Goal: Task Accomplishment & Management: Manage account settings

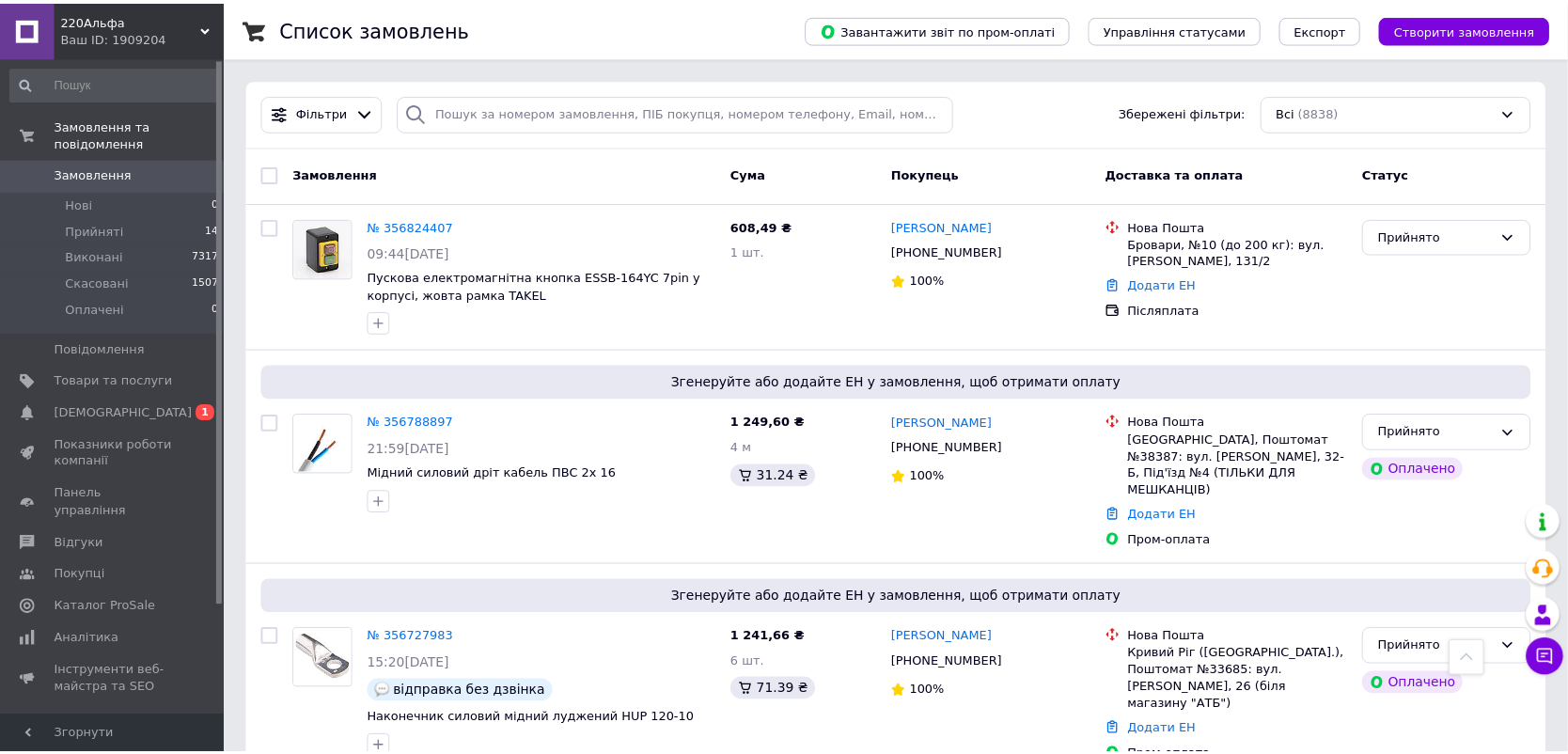
scroll to position [1316, 0]
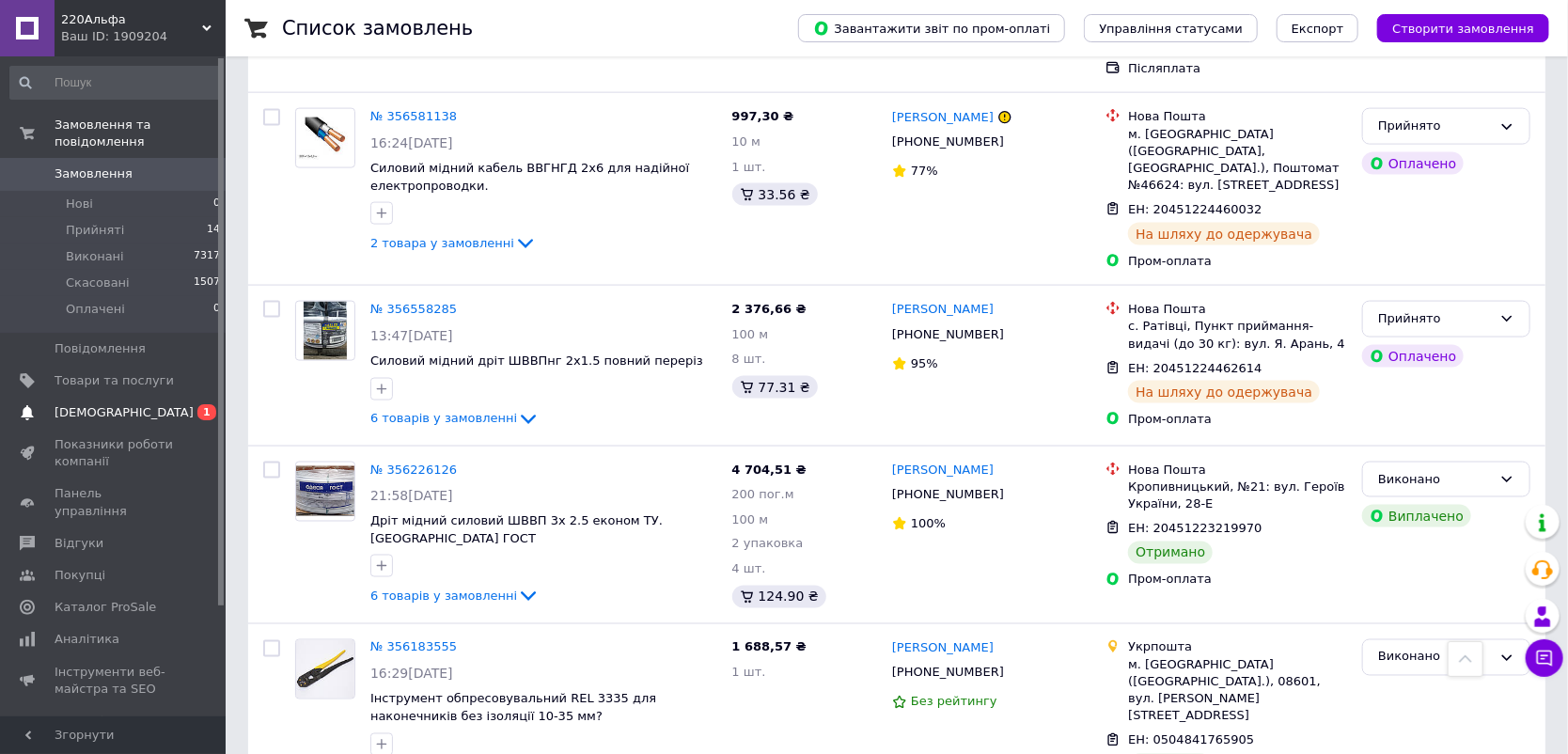
click at [104, 396] on link "Сповіщення 0 1" at bounding box center [115, 412] width 231 height 32
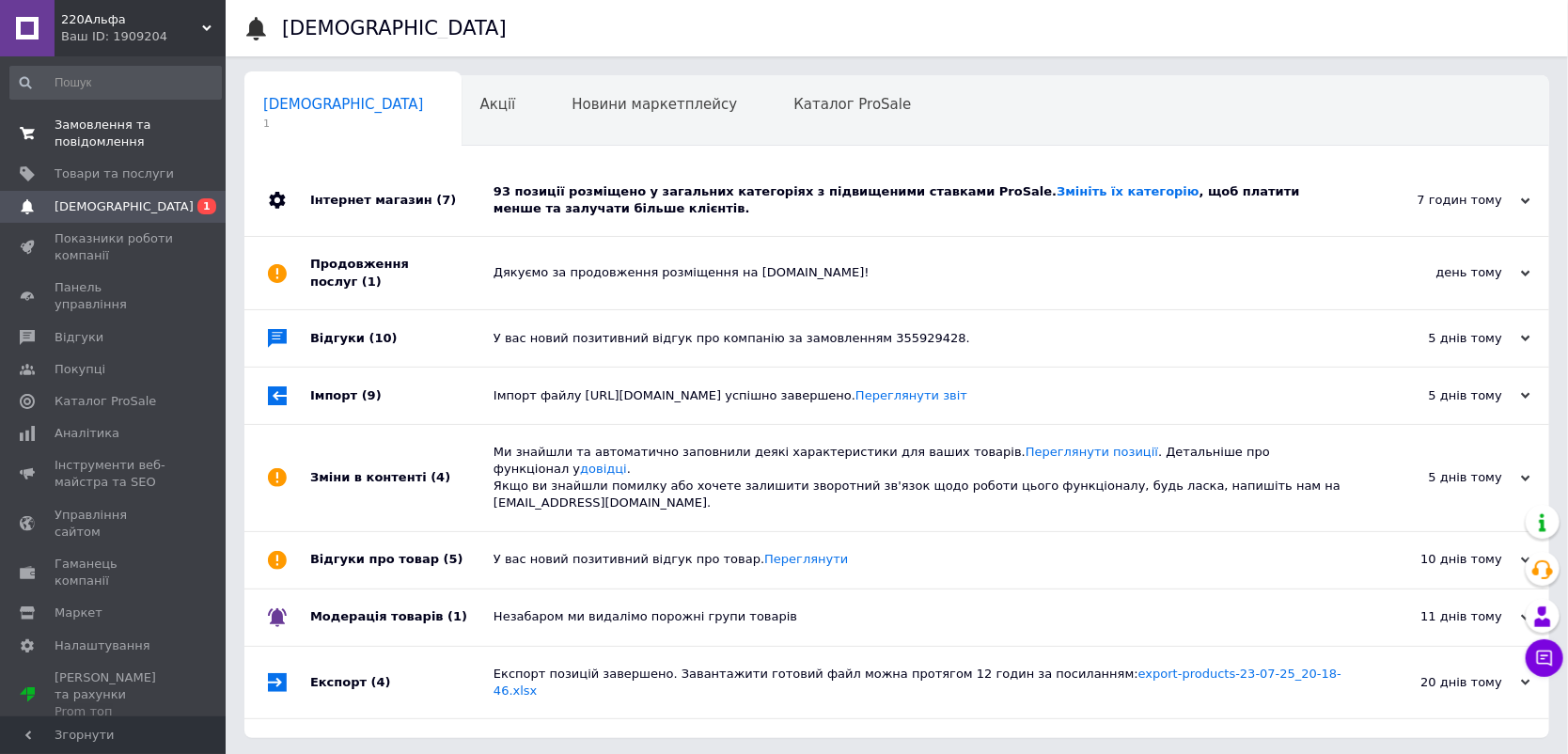
click at [107, 118] on span "Замовлення та повідомлення" at bounding box center [113, 133] width 119 height 34
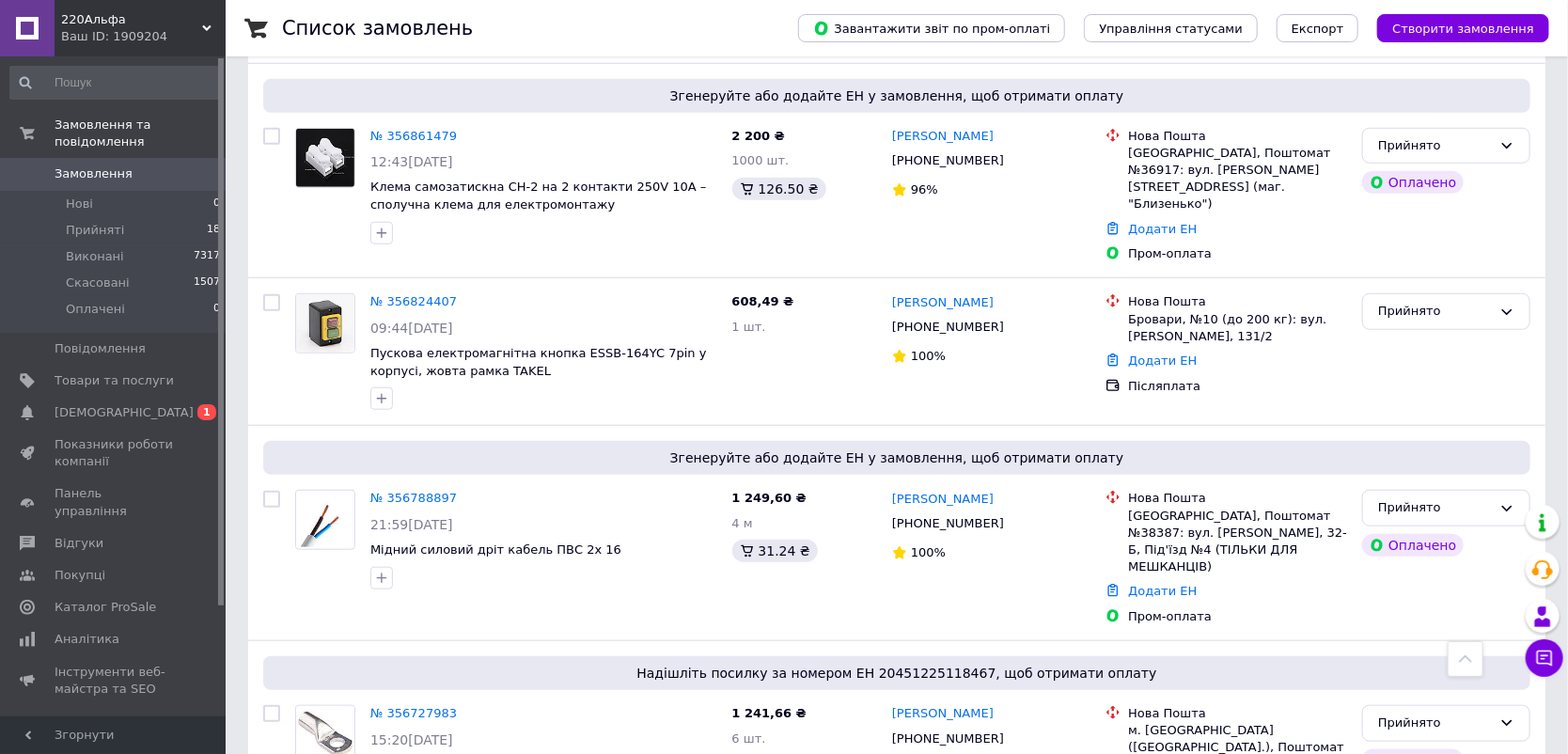
scroll to position [877, 0]
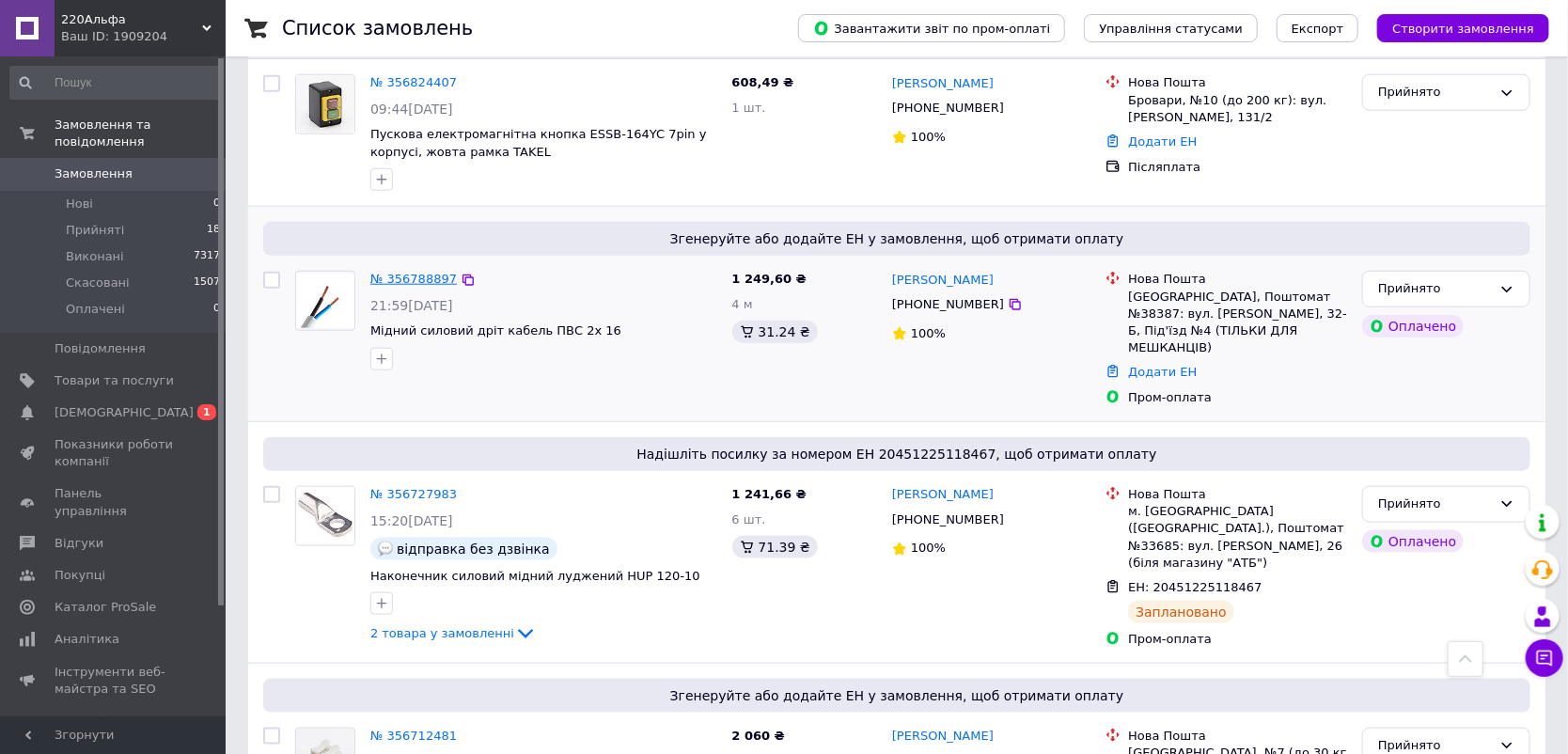
click at [419, 272] on link "№ 356788897" at bounding box center [413, 278] width 86 height 14
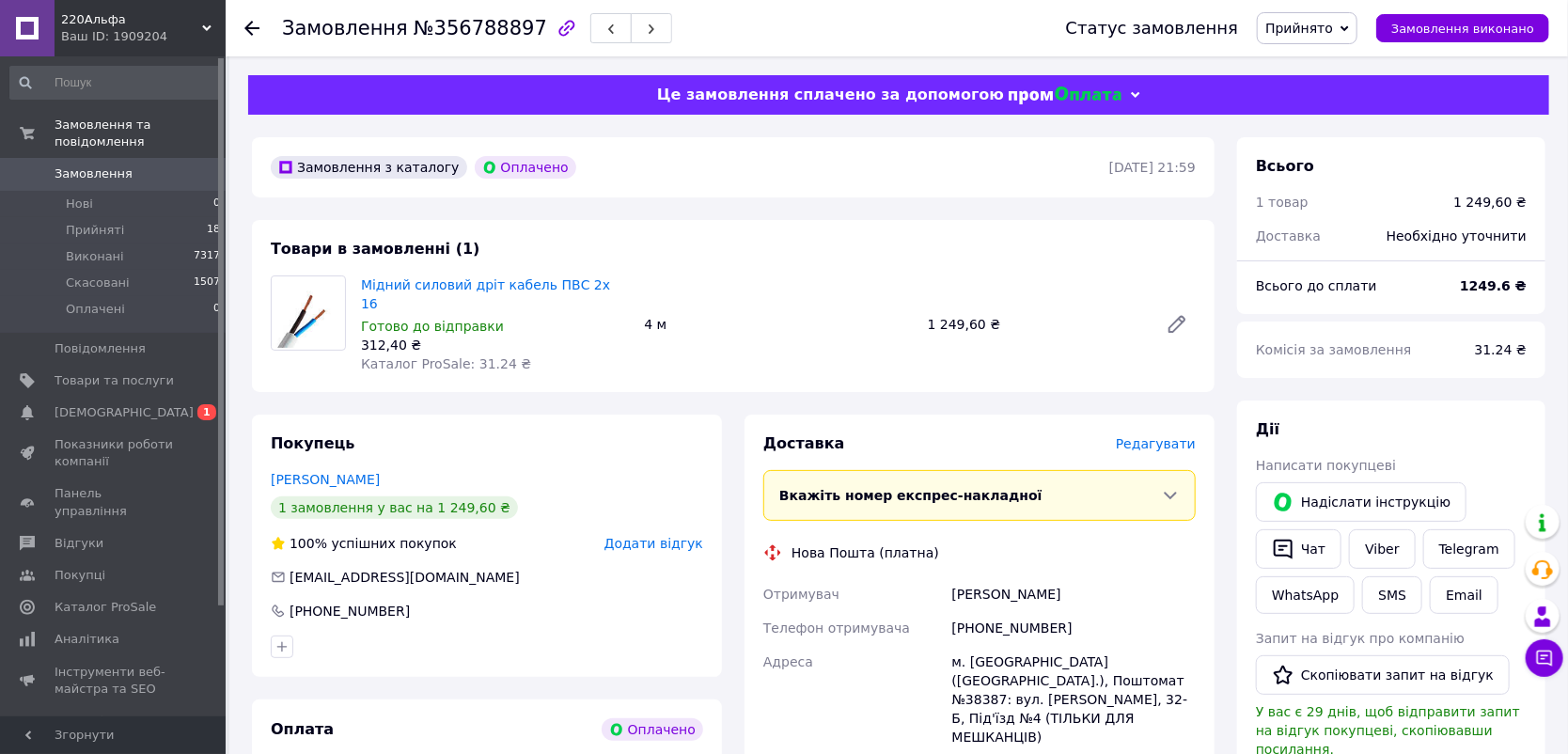
click at [1164, 436] on span "Редагувати" at bounding box center [1155, 444] width 80 height 15
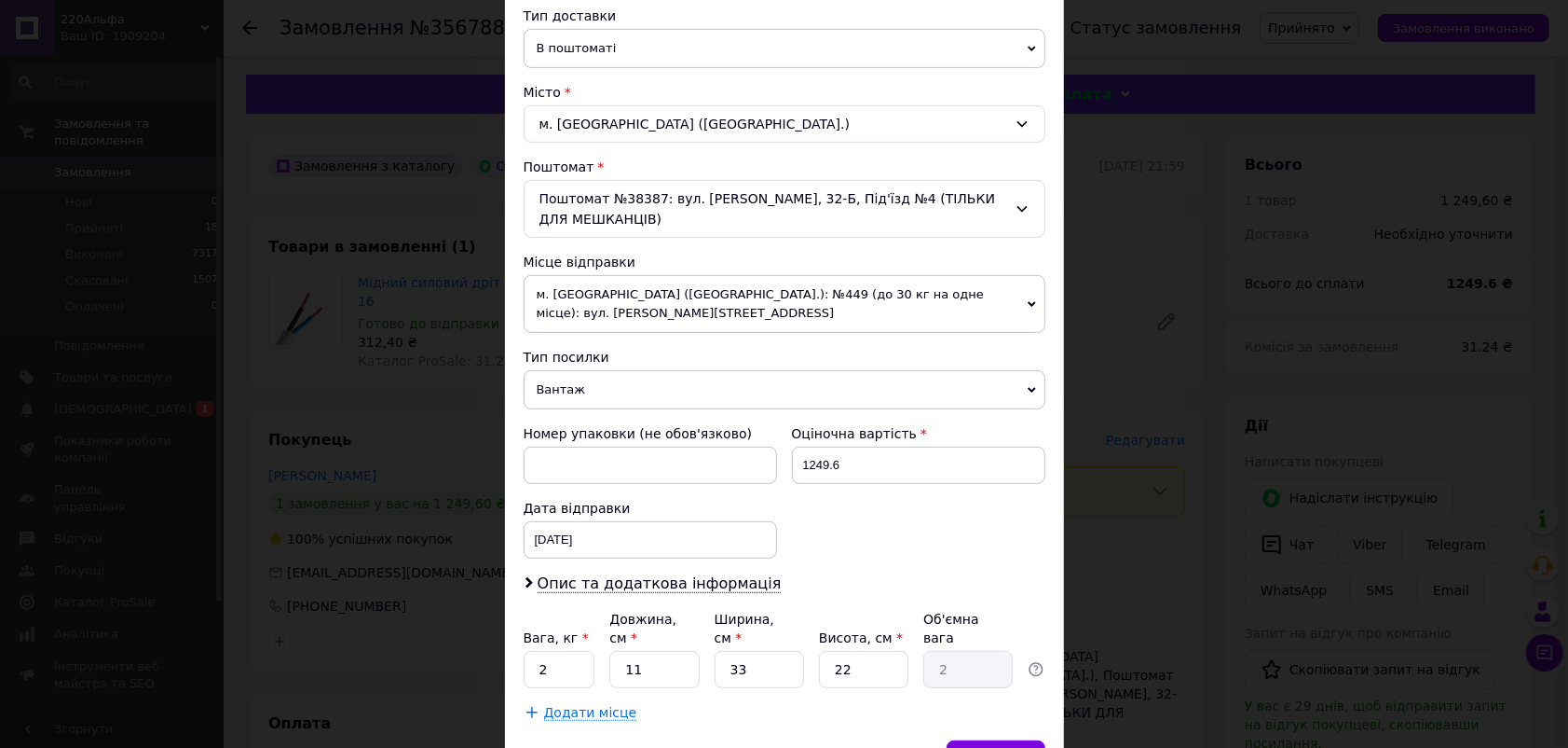
scroll to position [507, 0]
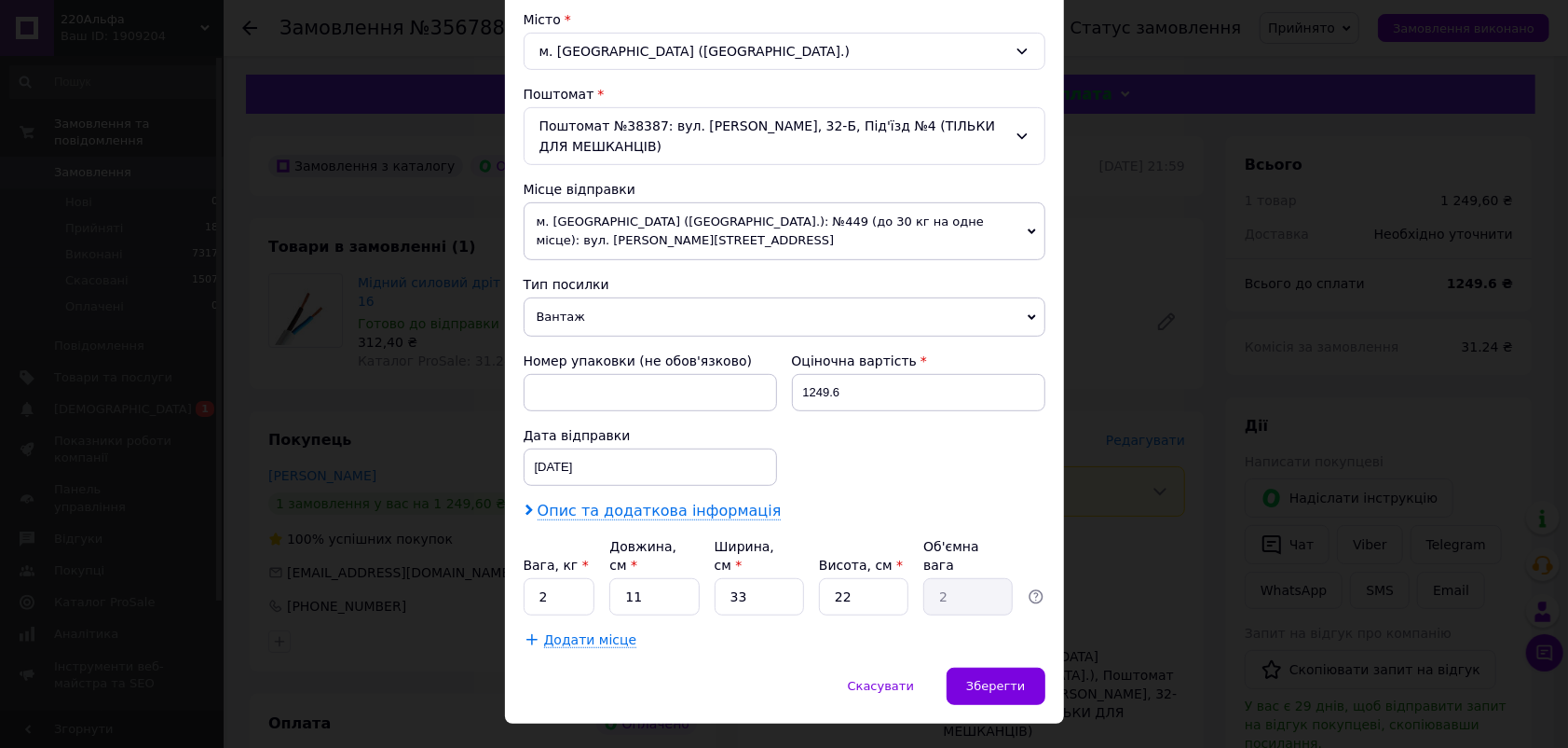
click at [686, 502] on span "Опис та додаткова інформація" at bounding box center [659, 510] width 244 height 18
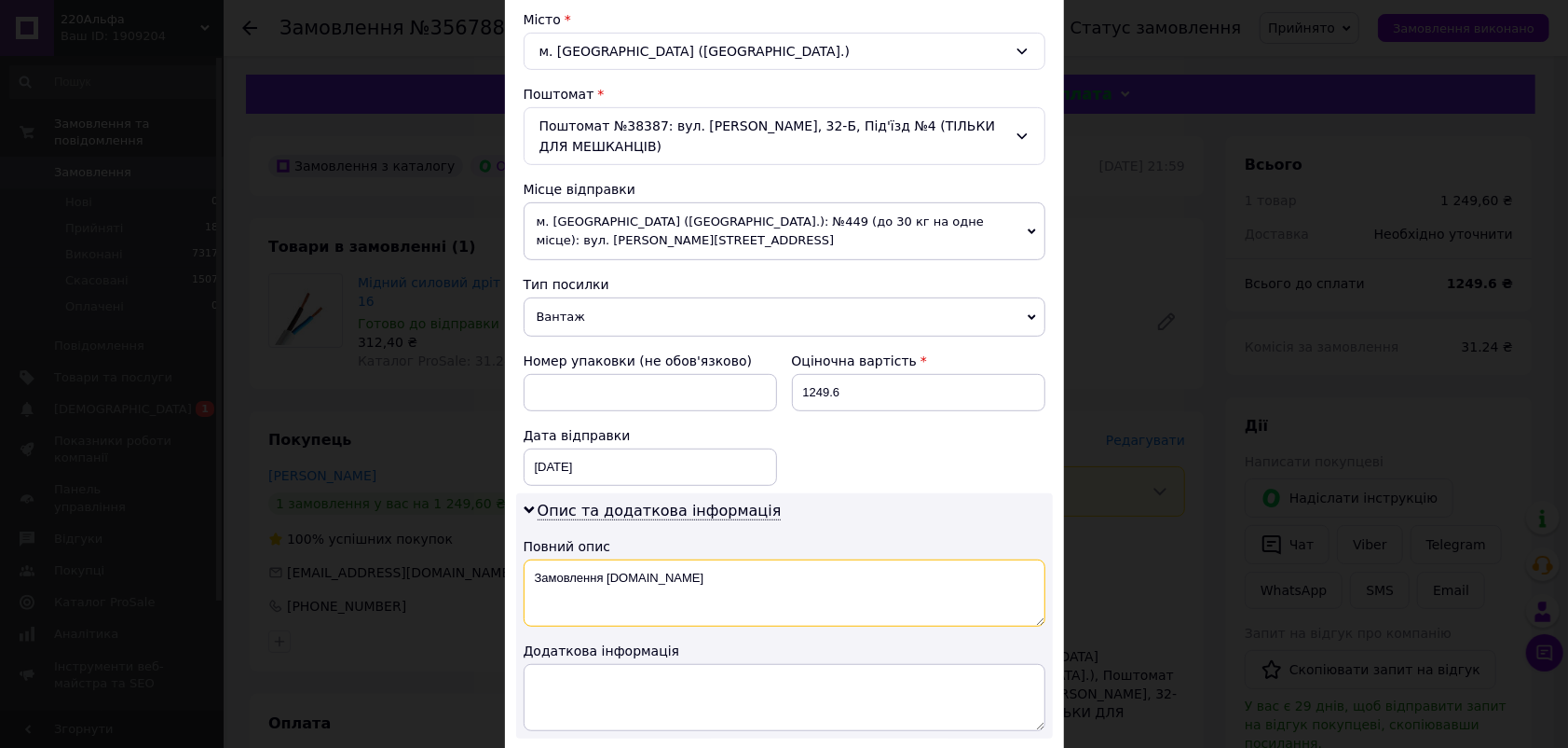
click at [686, 559] on textarea "Замовлення Prom.ua" at bounding box center [784, 593] width 521 height 67
type textarea "З"
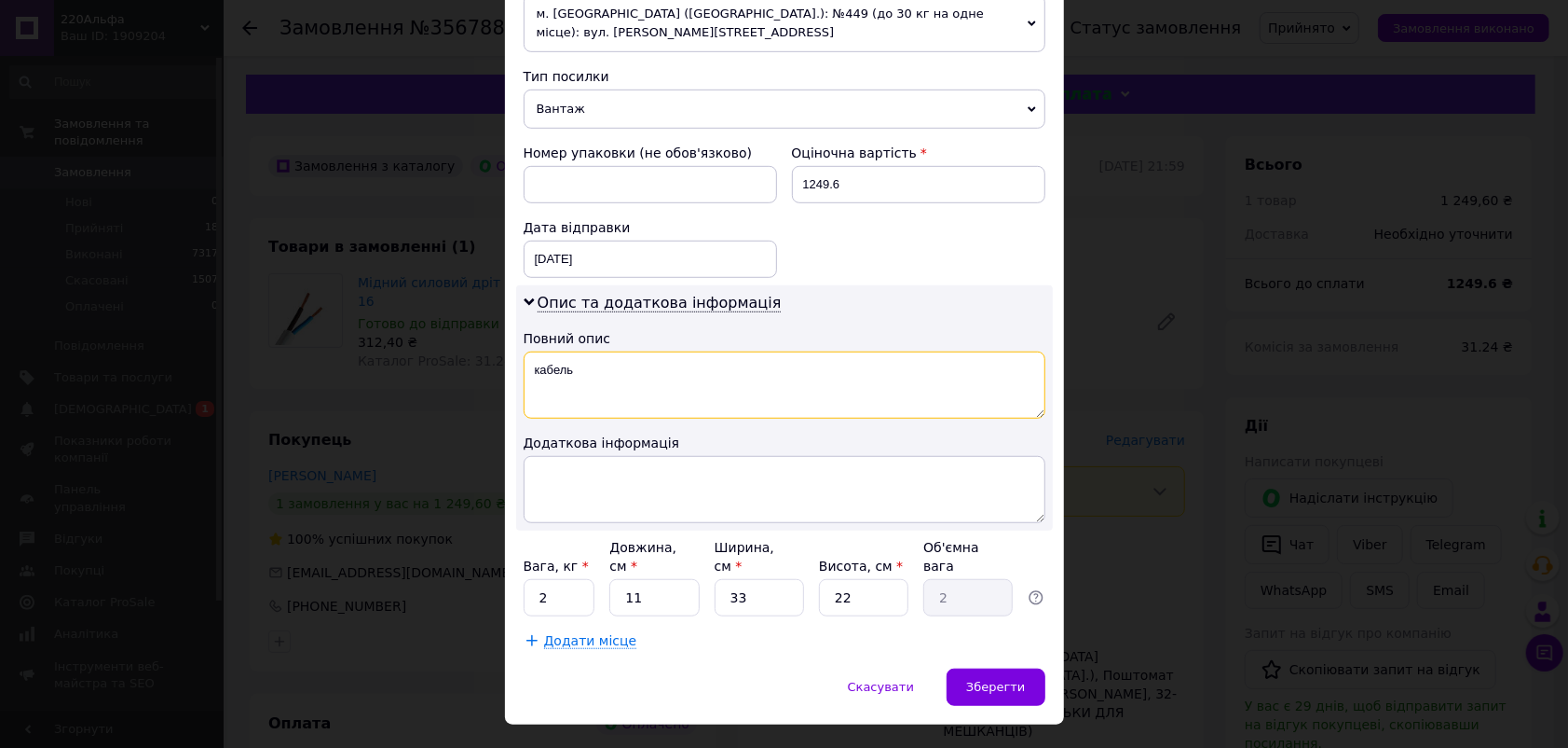
scroll to position [280, 0]
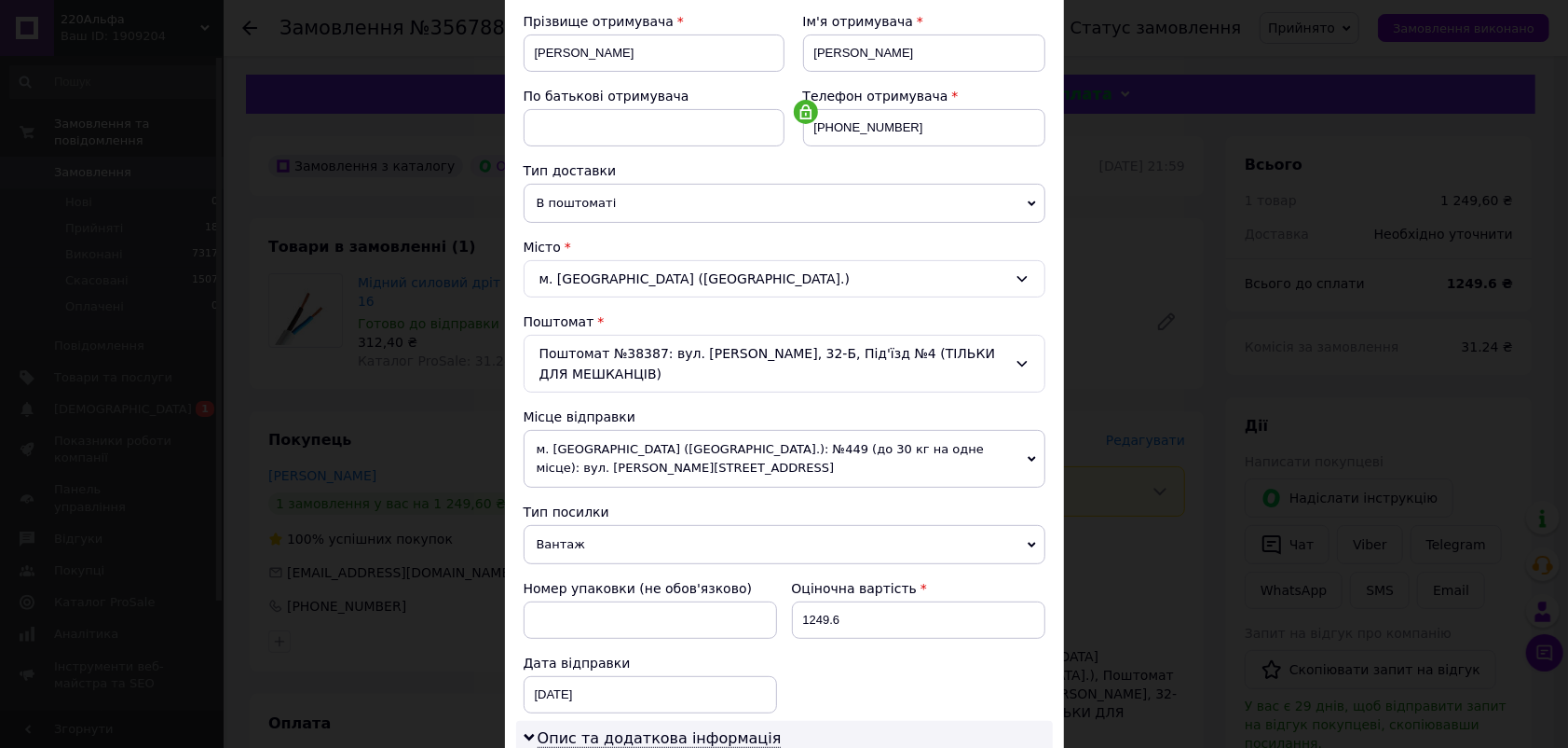
type textarea "кабель"
click at [762, 456] on span "м. Київ (Київська обл.): №449 (до 30 кг на одне місце): вул. Олександра Довженк…" at bounding box center [784, 458] width 521 height 58
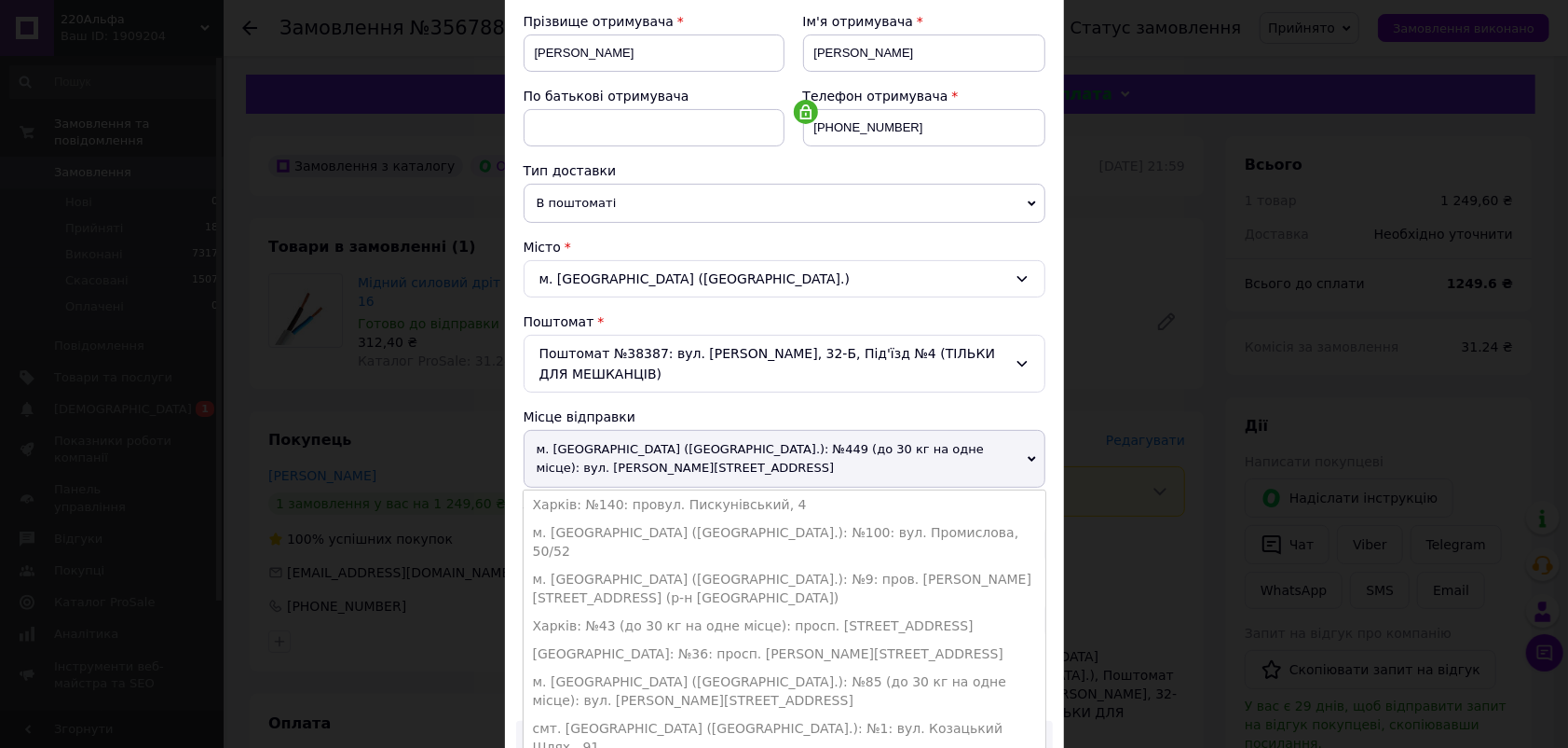
click at [757, 490] on li "Харків: №140: провул. Пискунівський, 4" at bounding box center [784, 503] width 521 height 28
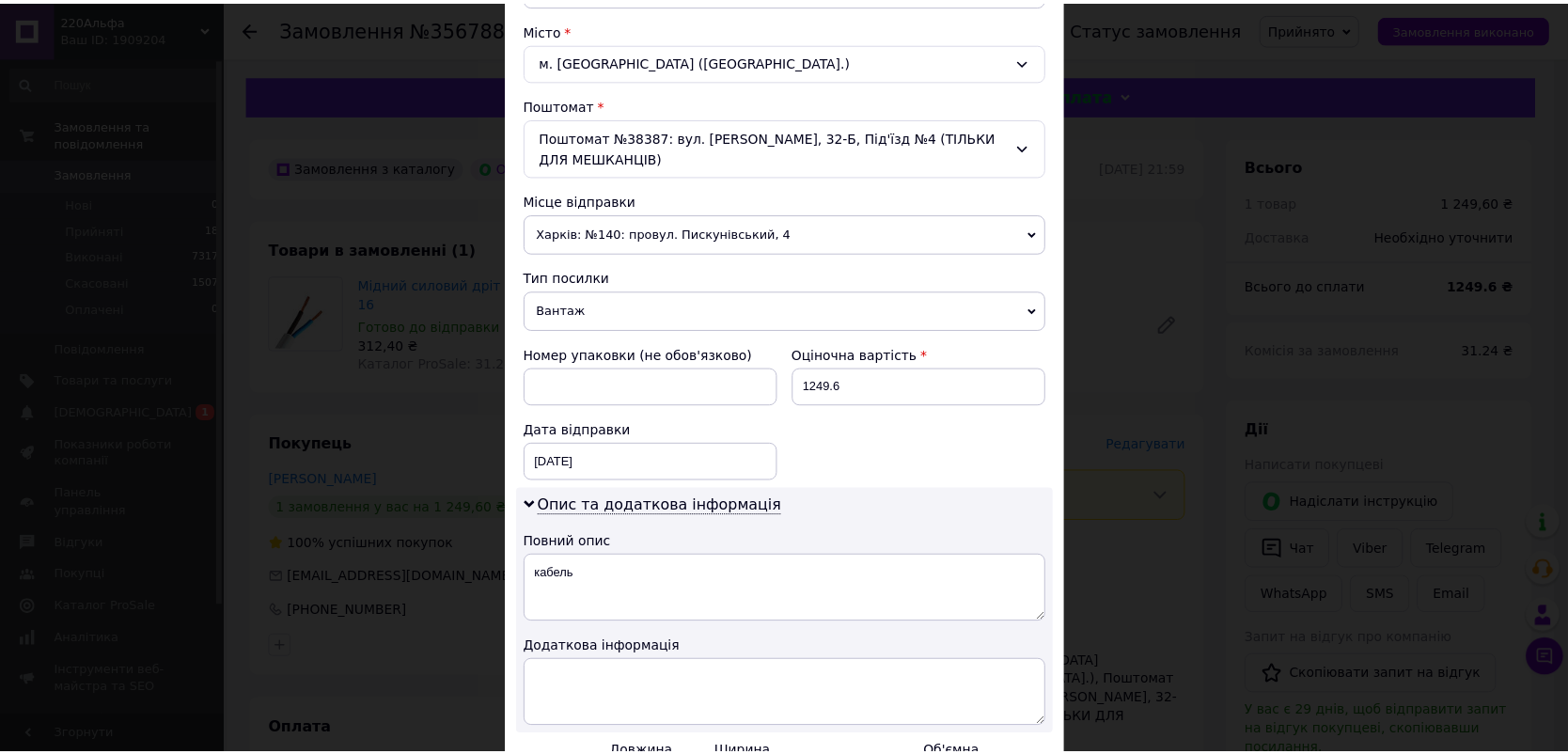
scroll to position [721, 0]
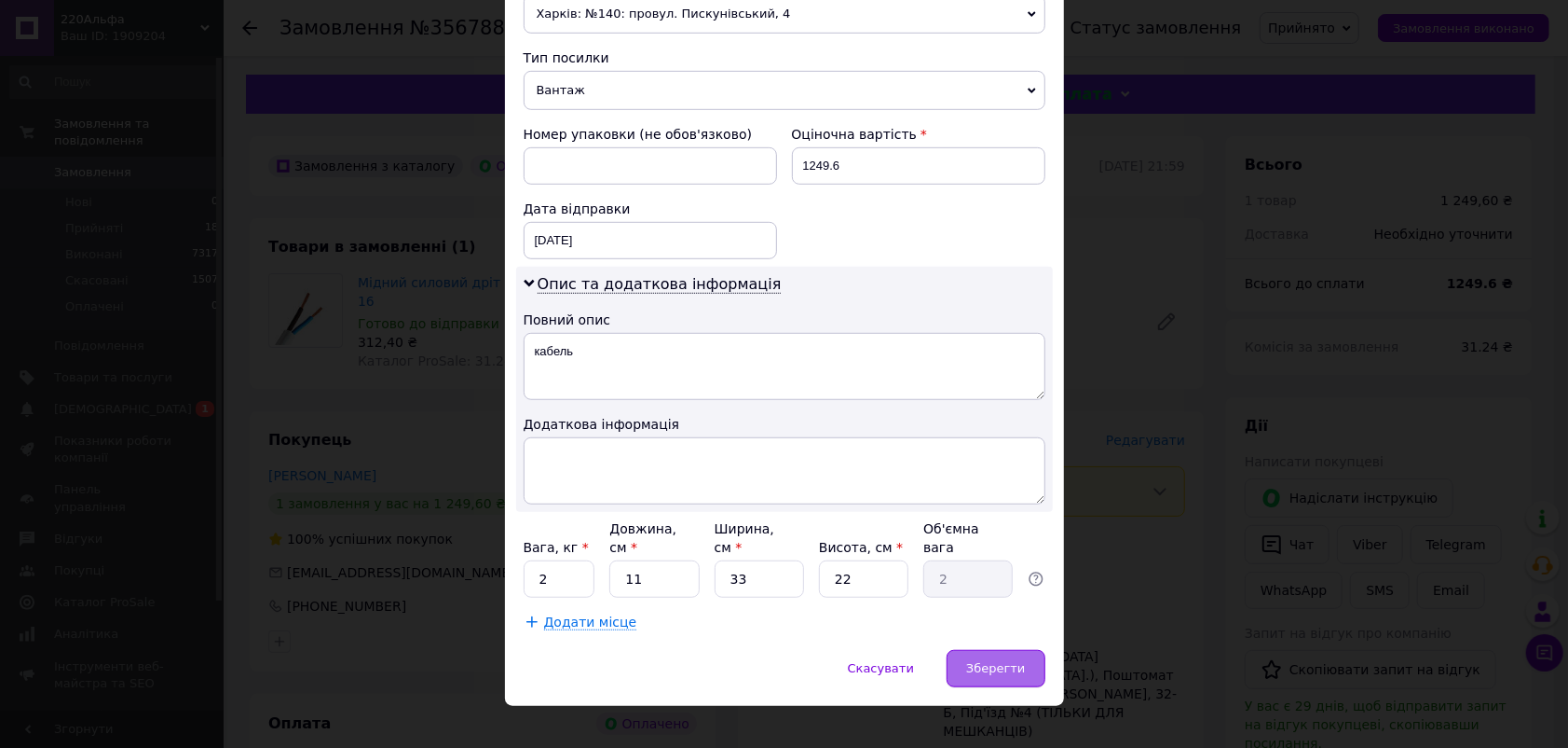
click at [1003, 661] on span "Зберегти" at bounding box center [995, 667] width 58 height 14
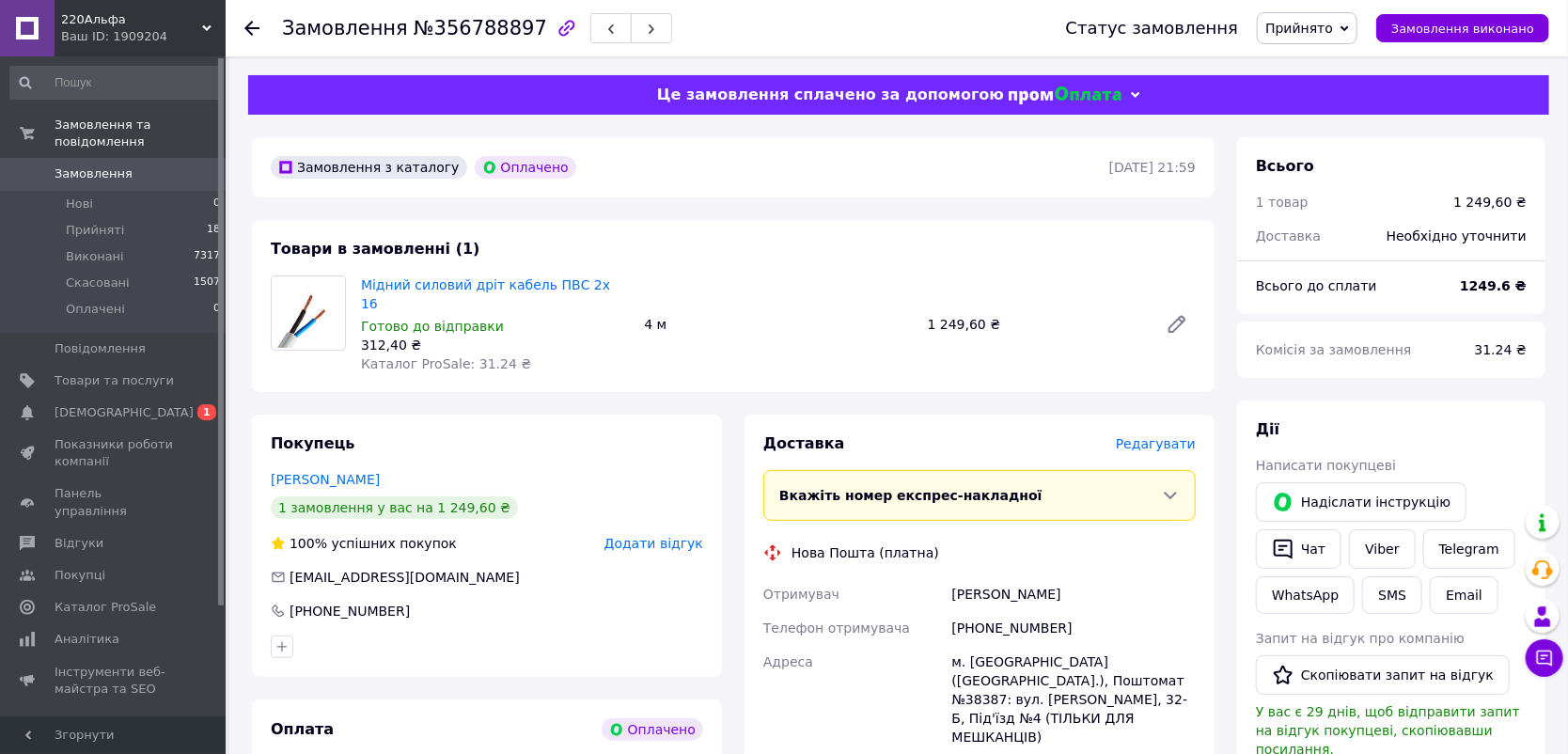
scroll to position [438, 0]
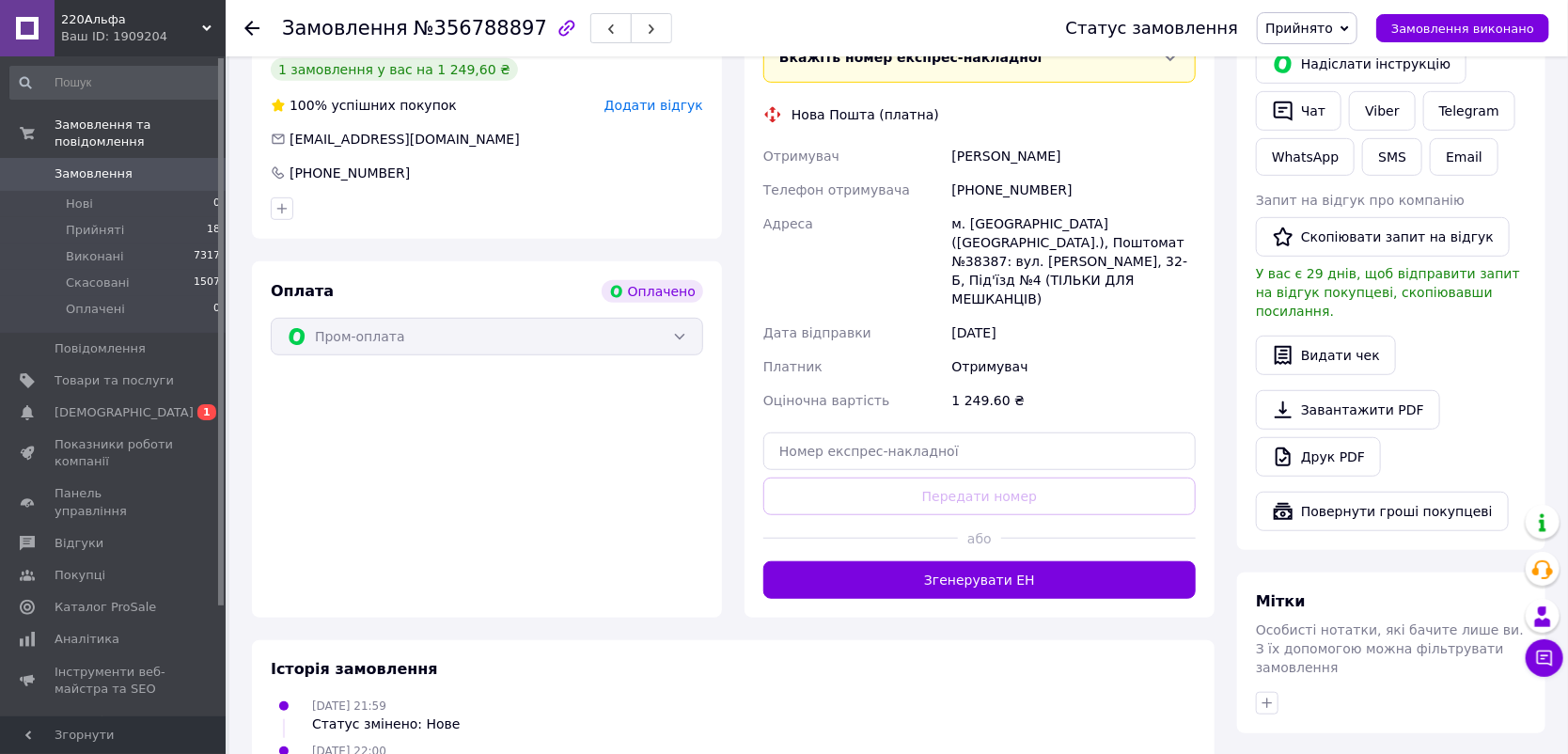
click at [987, 561] on button "Згенерувати ЕН" at bounding box center [978, 579] width 432 height 38
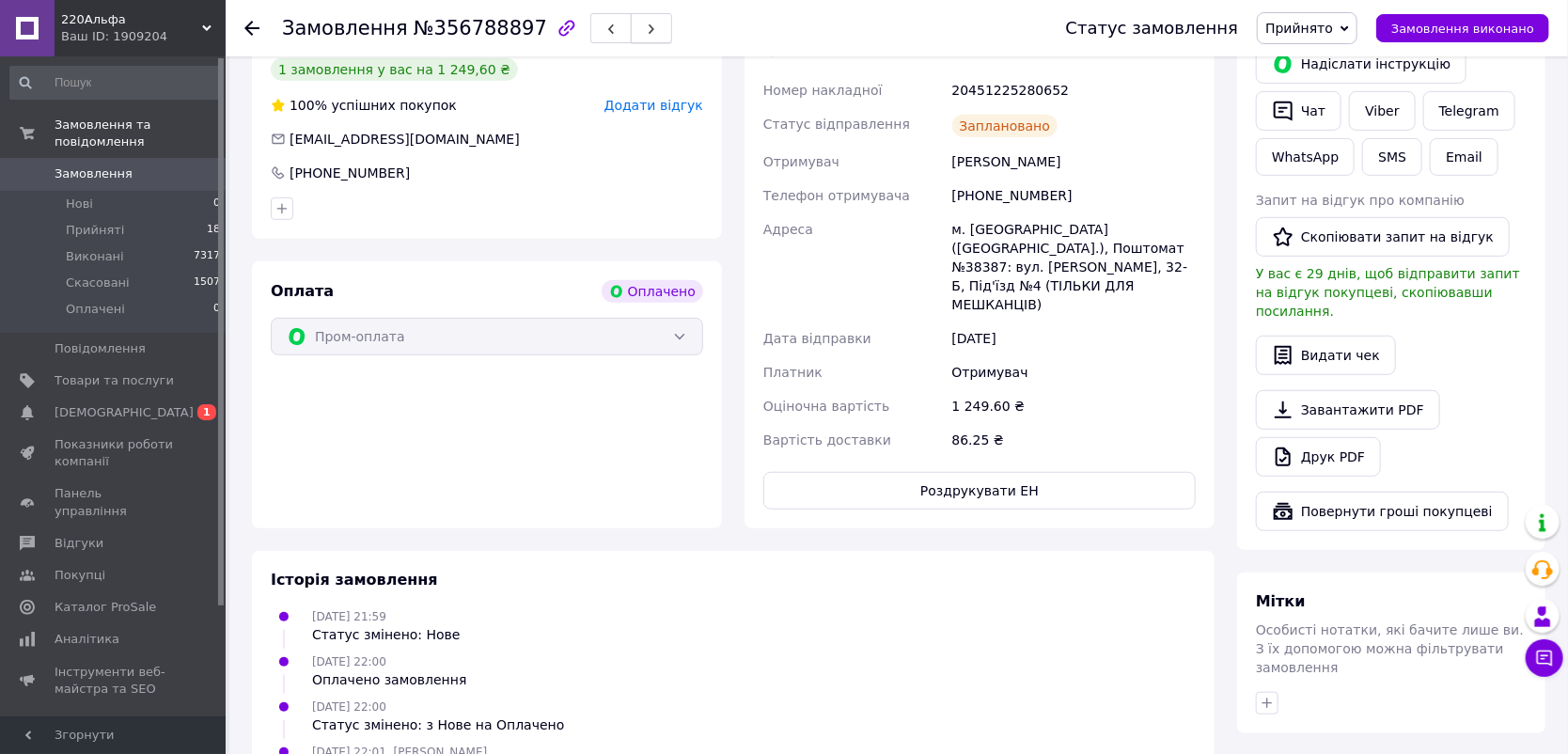
click at [630, 26] on button "button" at bounding box center [651, 28] width 42 height 30
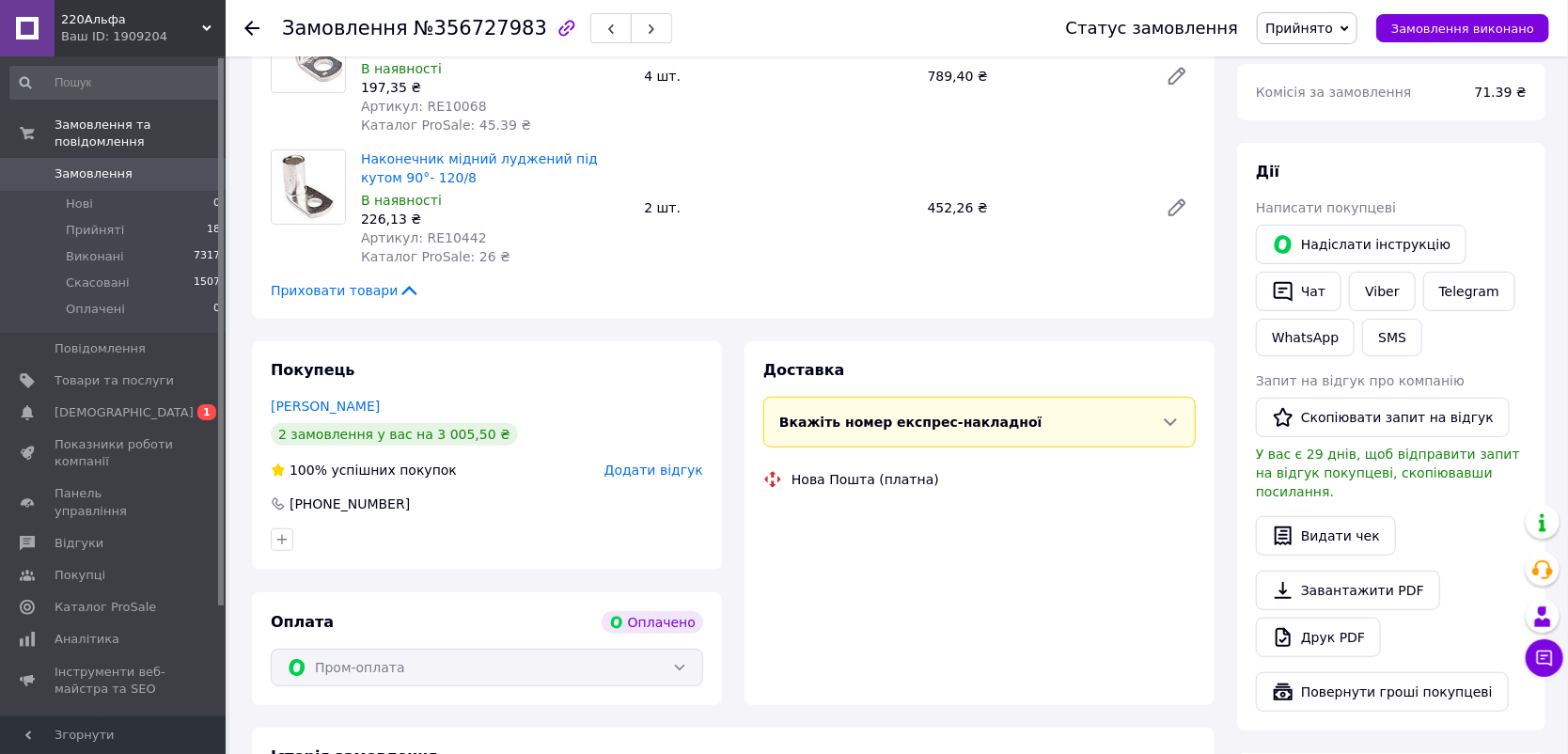
scroll to position [438, 0]
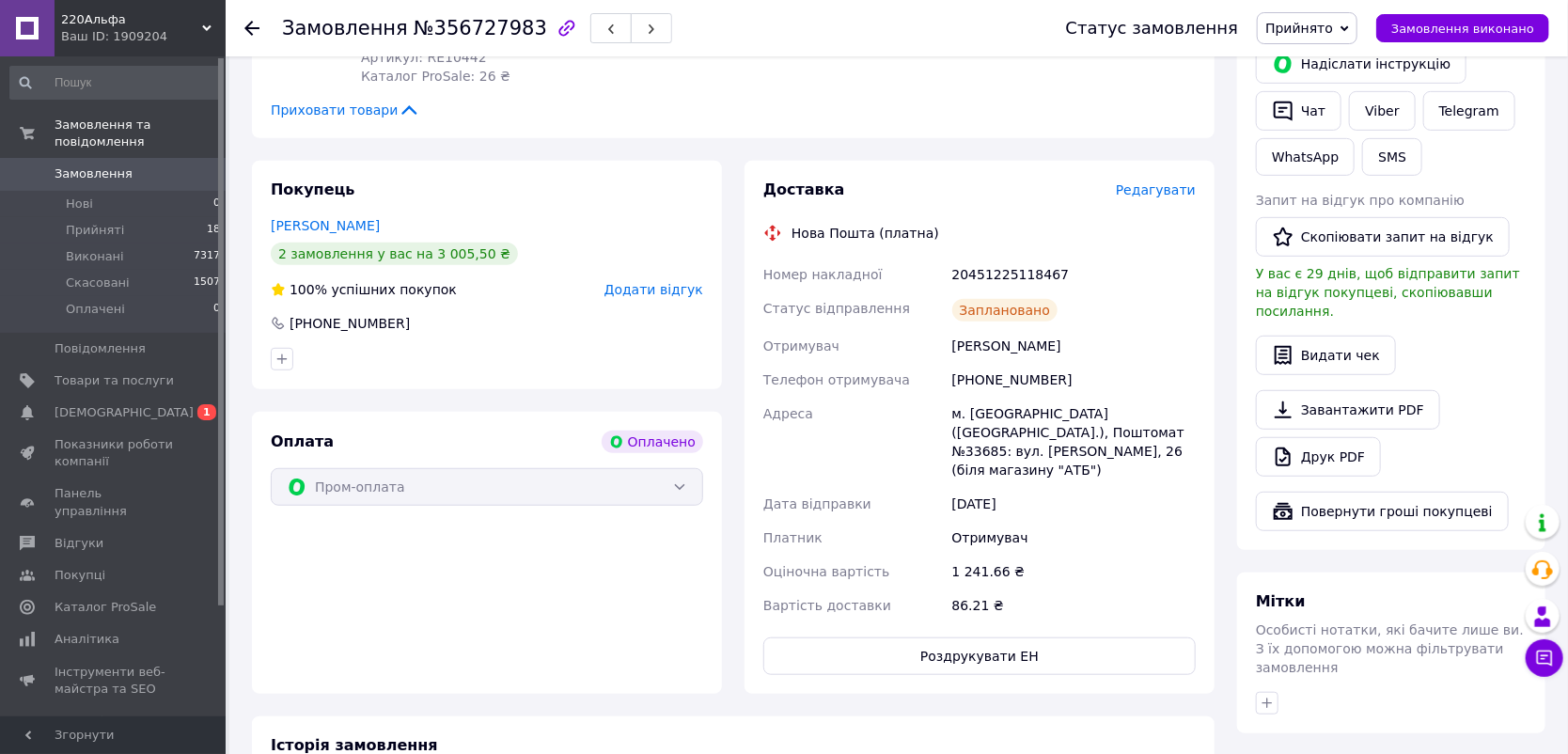
click at [1161, 194] on span "Редагувати" at bounding box center [1155, 190] width 80 height 15
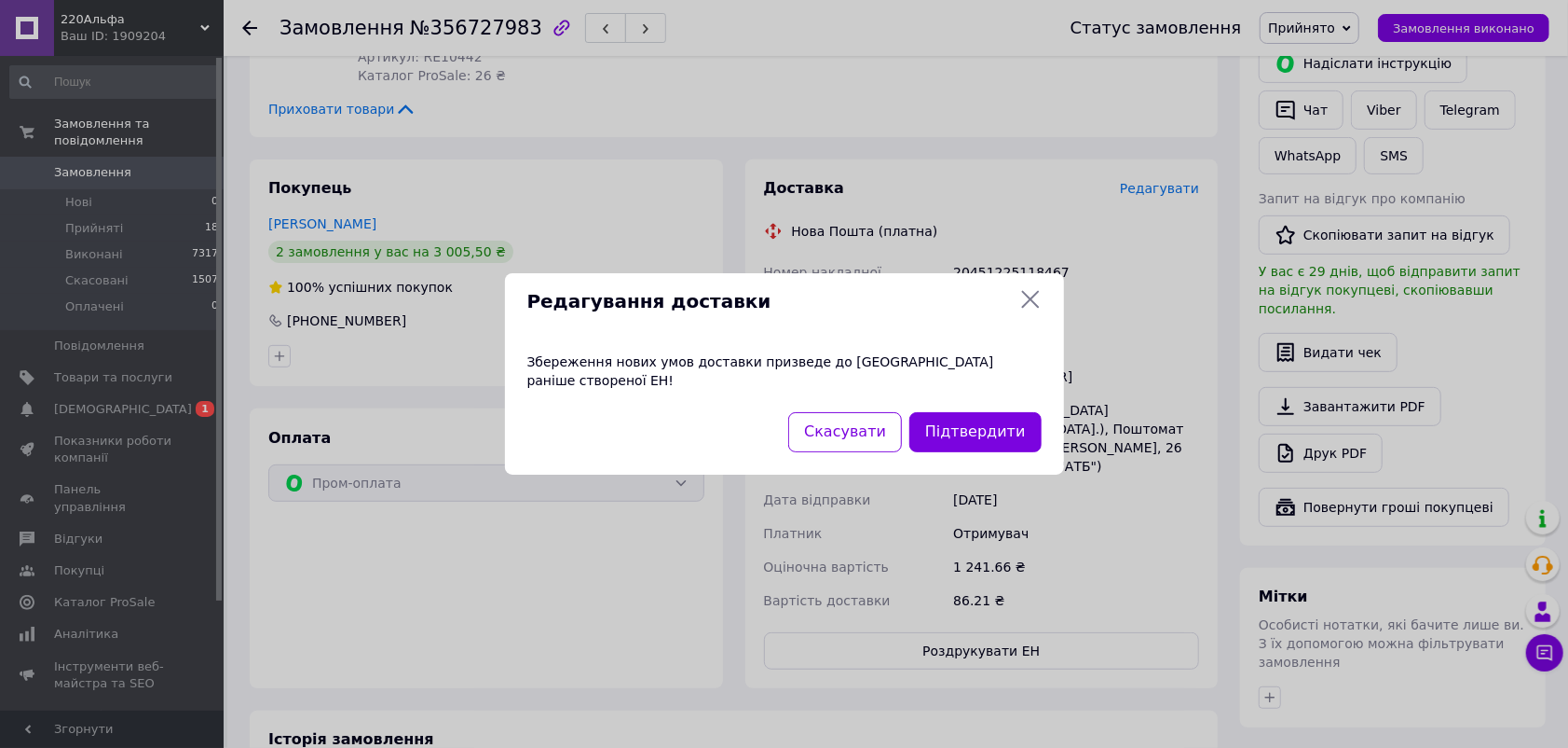
click at [1035, 298] on icon at bounding box center [1030, 298] width 22 height 22
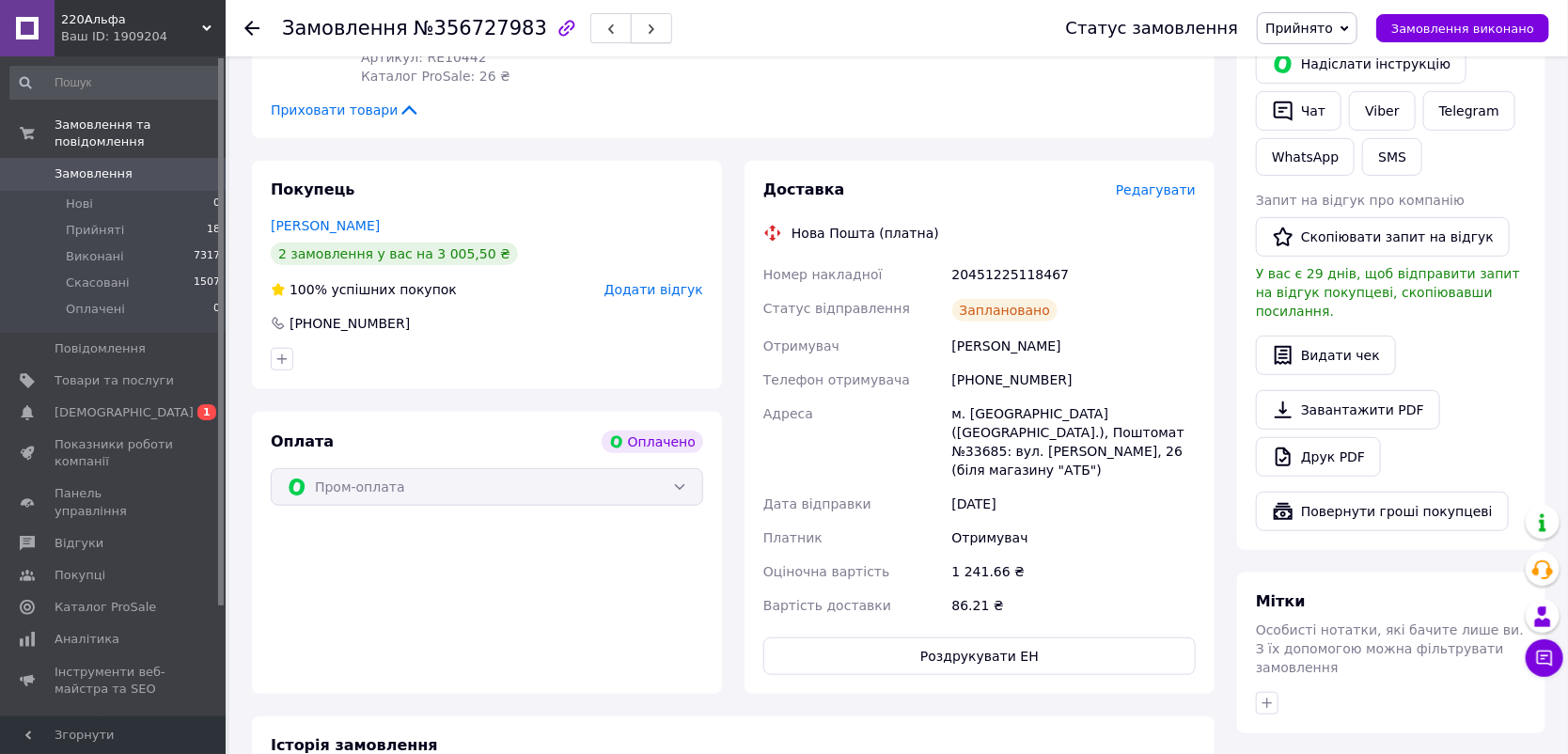
click at [646, 34] on icon "button" at bounding box center [652, 29] width 12 height 12
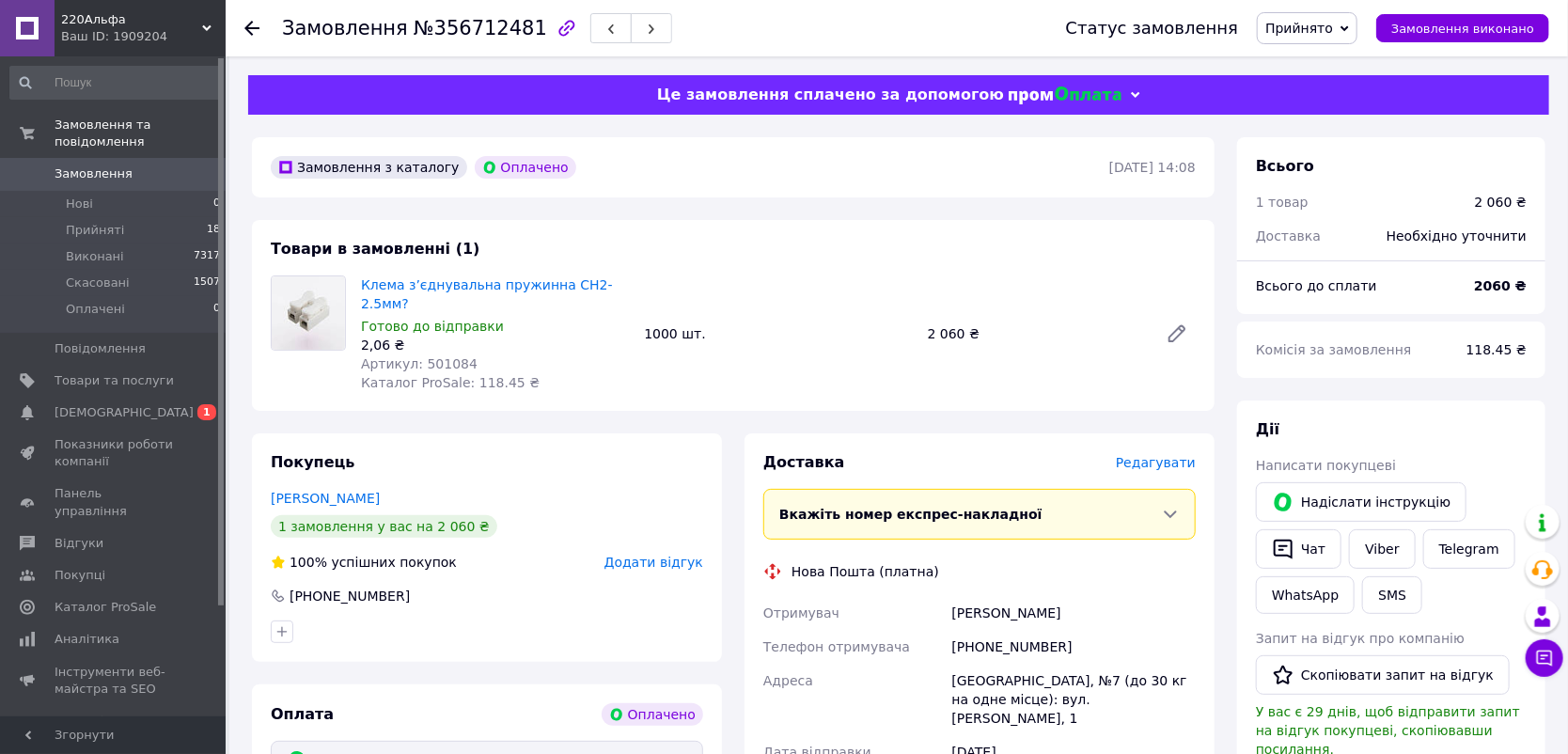
click at [1170, 455] on span "Редагувати" at bounding box center [1155, 463] width 80 height 15
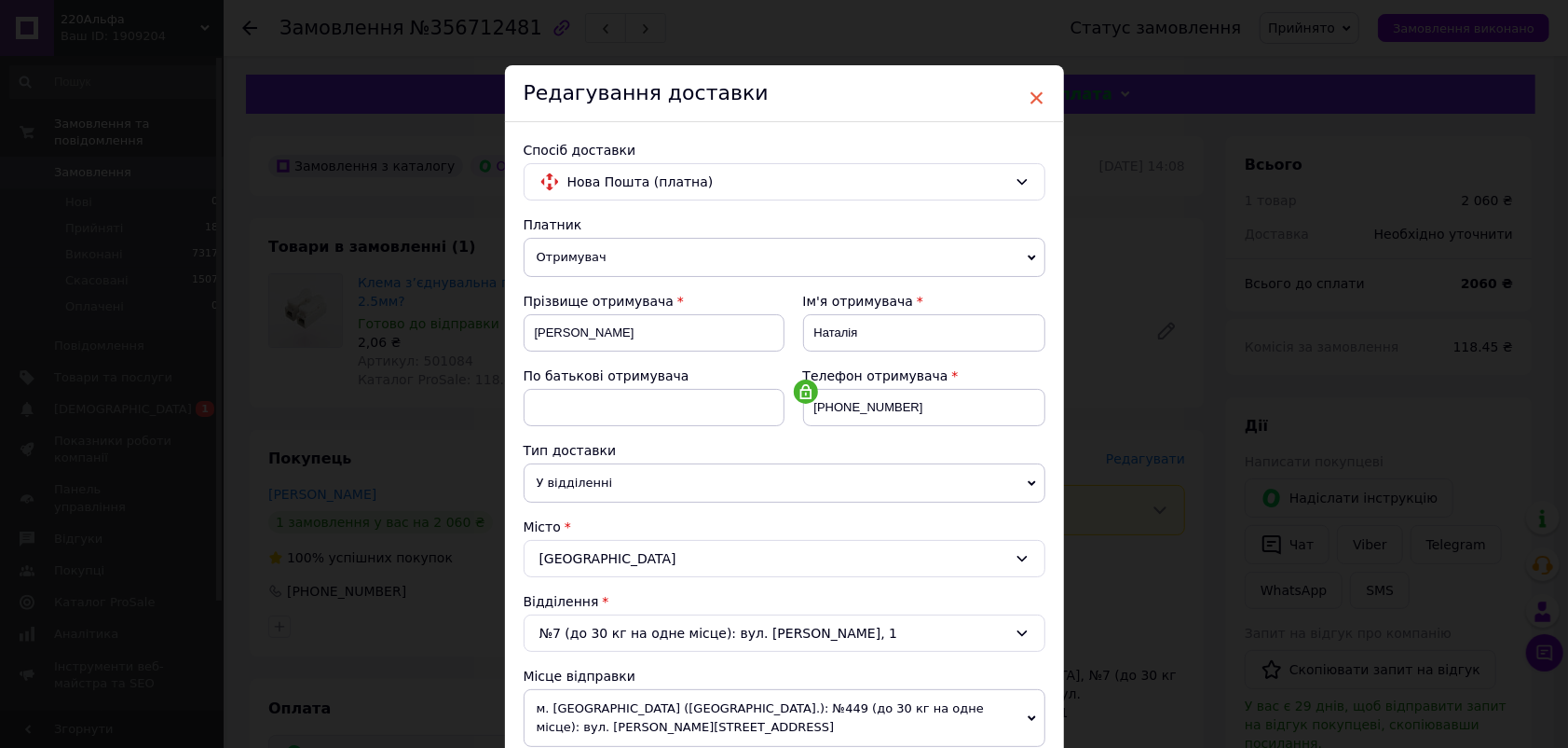
click at [1028, 103] on span "×" at bounding box center [1036, 98] width 16 height 32
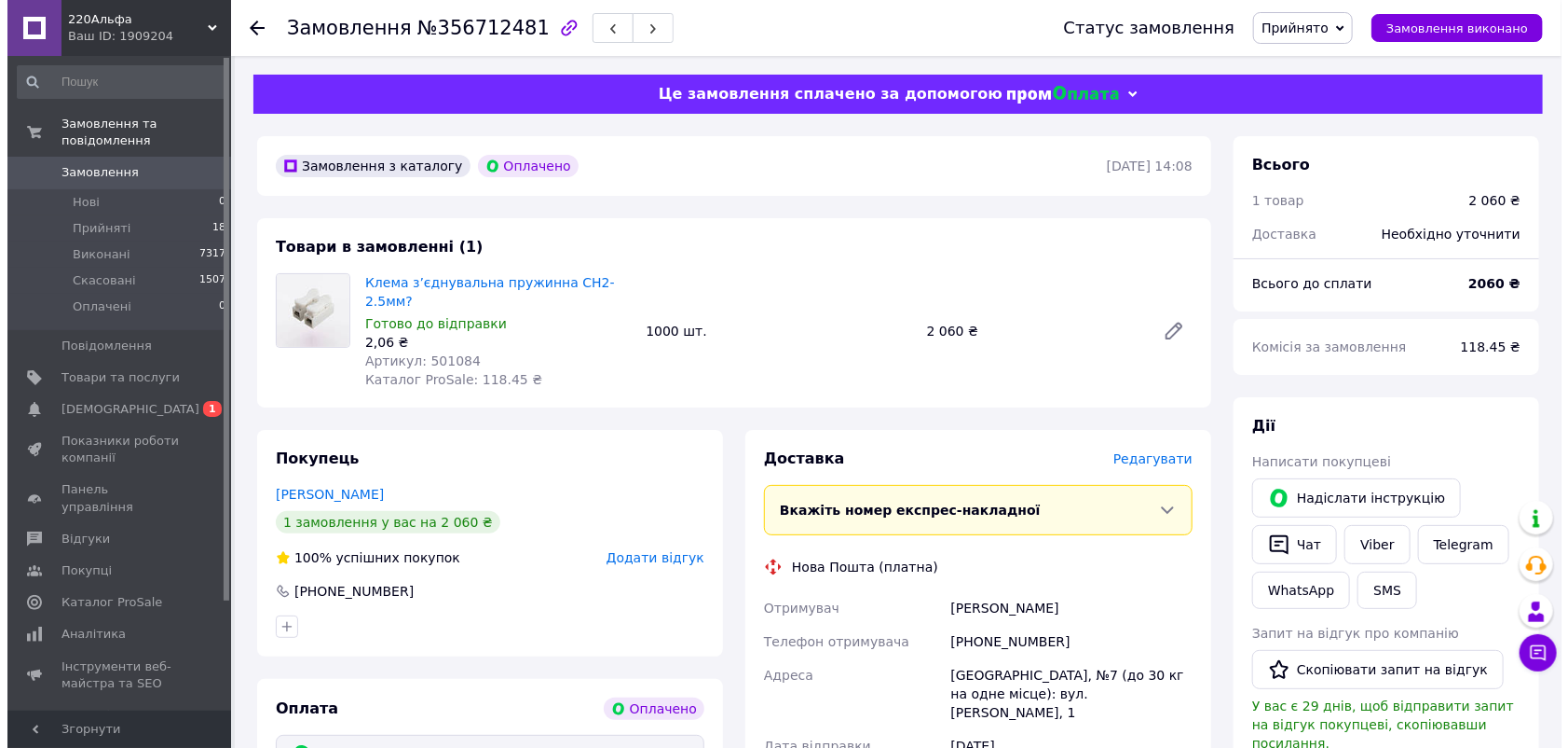
scroll to position [218, 0]
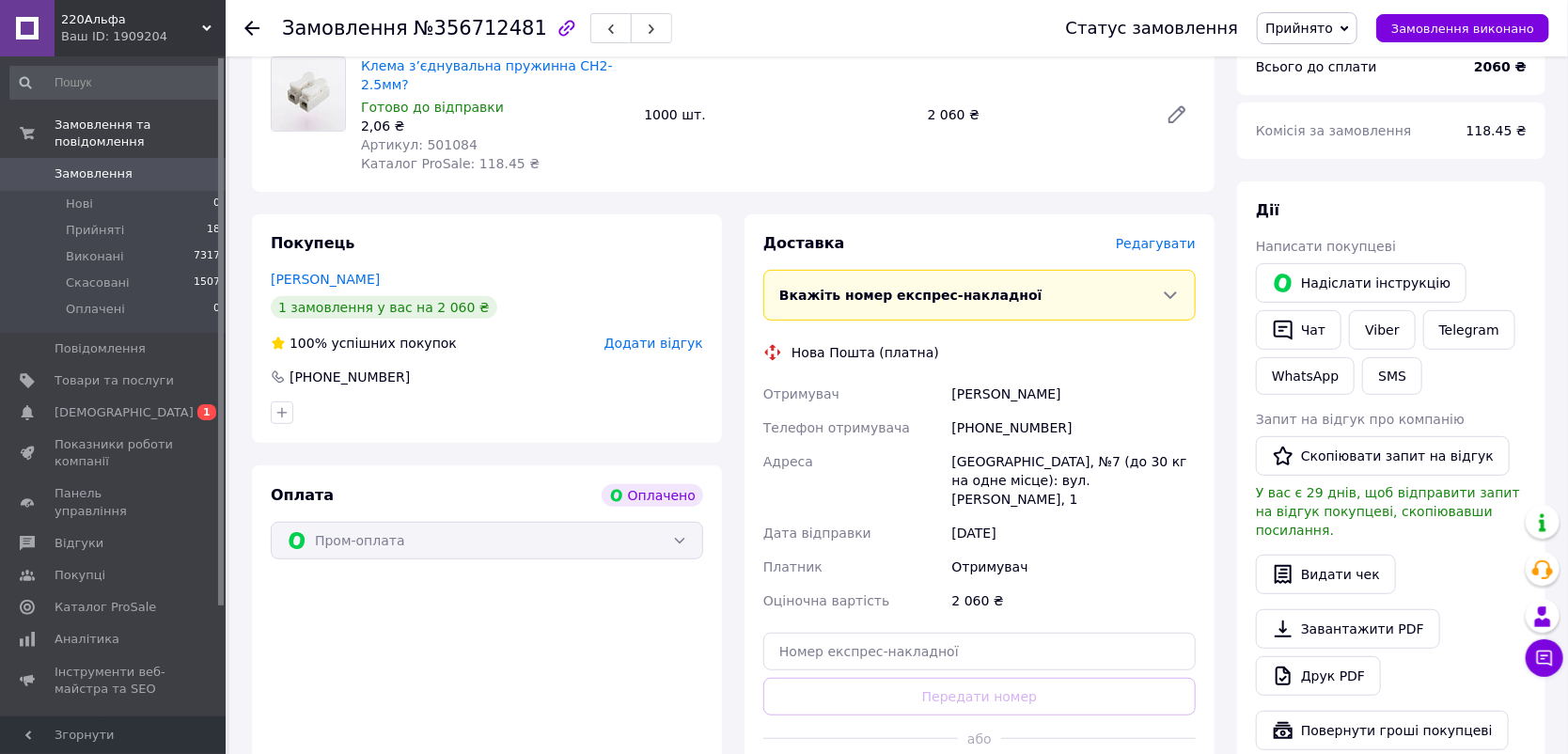
click at [1144, 236] on span "Редагувати" at bounding box center [1155, 244] width 80 height 15
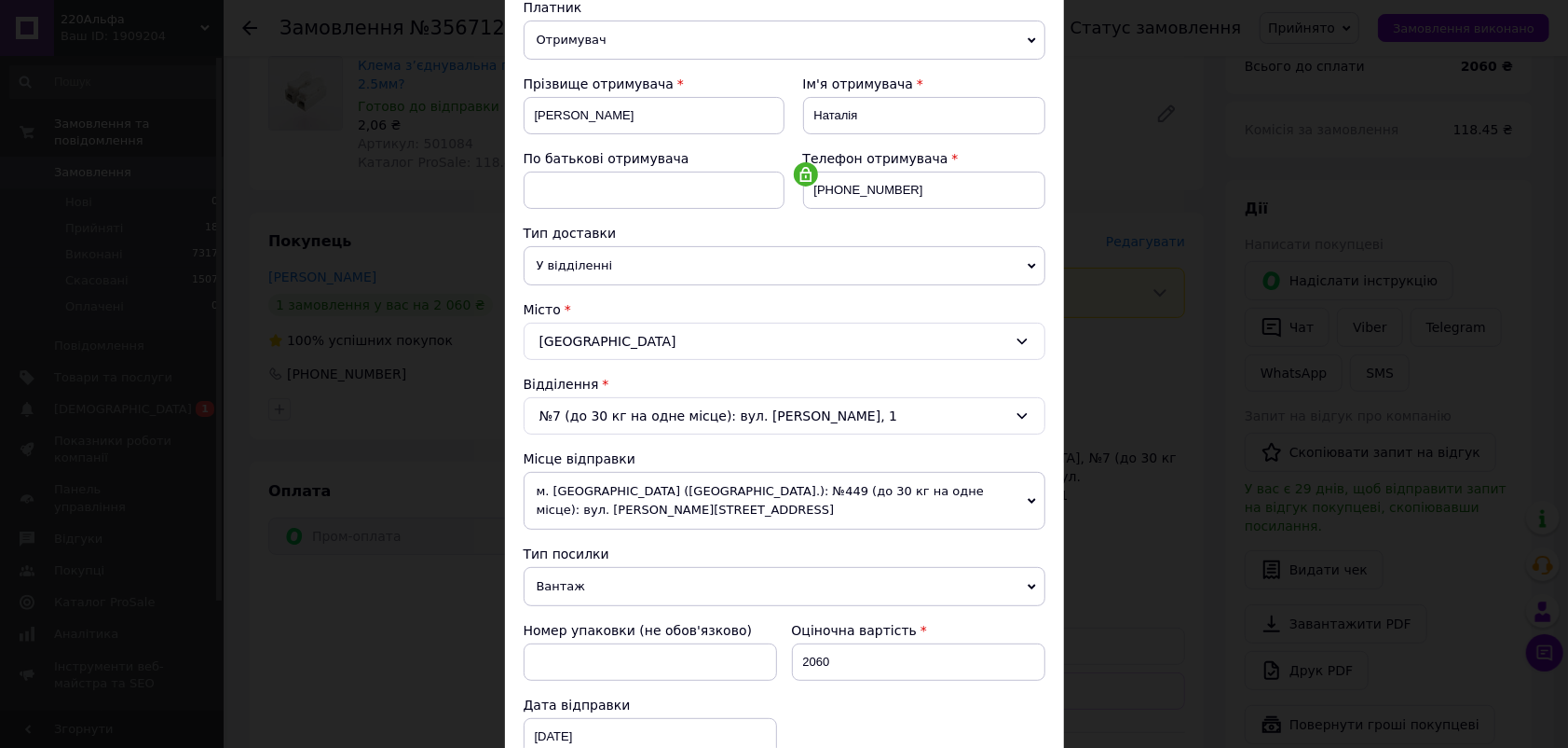
scroll to position [434, 0]
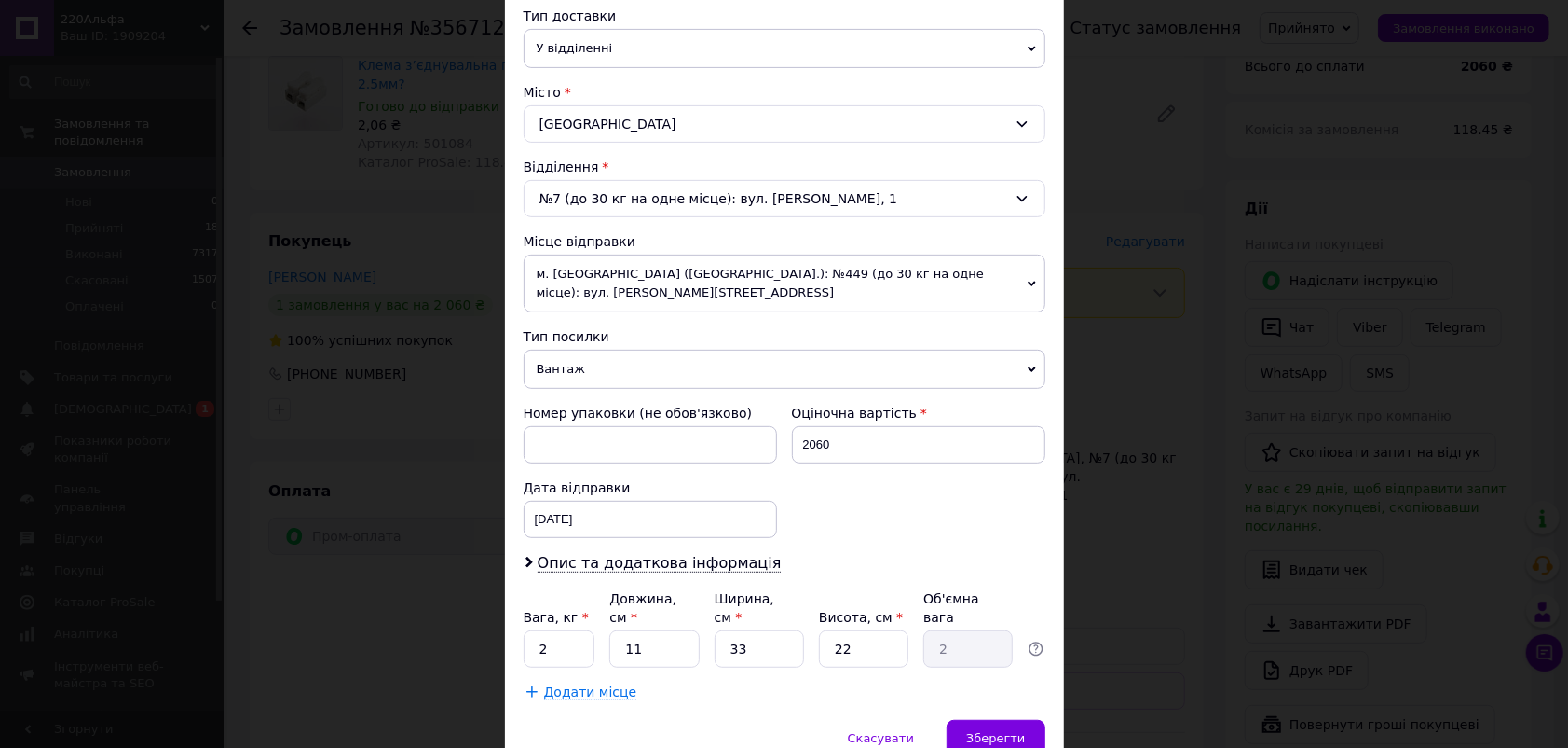
click at [879, 261] on span "м. Київ (Київська обл.): №449 (до 30 кг на одне місце): вул. Олександра Довженк…" at bounding box center [784, 283] width 521 height 58
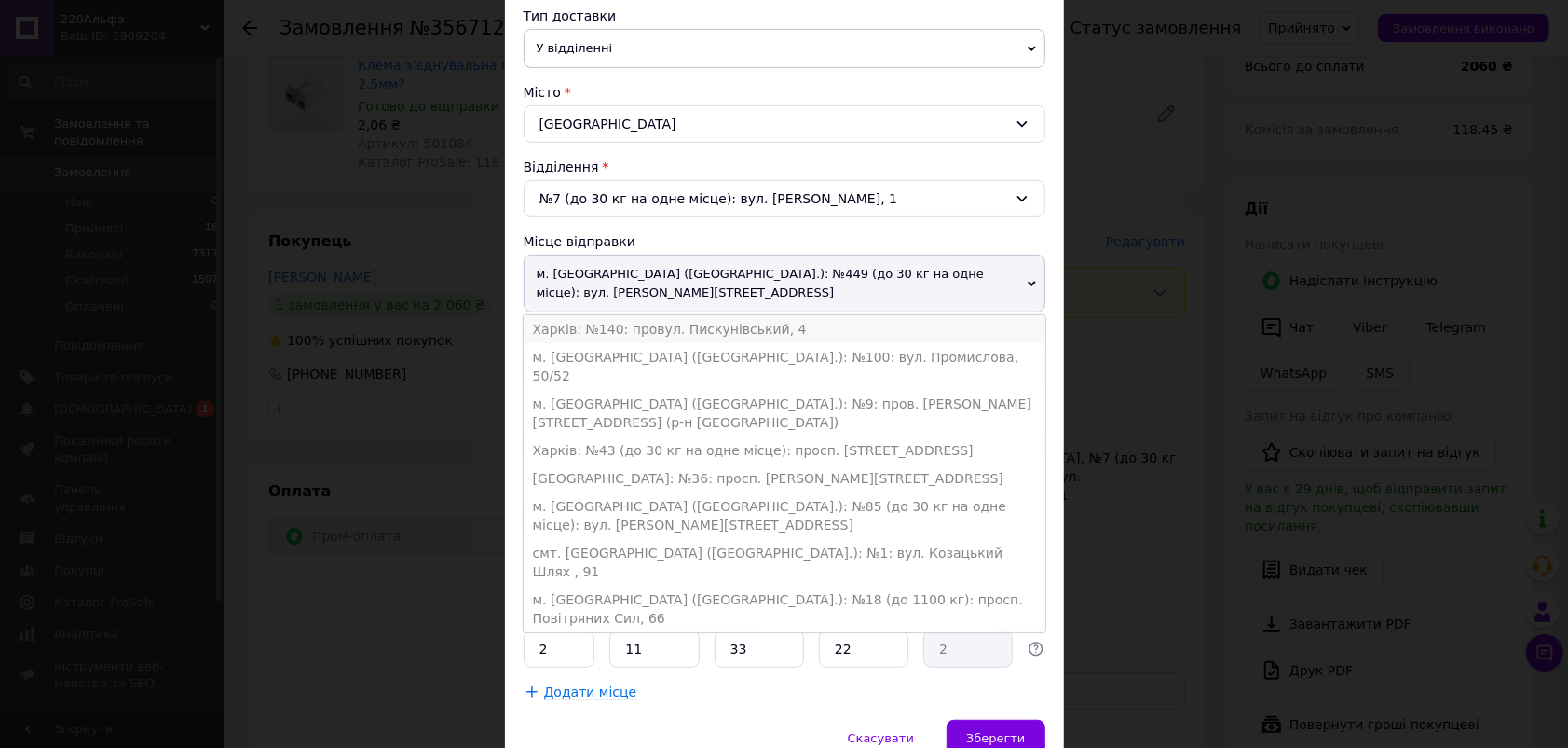
click at [864, 316] on li "Харків: №140: провул. Пискунівський, 4" at bounding box center [784, 329] width 521 height 28
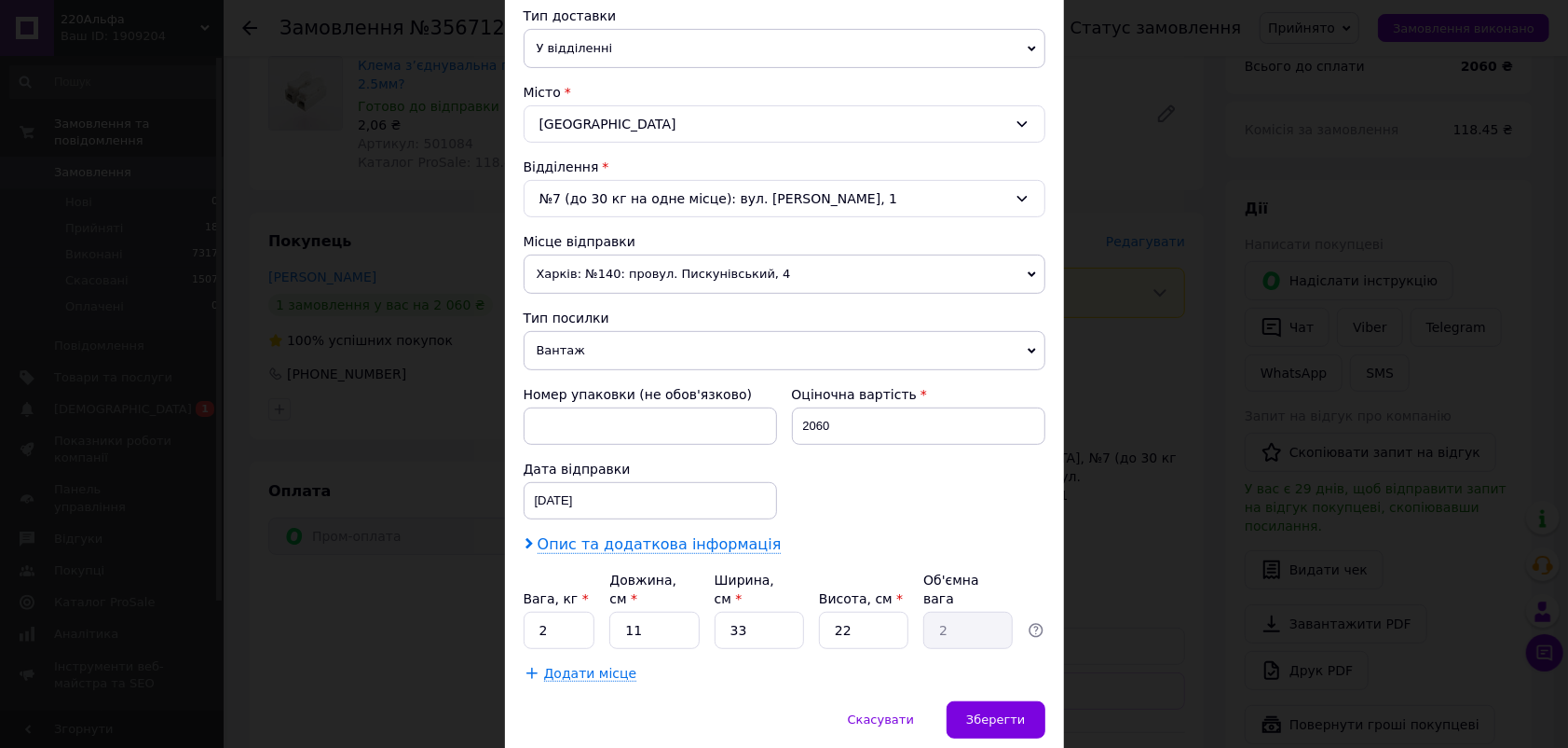
click at [678, 550] on span "Опис та додаткова інформація" at bounding box center [659, 544] width 244 height 18
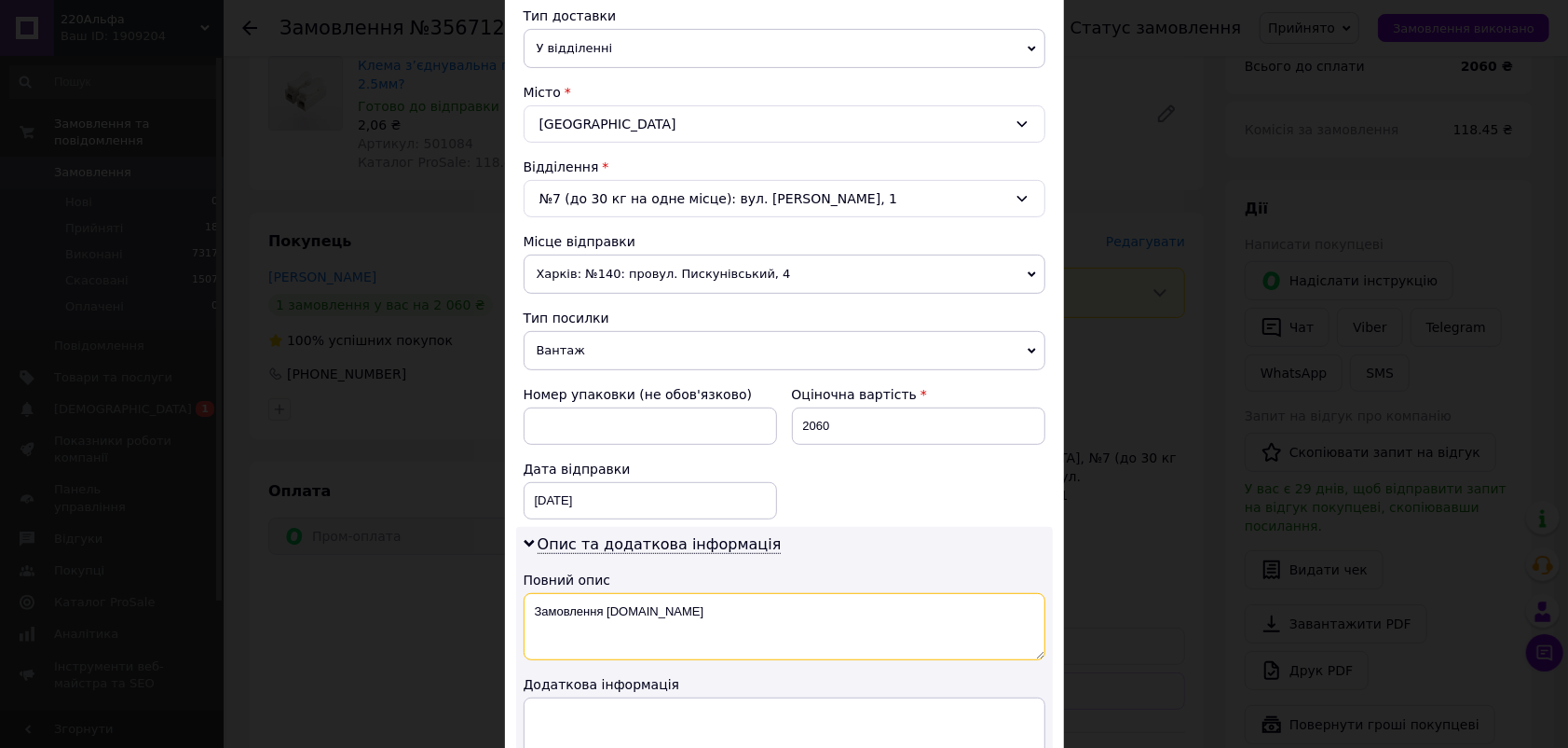
click at [676, 593] on textarea "Замовлення Prom.ua" at bounding box center [784, 626] width 521 height 67
type textarea "З"
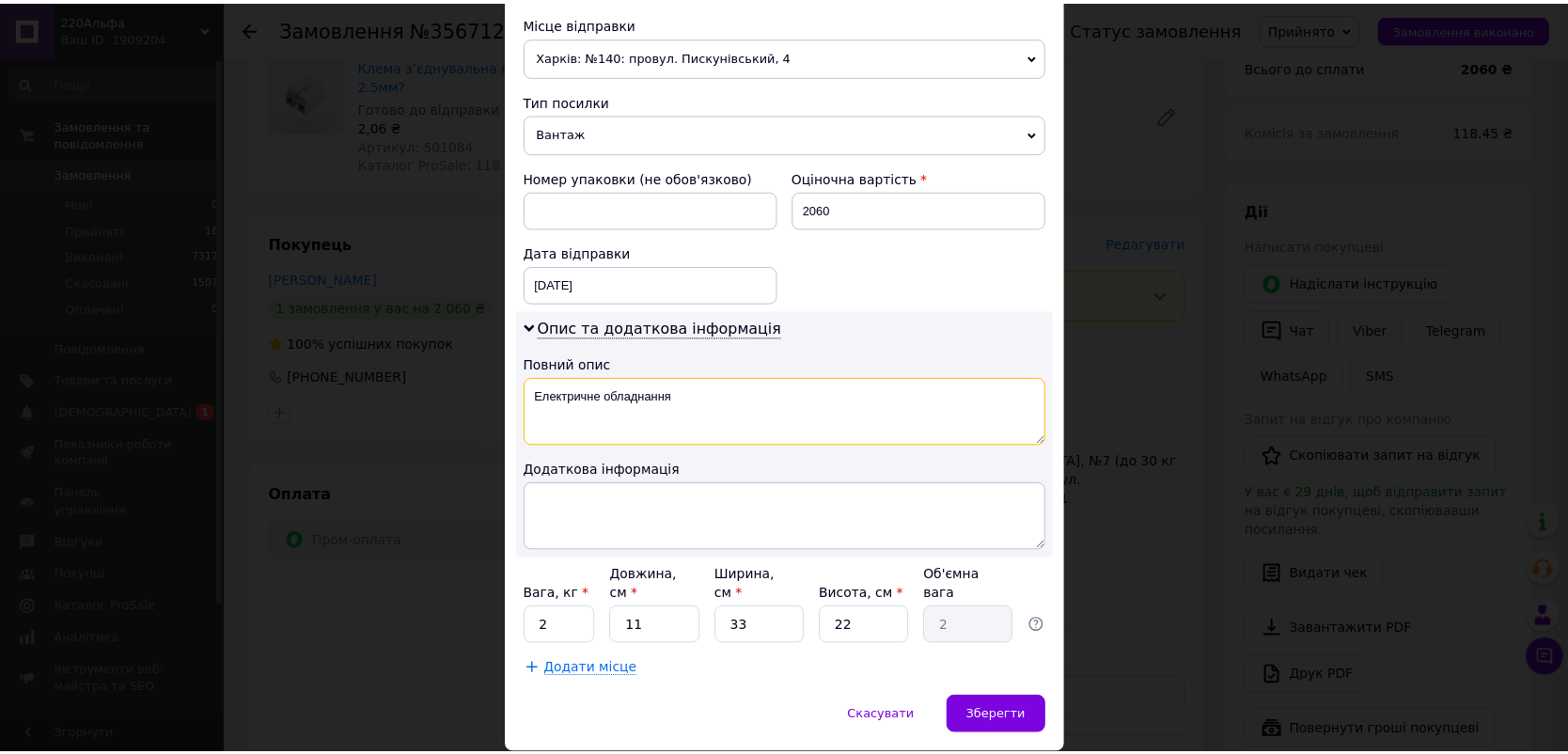
scroll to position [700, 0]
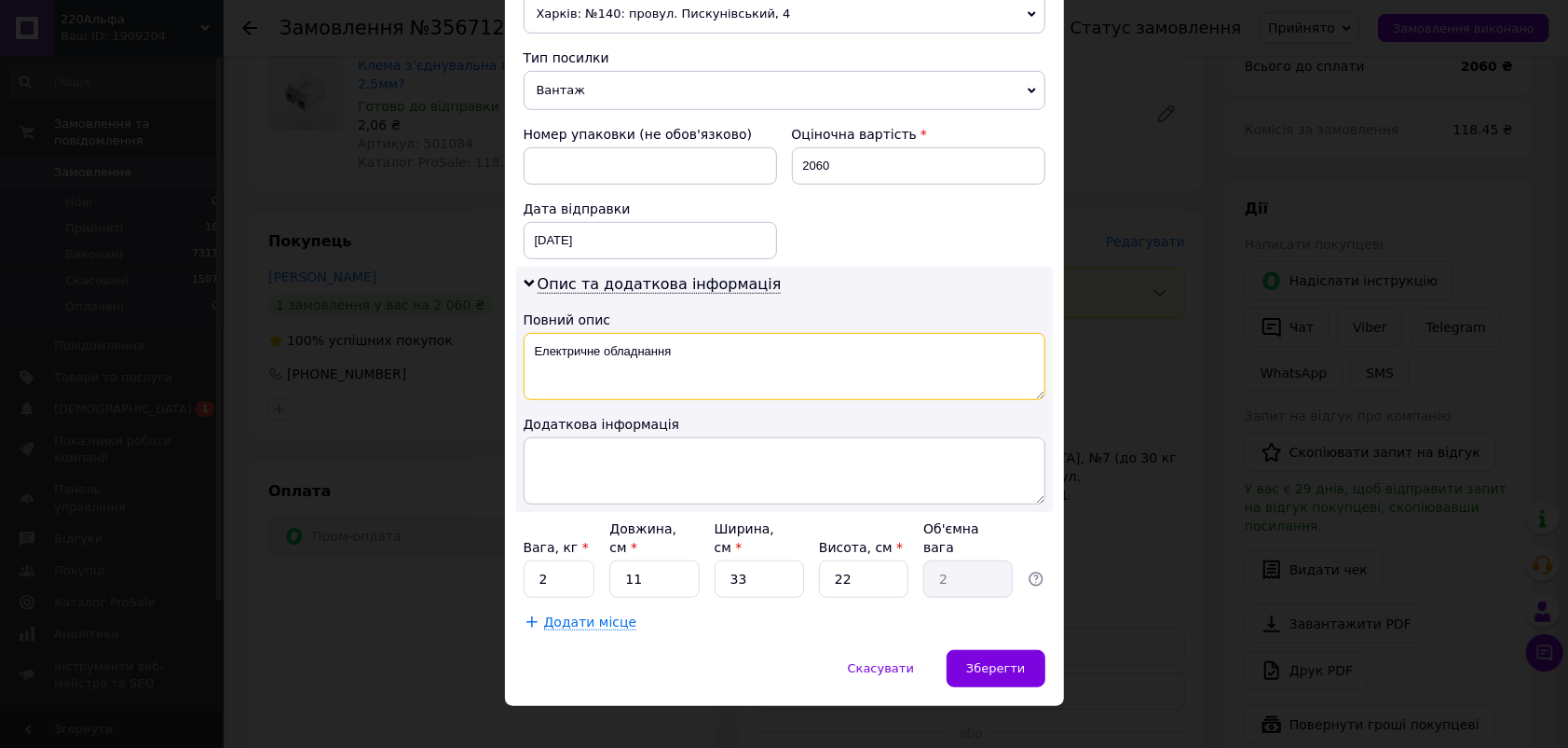
type textarea "Електричне обладнання"
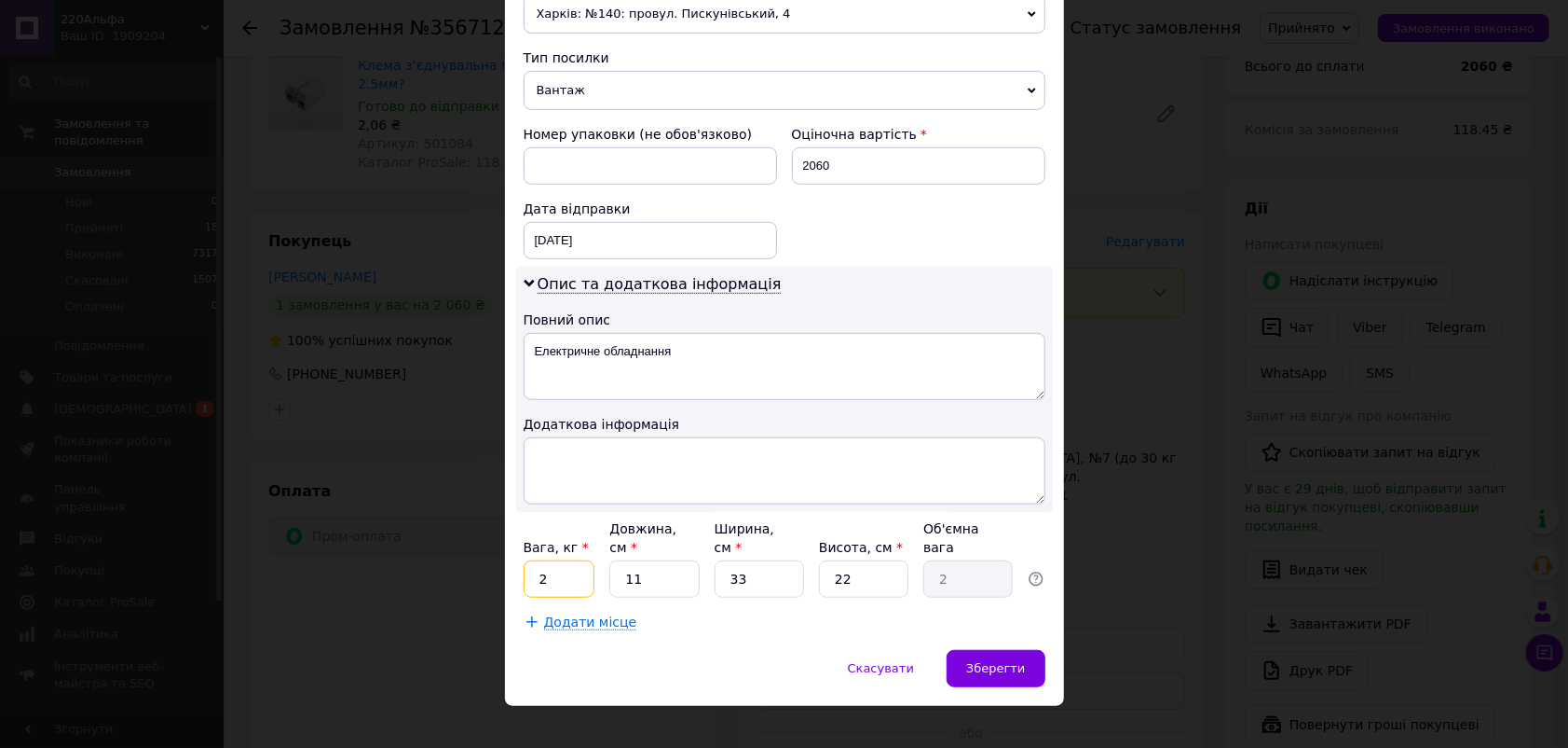
click at [556, 560] on input "2" at bounding box center [559, 578] width 72 height 37
type input "3"
click at [664, 560] on input "11" at bounding box center [654, 578] width 89 height 37
type input "1"
type input "0.18"
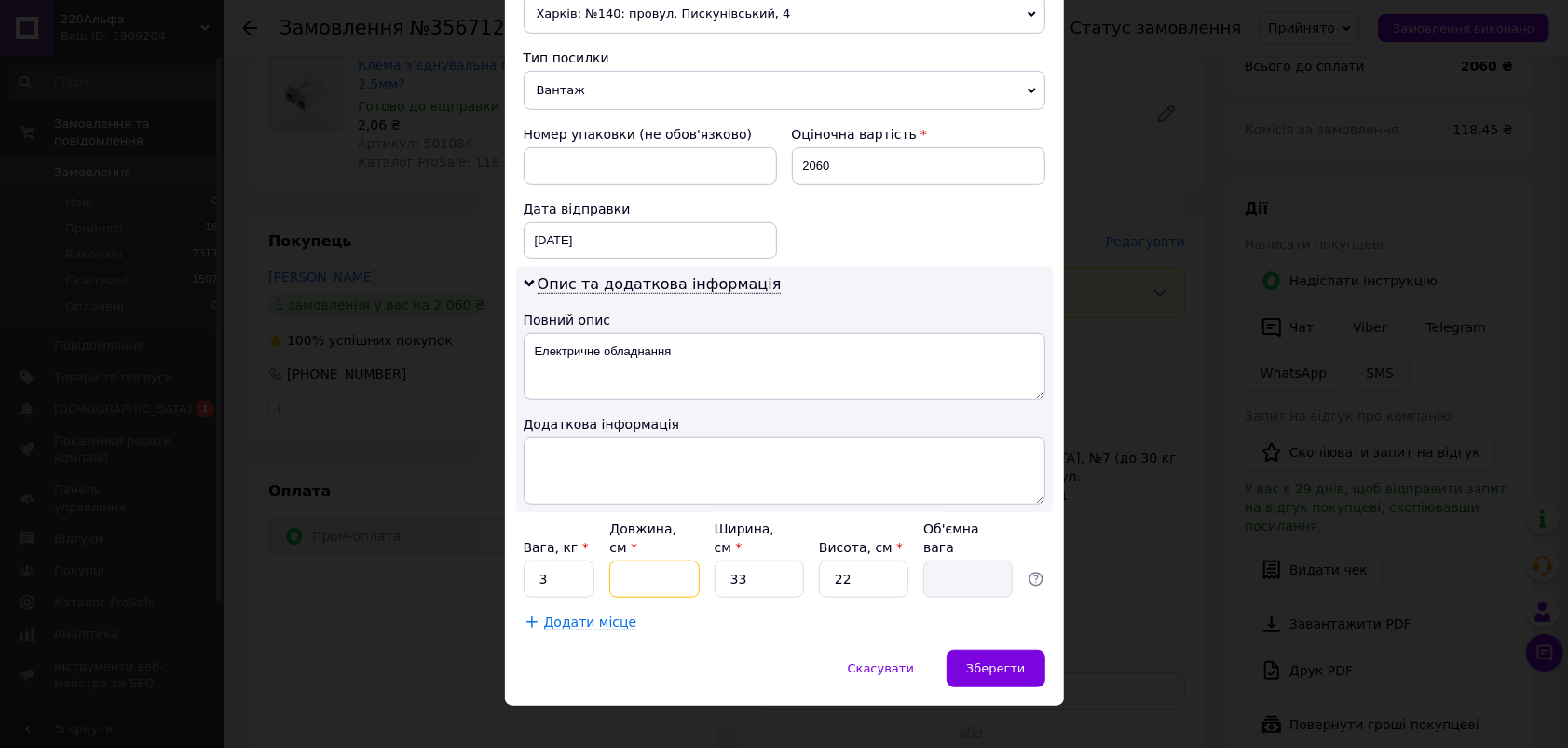
type input "3"
type input "0.54"
type input "34"
type input "6.17"
type input "34"
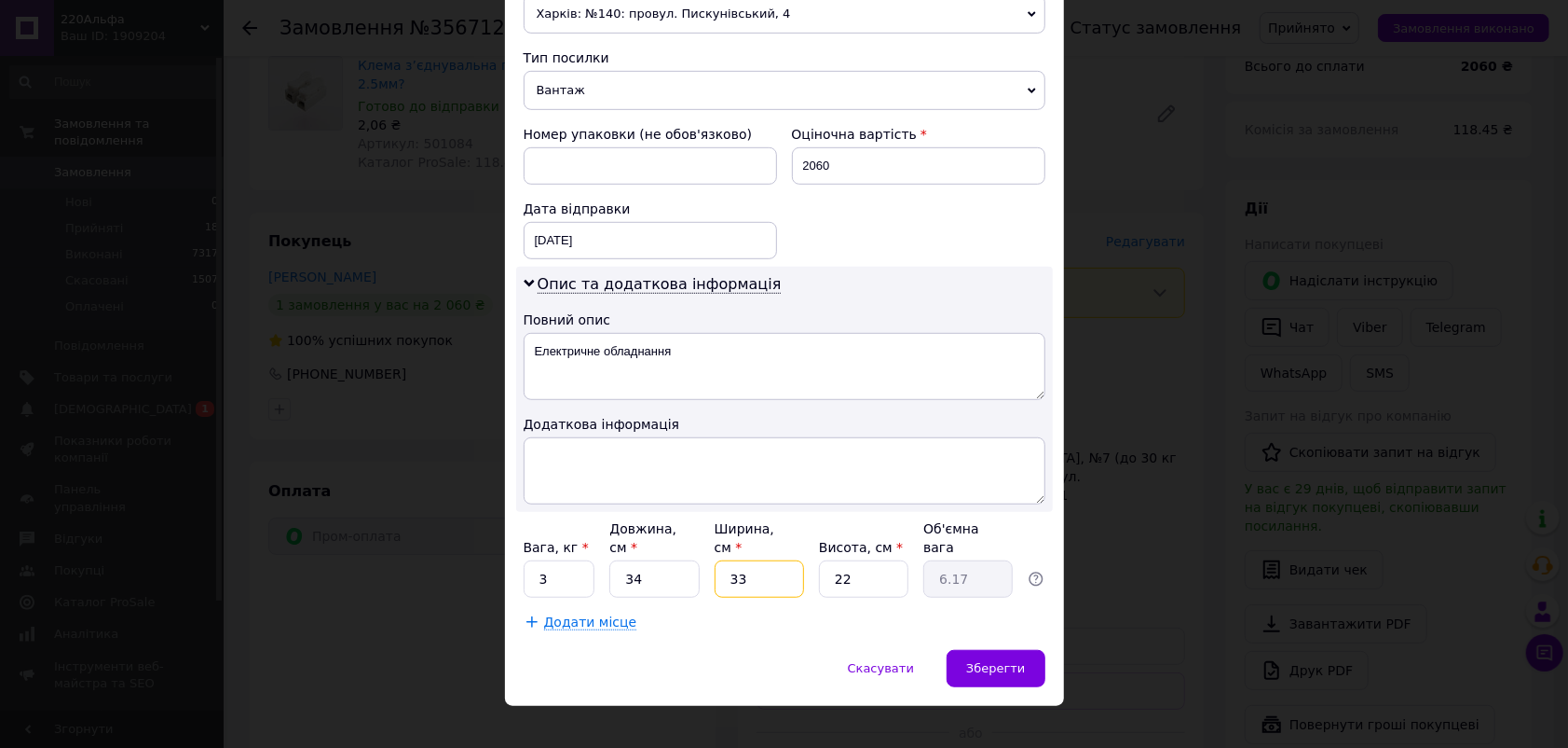
click at [757, 560] on input "33" at bounding box center [759, 578] width 89 height 37
type input "3"
type input "0.56"
type input "2"
type input "0.37"
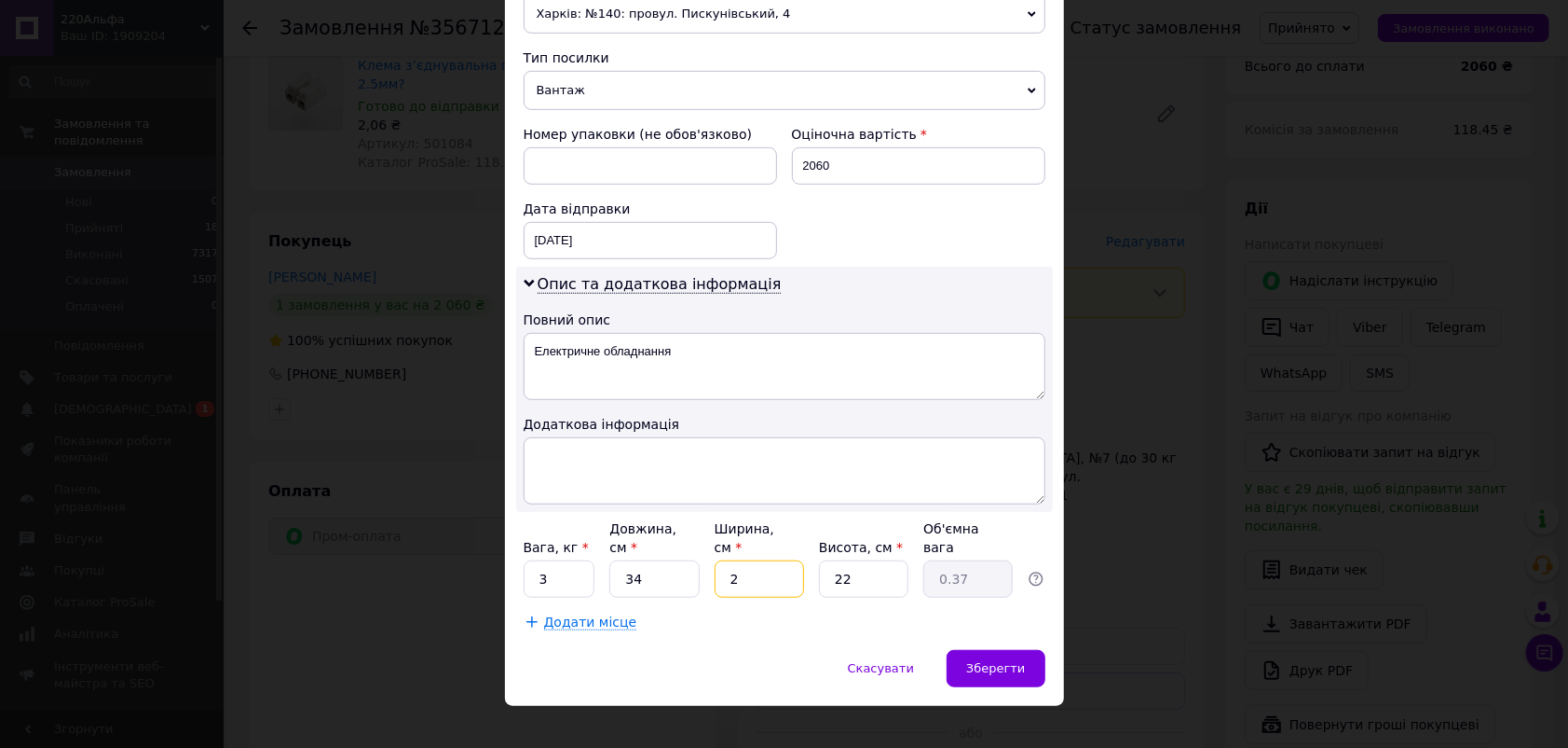
type input "24"
type input "4.49"
type input "24"
click at [862, 560] on input "22" at bounding box center [864, 578] width 89 height 37
type input "2"
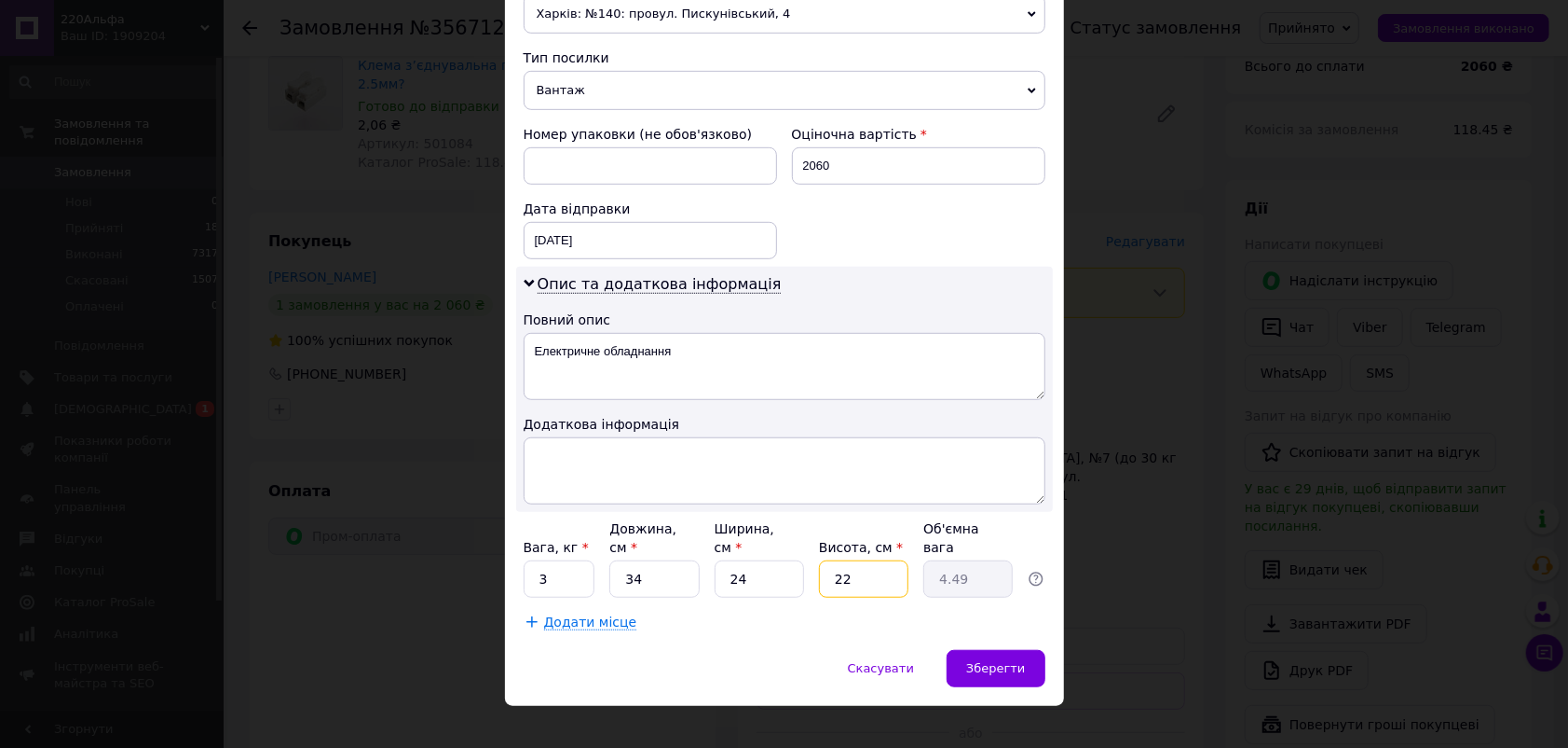
type input "0.41"
type input "1"
type input "0.2"
type input "14"
type input "2.86"
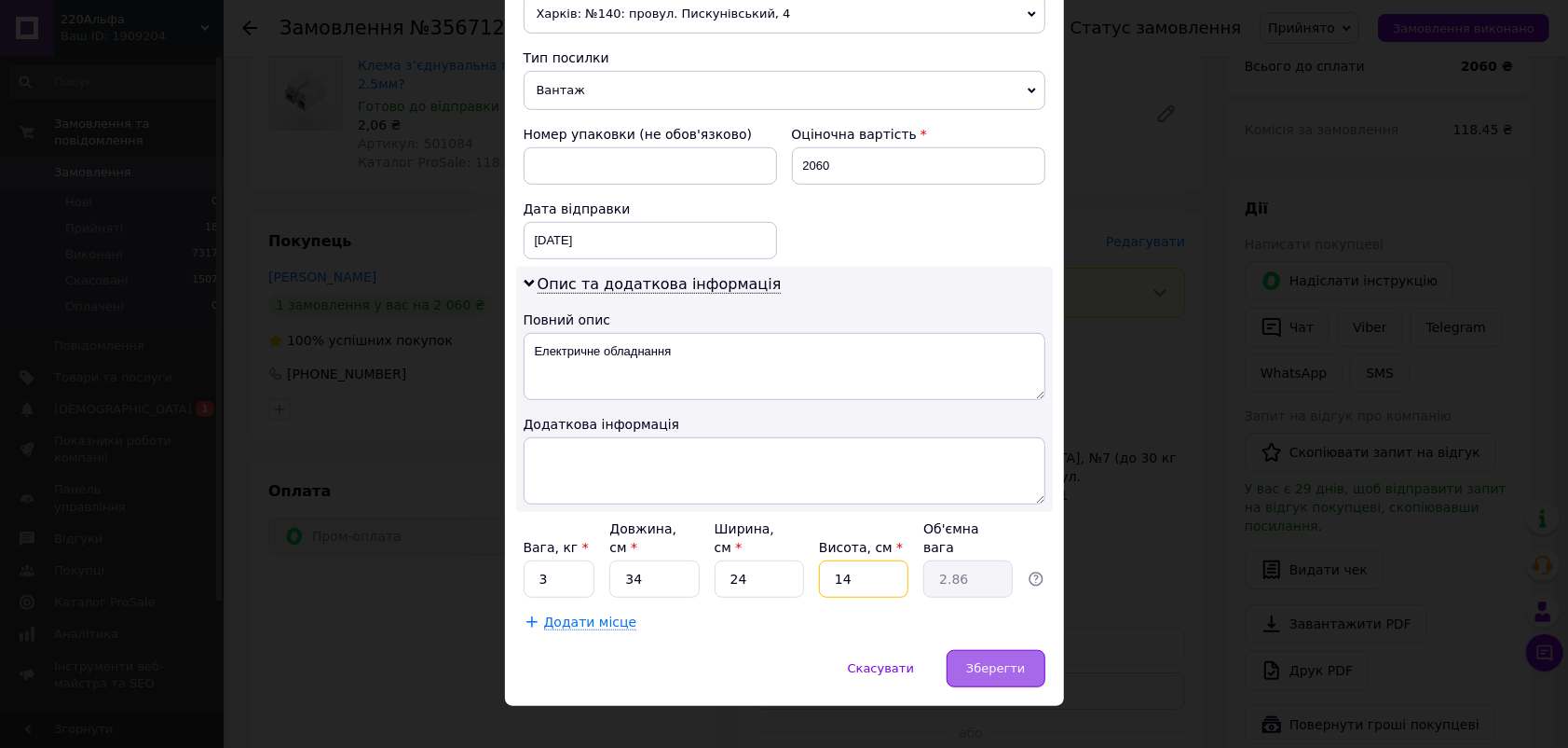
type input "14"
click at [988, 661] on span "Зберегти" at bounding box center [995, 667] width 58 height 14
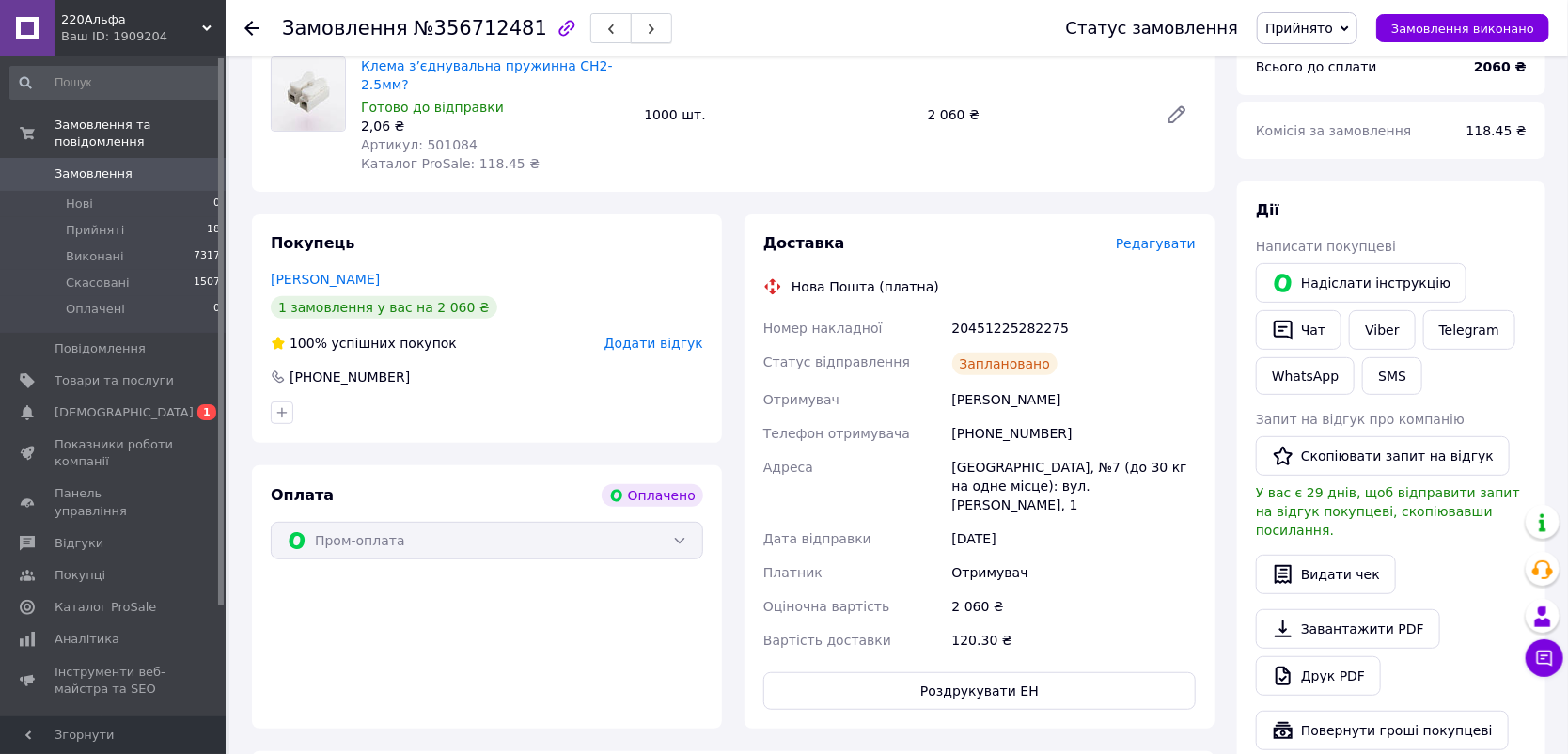
click at [646, 28] on icon "button" at bounding box center [652, 29] width 12 height 12
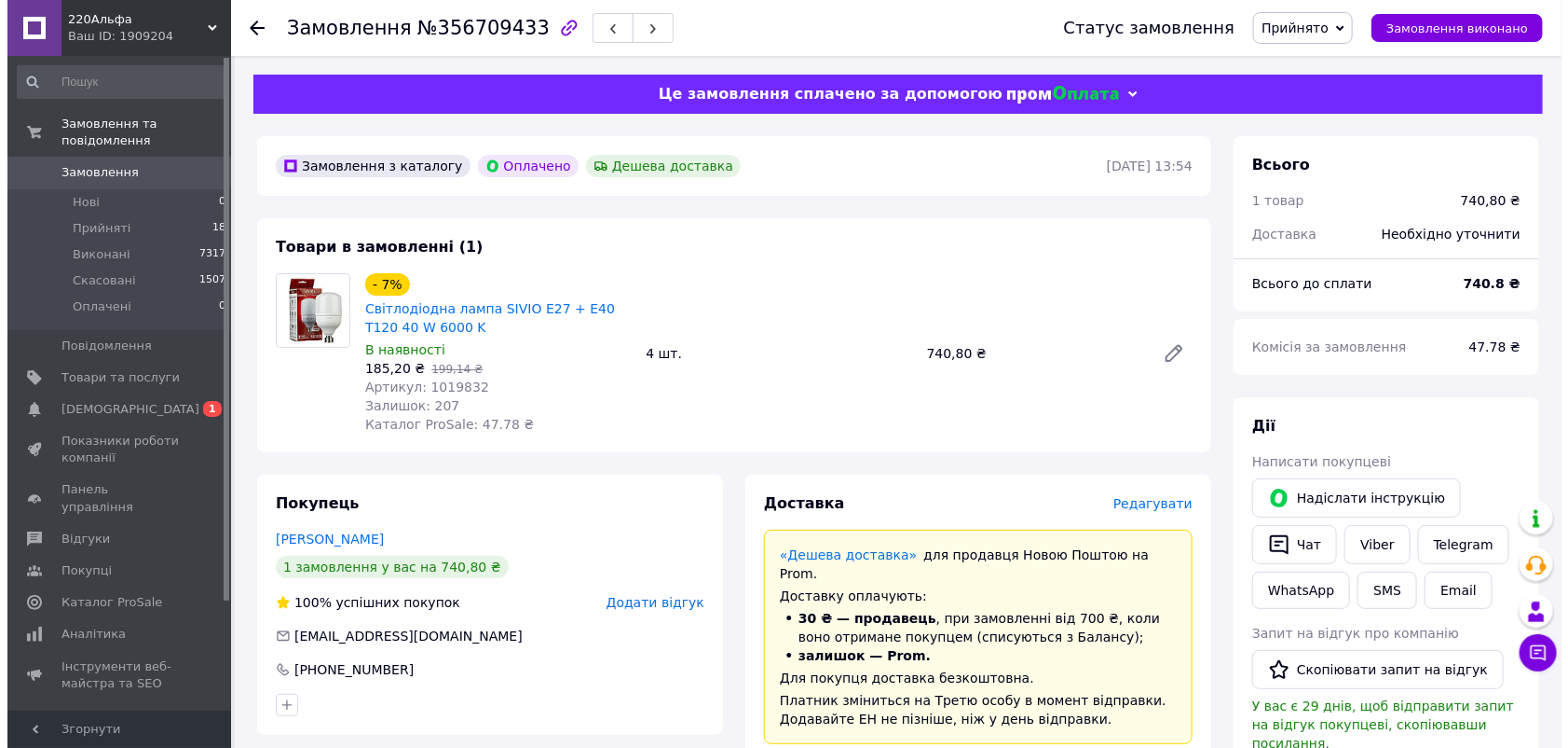
scroll to position [218, 0]
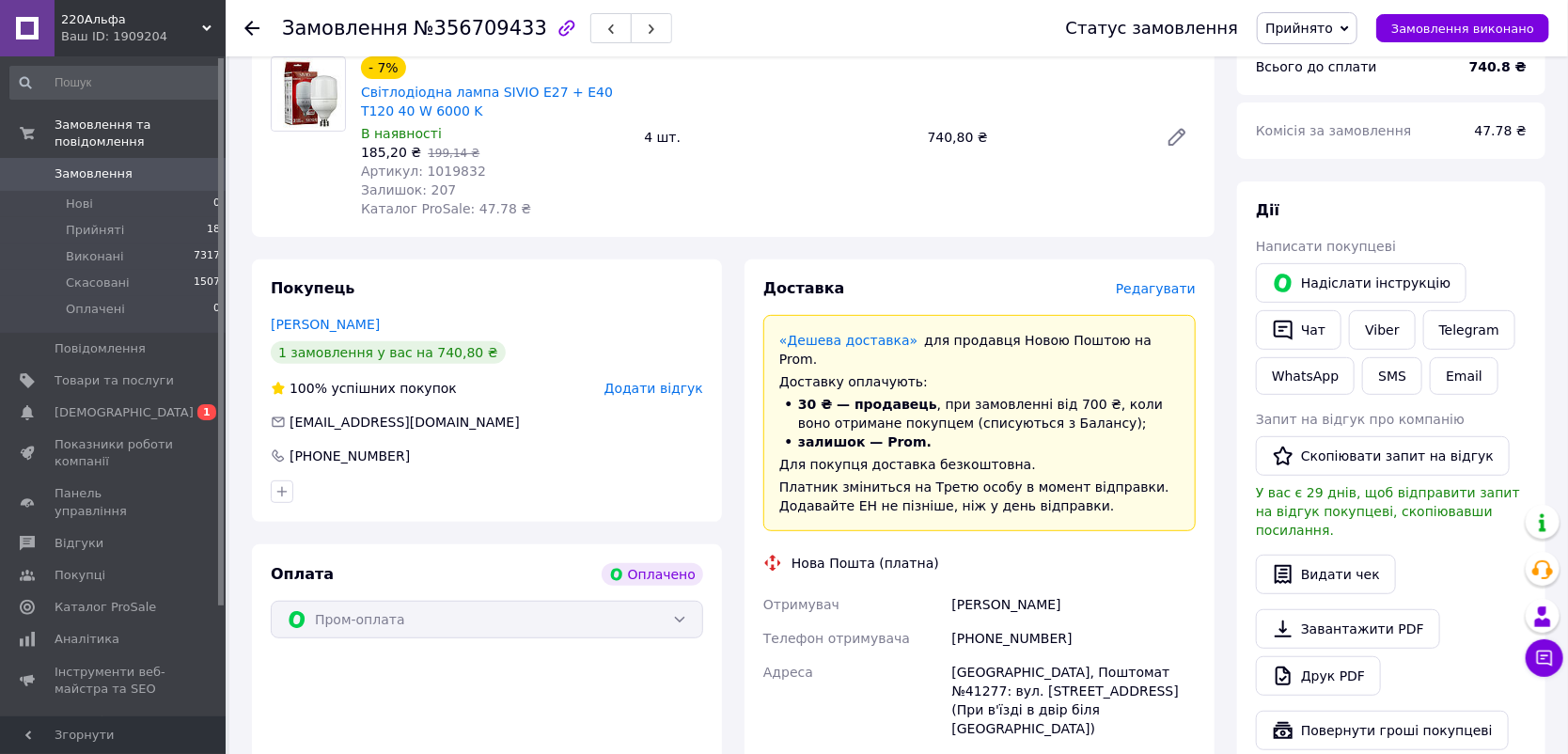
click at [1167, 292] on span "Редагувати" at bounding box center [1155, 289] width 80 height 15
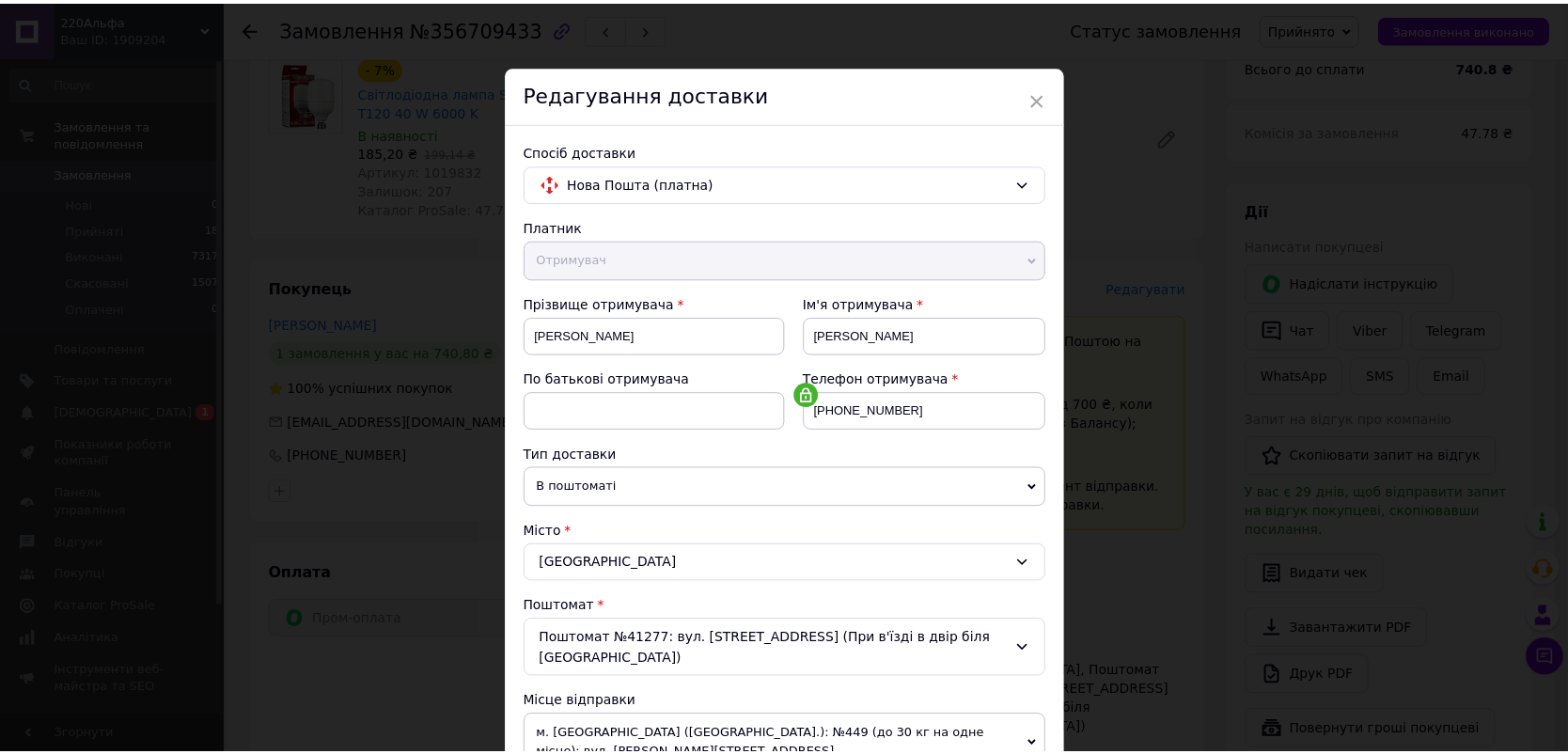
scroll to position [438, 0]
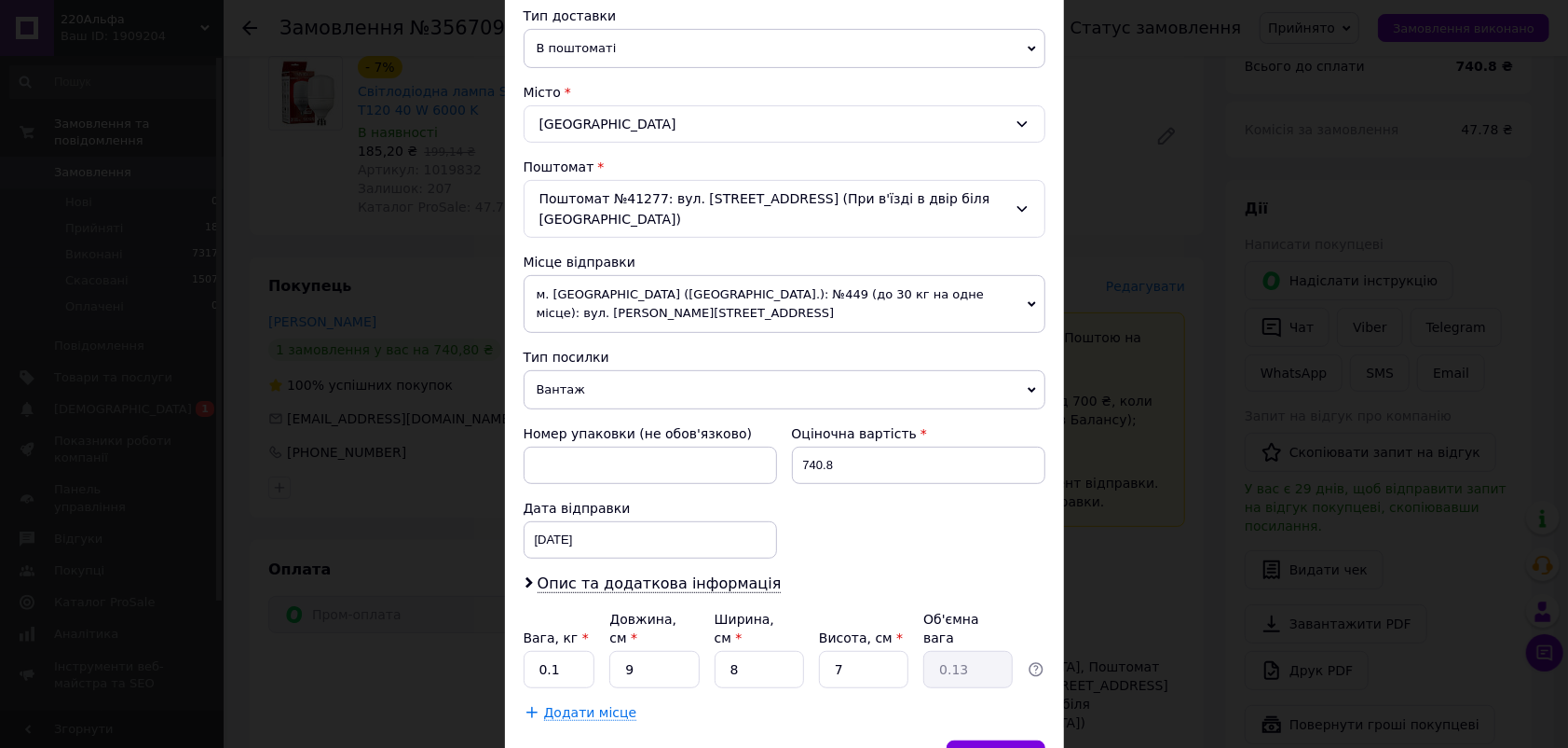
click at [1211, 384] on div "× Редагування доставки Спосіб доставки Нова Пошта (платна) Платник Отримувач Ві…" at bounding box center [784, 374] width 1568 height 748
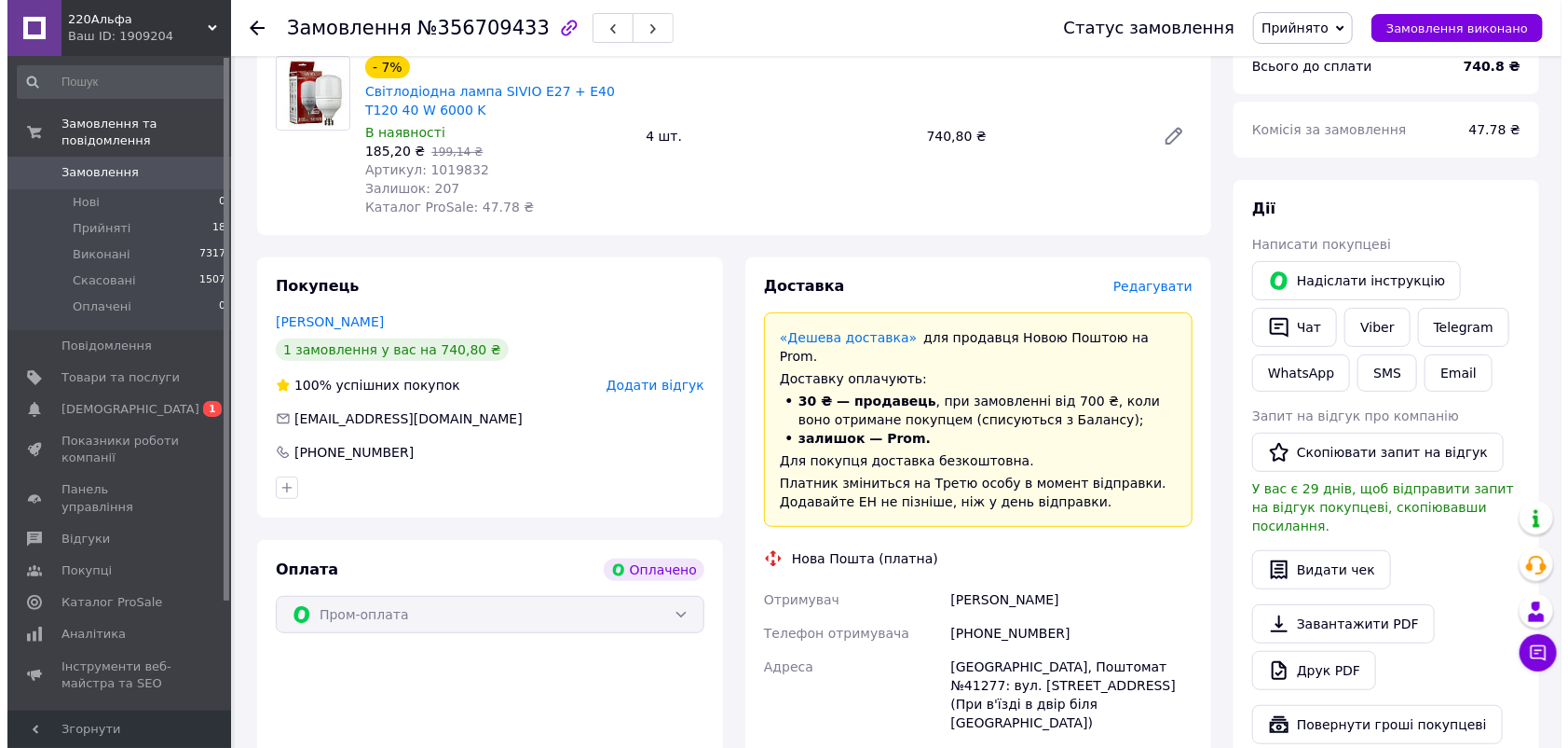
scroll to position [0, 0]
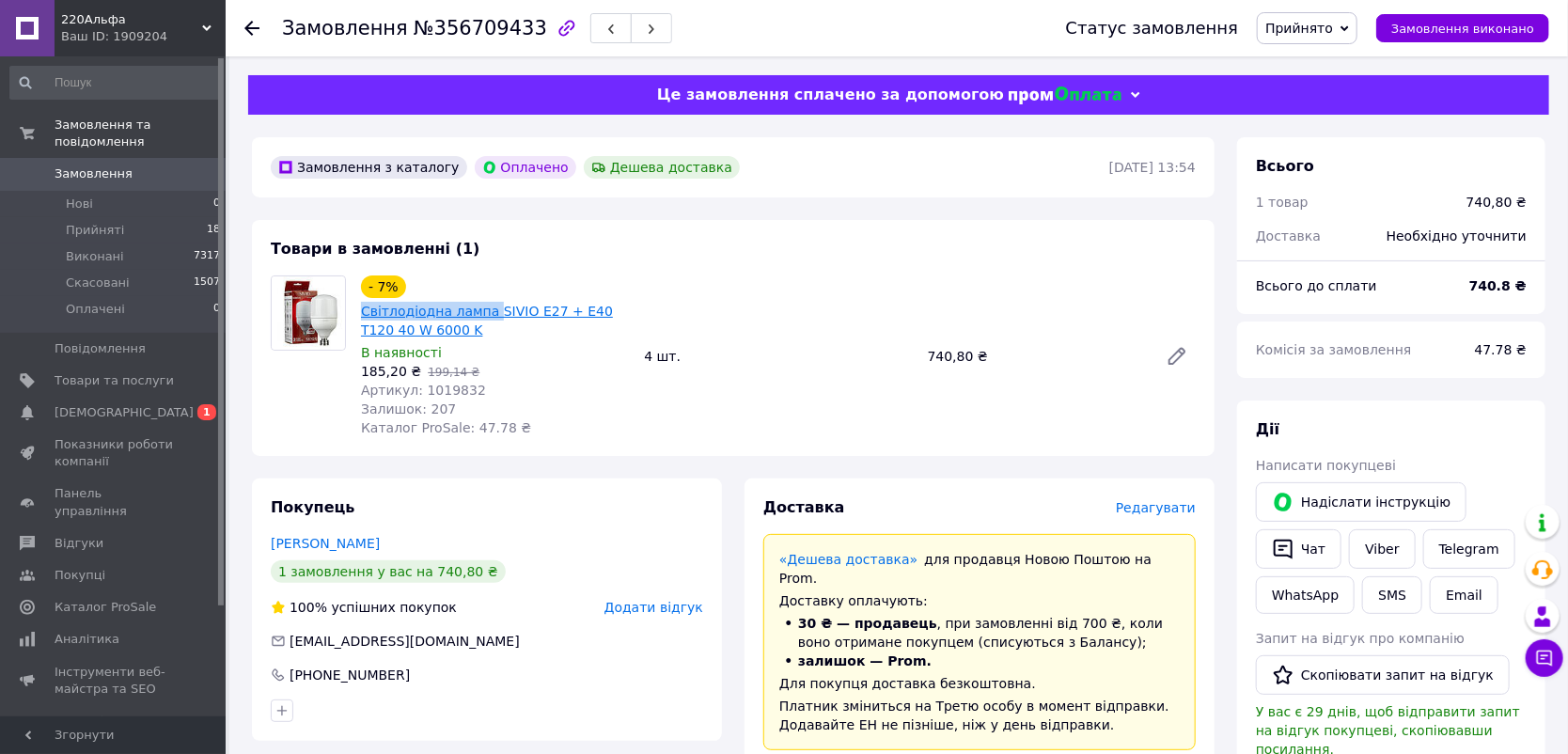
drag, startPoint x: 361, startPoint y: 312, endPoint x: 482, endPoint y: 320, distance: 121.3
copy link "Світлодіодна лампа"
click at [1182, 508] on span "Редагувати" at bounding box center [1155, 508] width 80 height 15
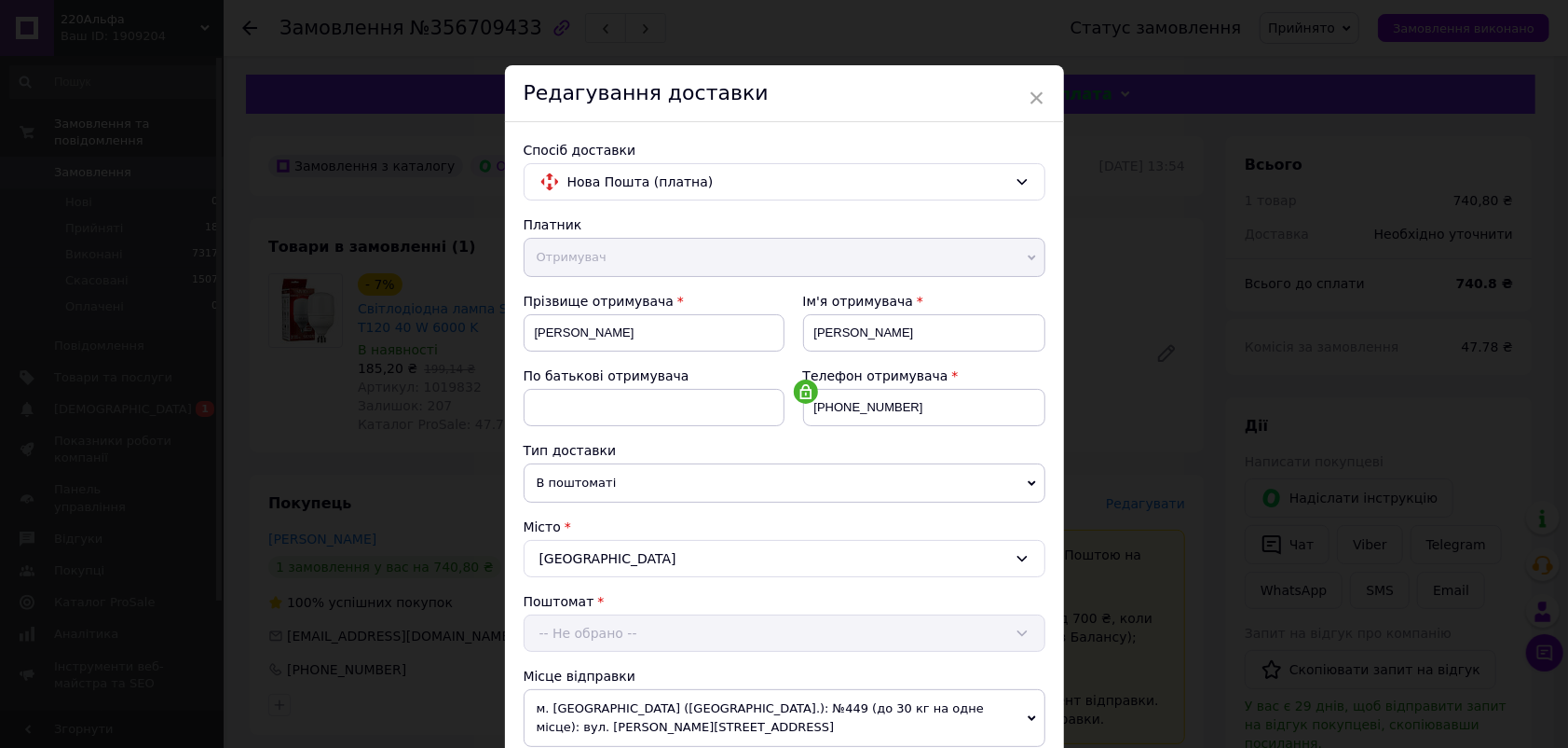
scroll to position [486, 0]
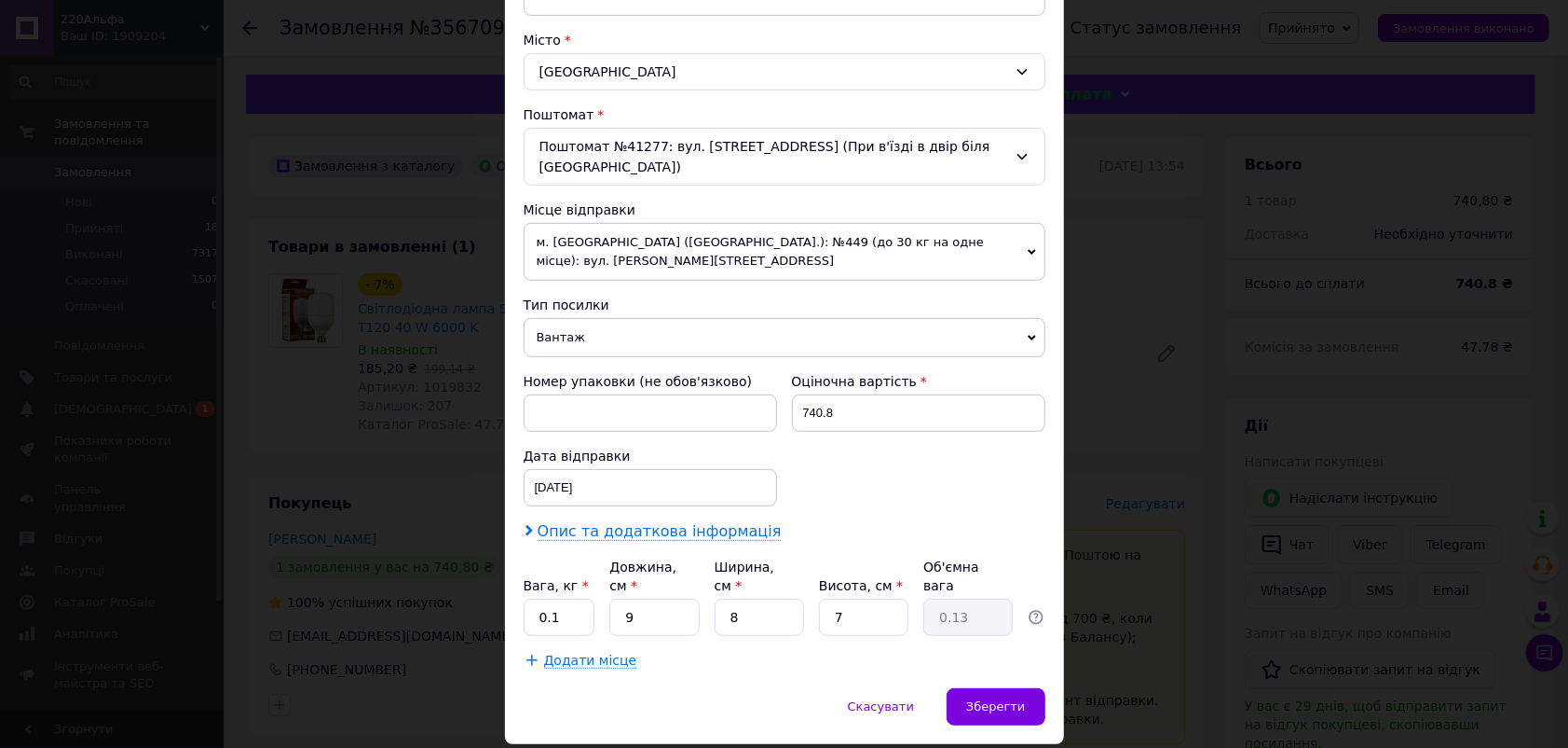
click at [686, 522] on span "Опис та додаткова інформація" at bounding box center [659, 530] width 244 height 18
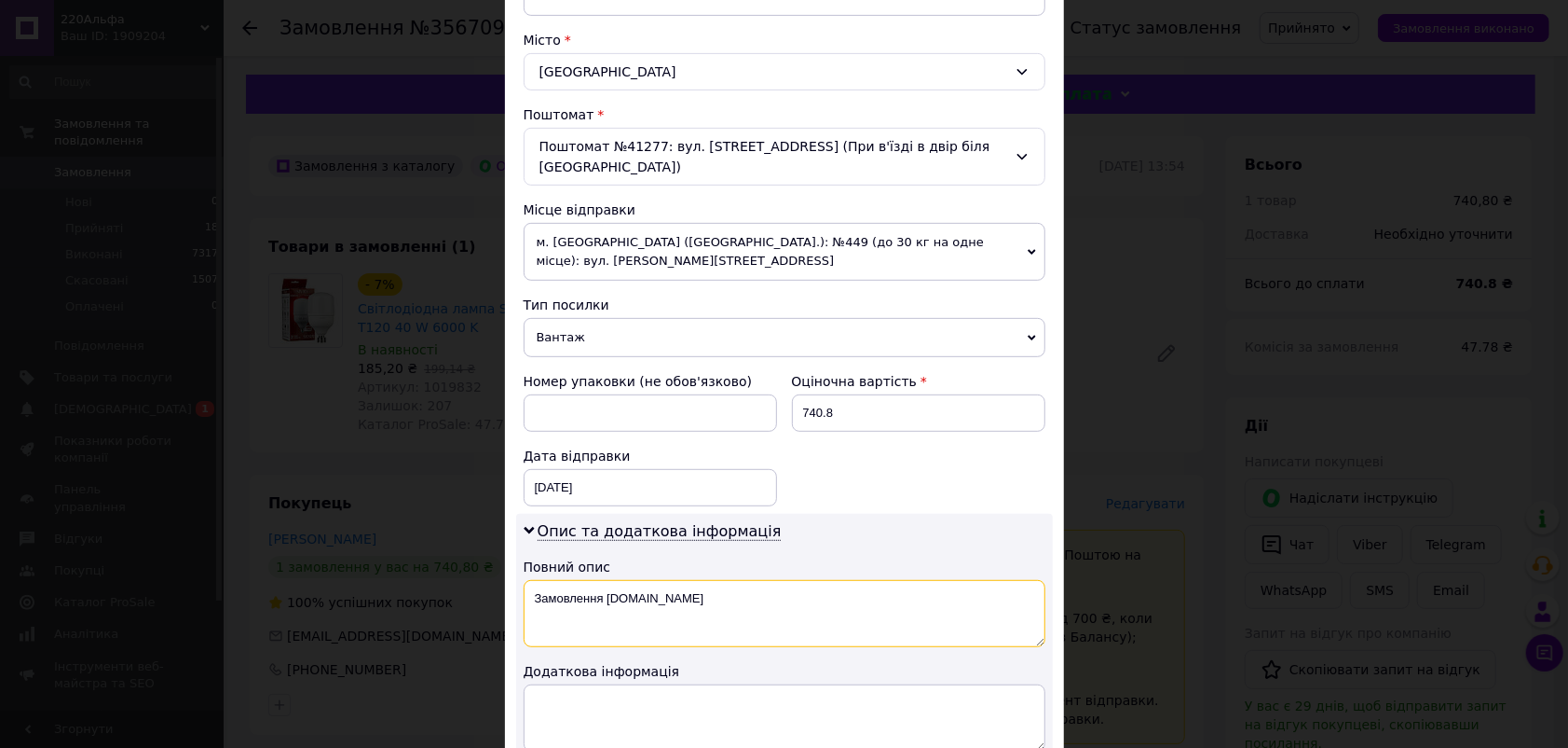
click at [694, 580] on textarea "Замовлення Prom.ua" at bounding box center [784, 614] width 521 height 67
type textarea "З"
paste textarea "Світлодіодна лампа"
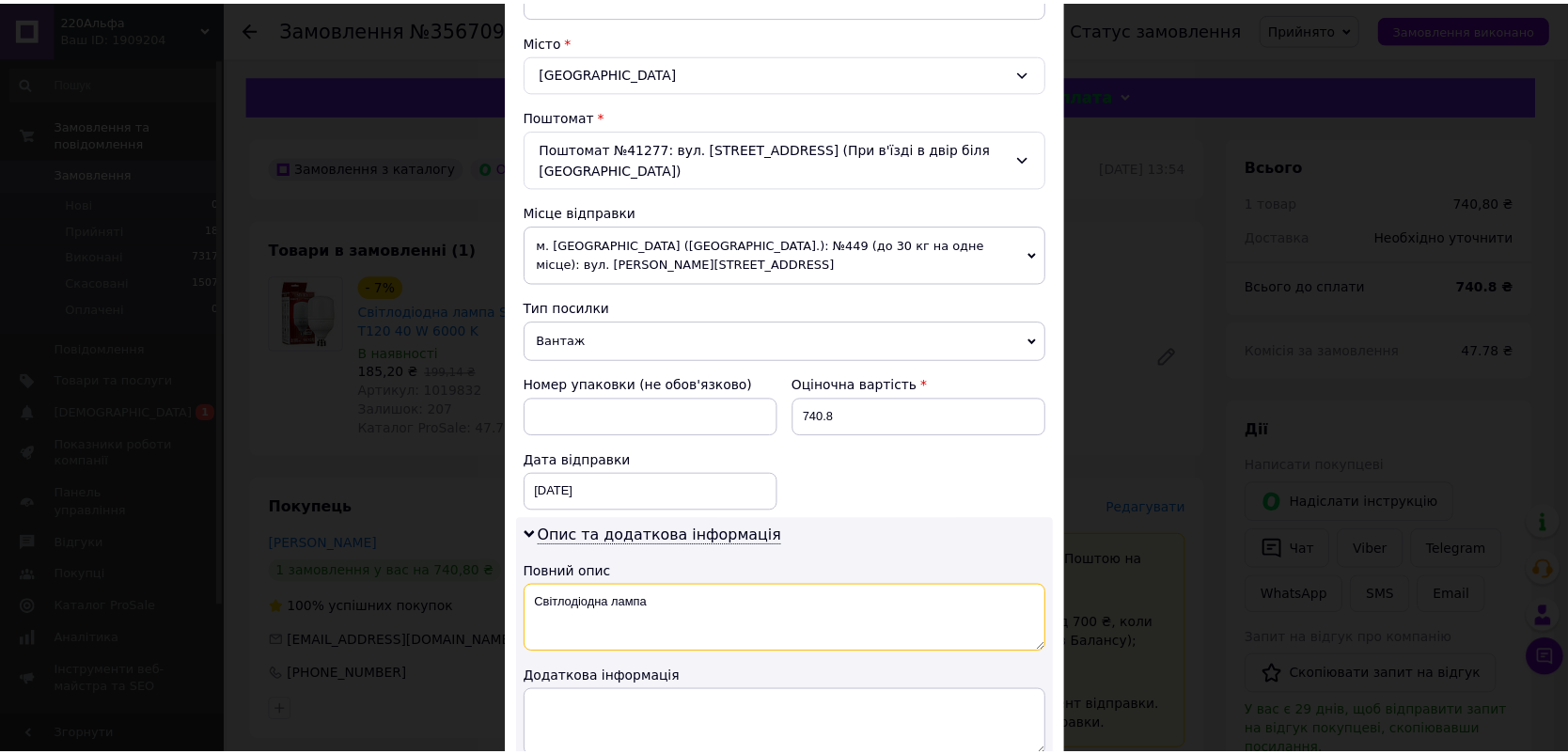
scroll to position [700, 0]
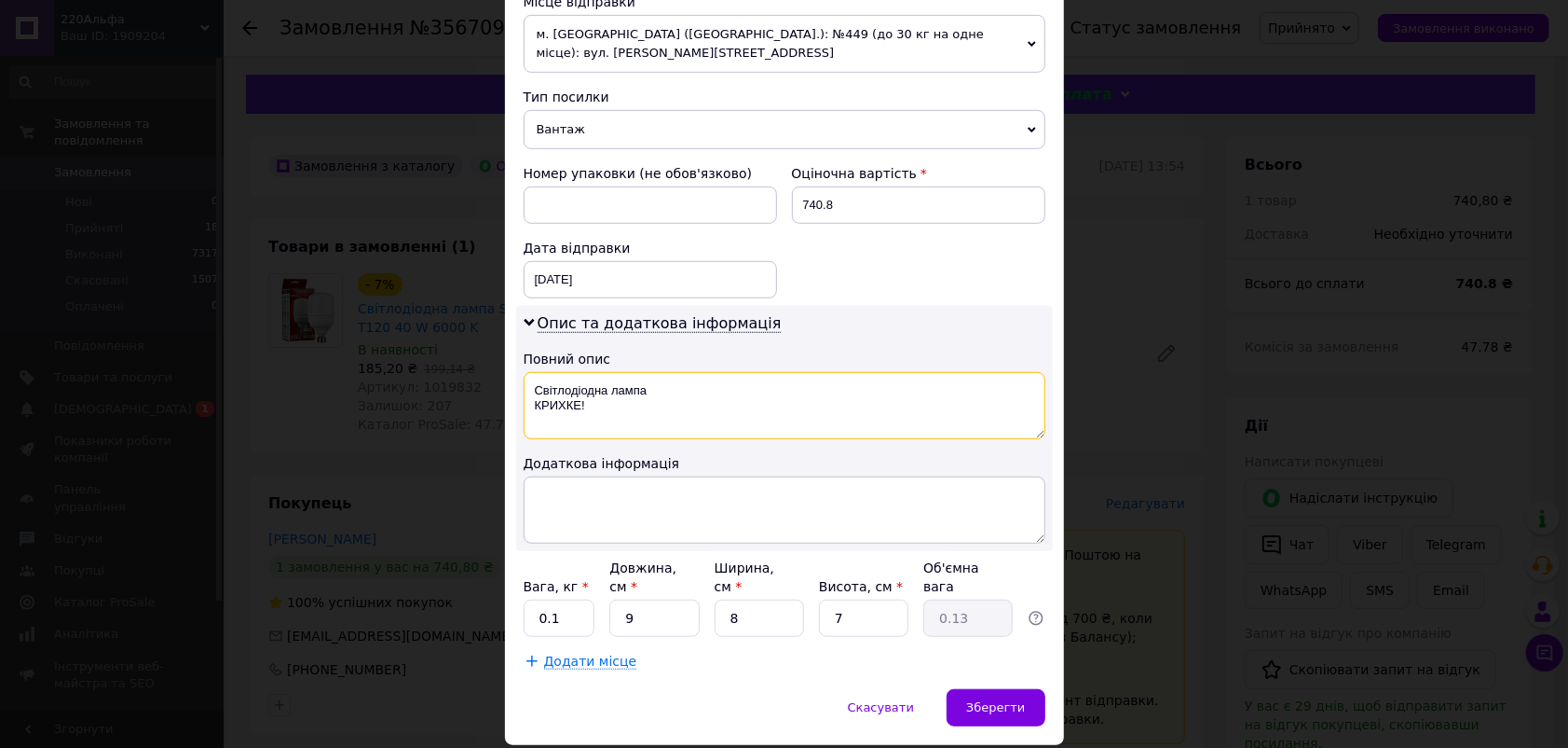
type textarea "Світлодіодна лампа КРИХКЕ!"
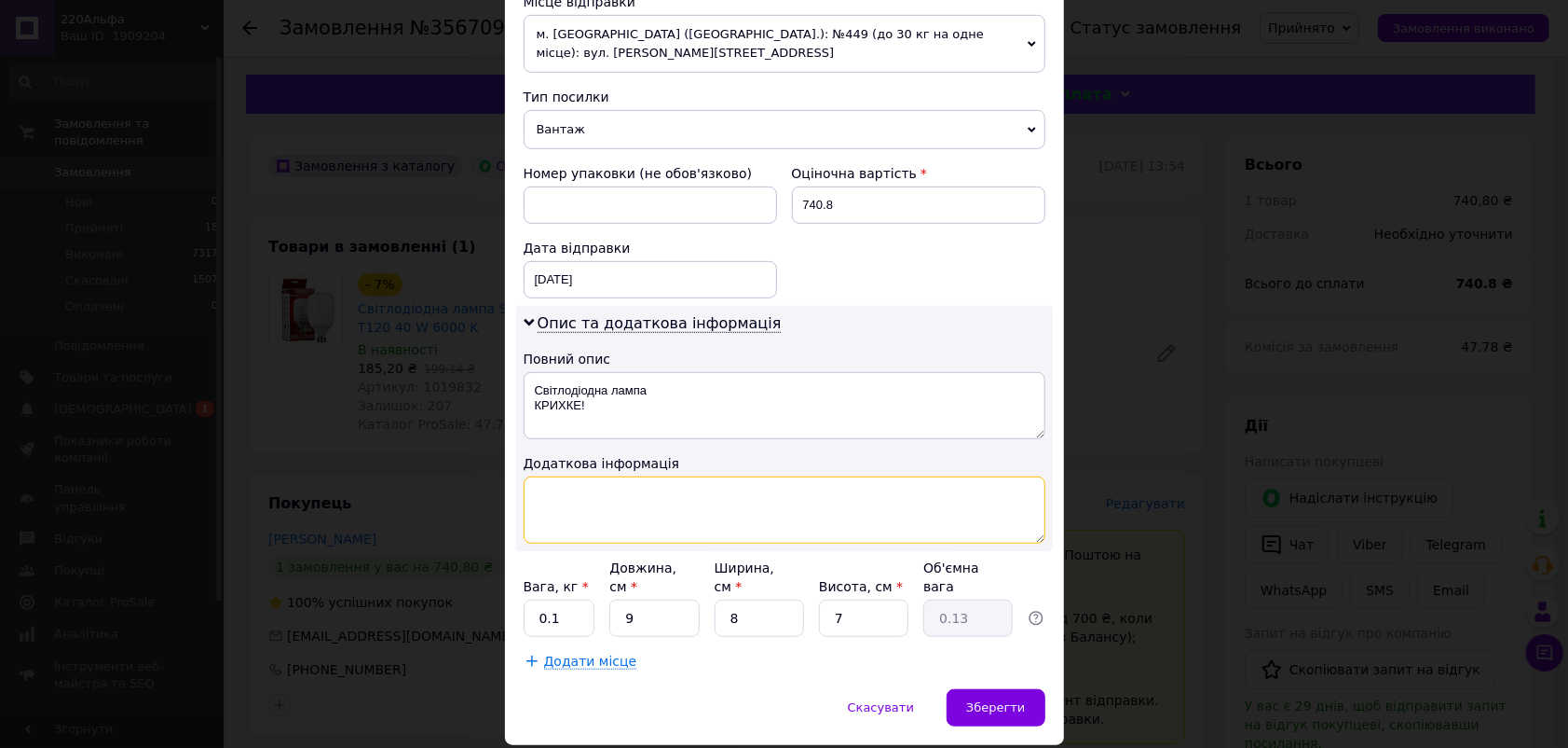
click at [764, 477] on textarea at bounding box center [784, 510] width 521 height 67
type textarea "КРИХКЕ!"
click at [584, 599] on input "0.1" at bounding box center [559, 618] width 72 height 37
type input "0"
type input "2"
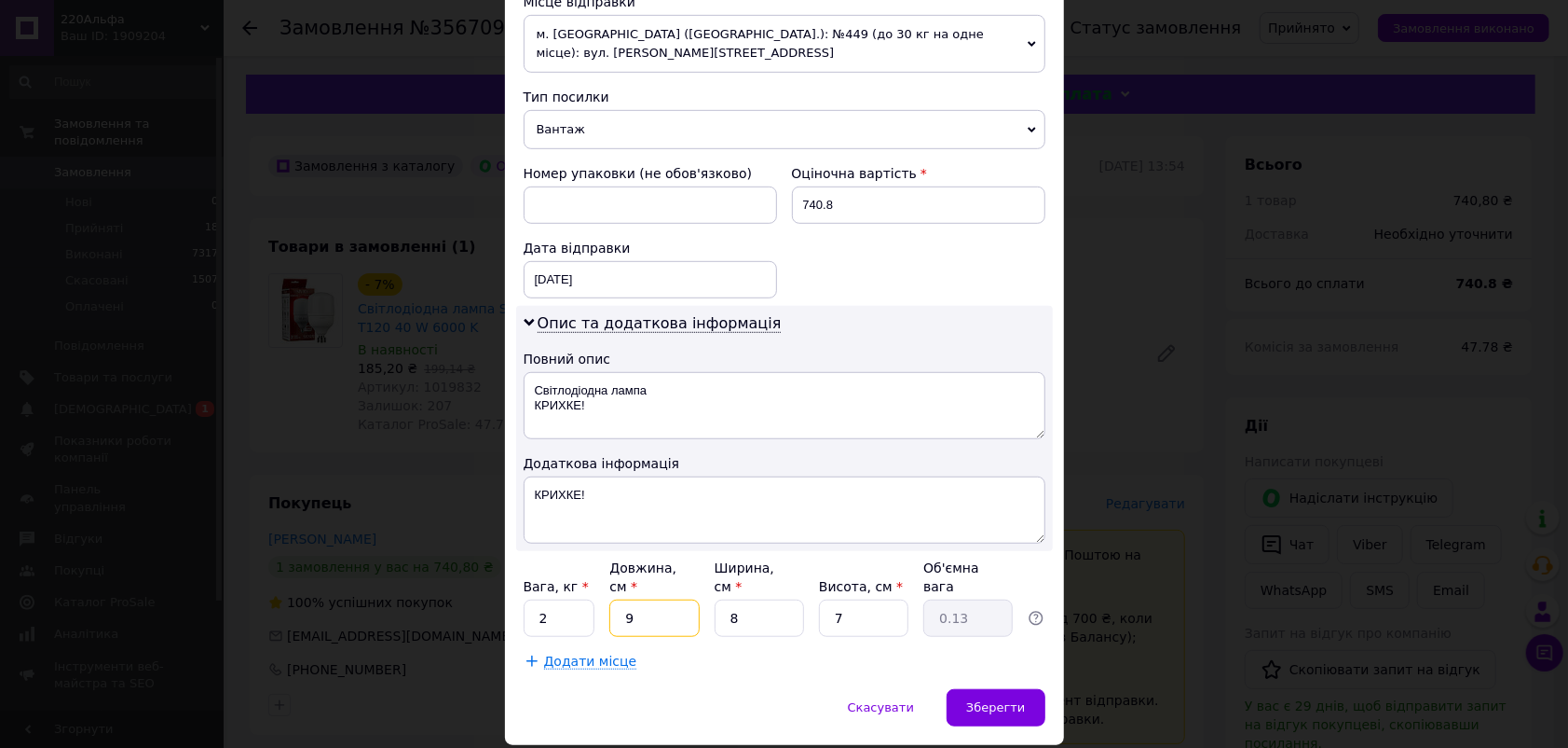
click at [650, 599] on input "9" at bounding box center [654, 618] width 89 height 37
type input "4"
type input "0.1"
type input "40"
type input "0.56"
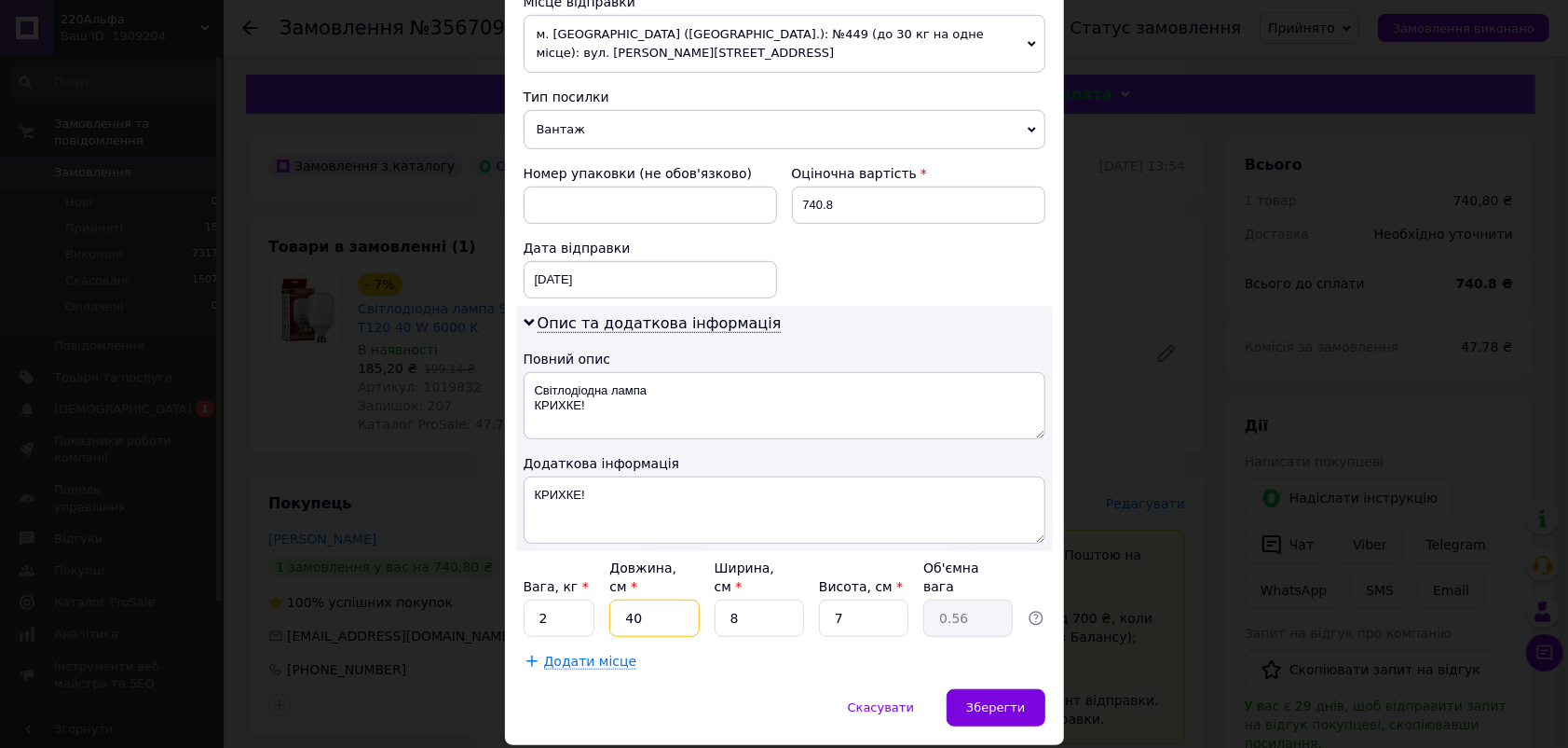
type input "40"
click at [750, 599] on input "8" at bounding box center [759, 618] width 89 height 37
type input "2"
type input "0.14"
type input "24"
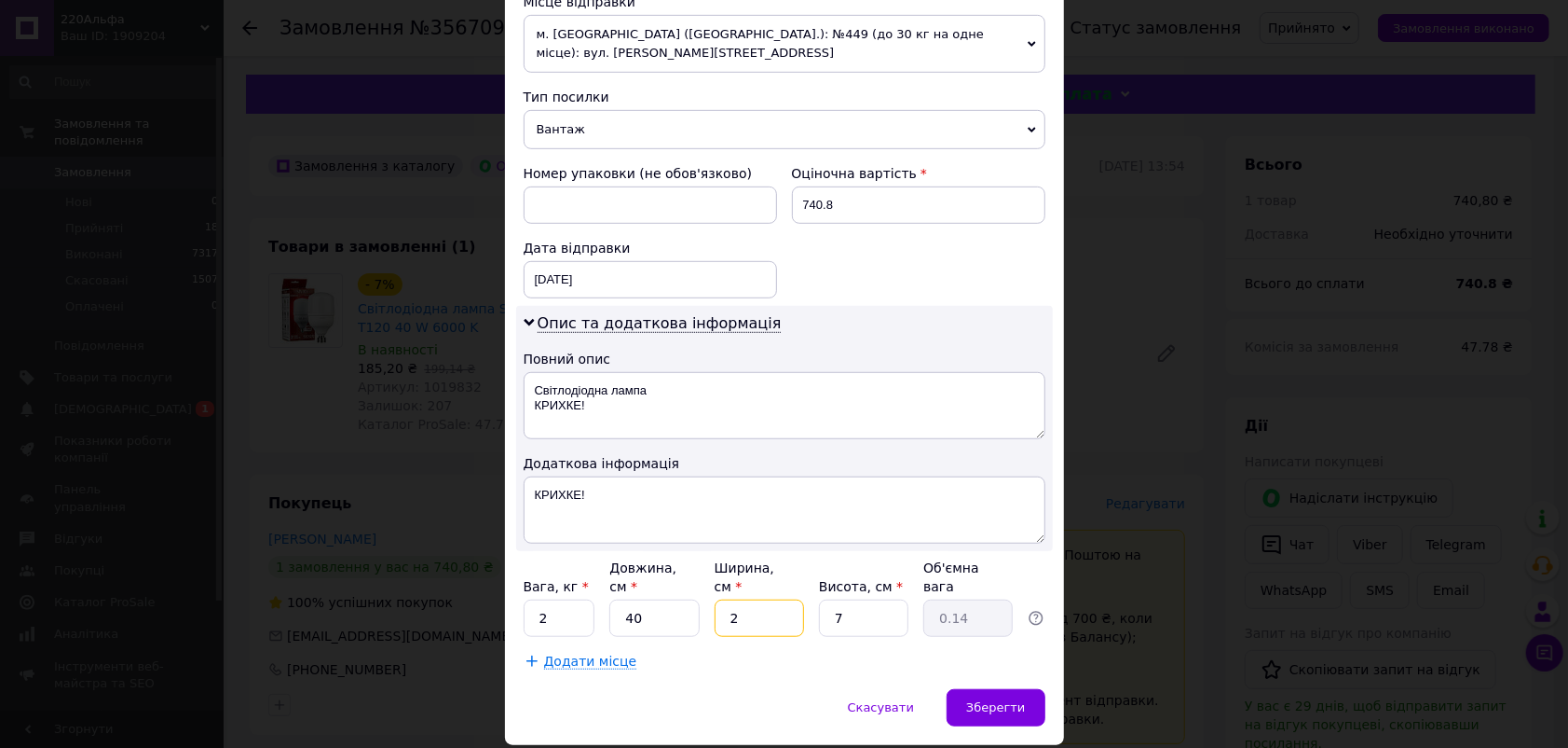
type input "1.68"
type input "24"
click at [862, 599] on input "7" at bounding box center [864, 618] width 89 height 37
type input "1"
type input "0.24"
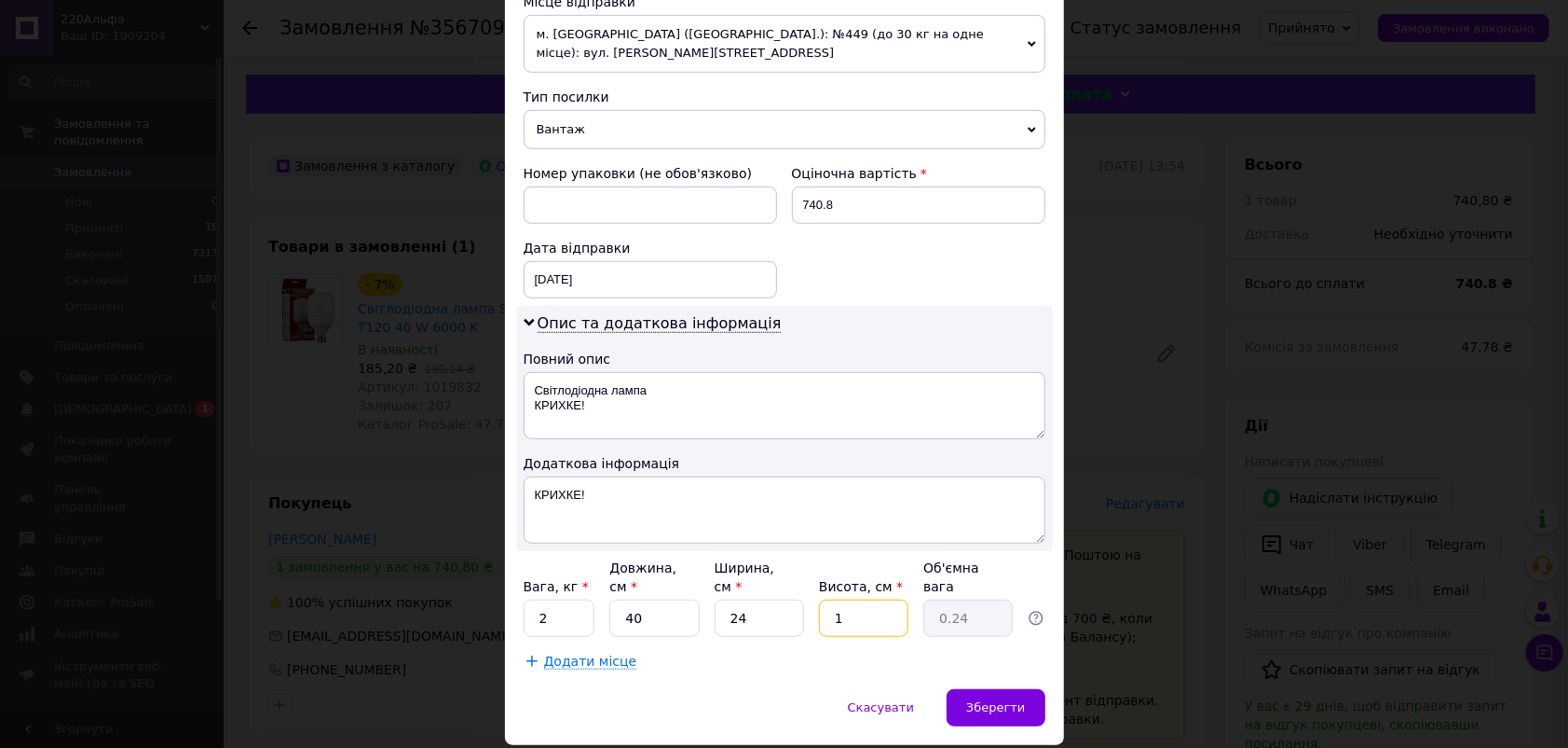
type input "15"
type input "3.6"
type input "15"
click at [1000, 689] on div "Зберегти" at bounding box center [996, 707] width 98 height 37
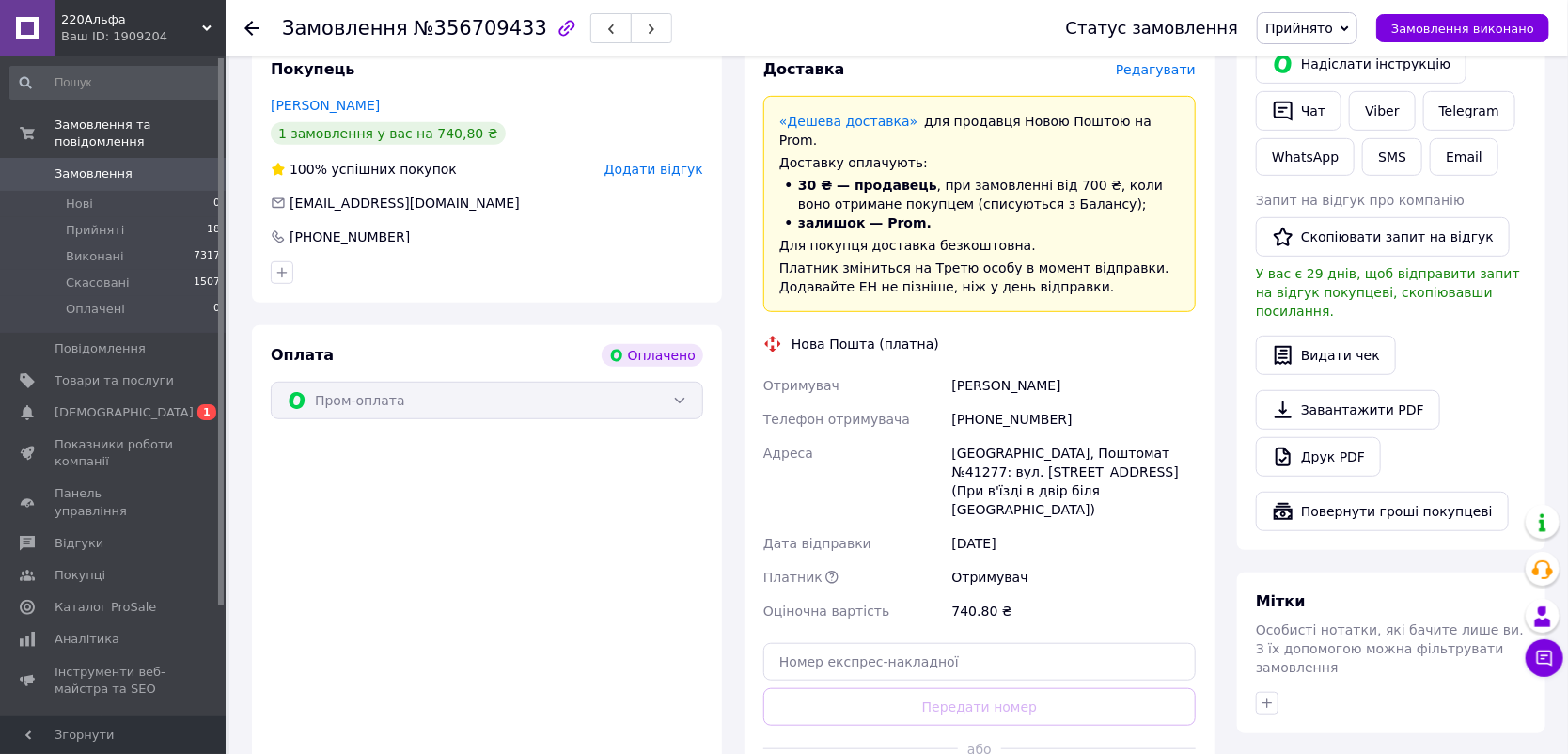
scroll to position [658, 0]
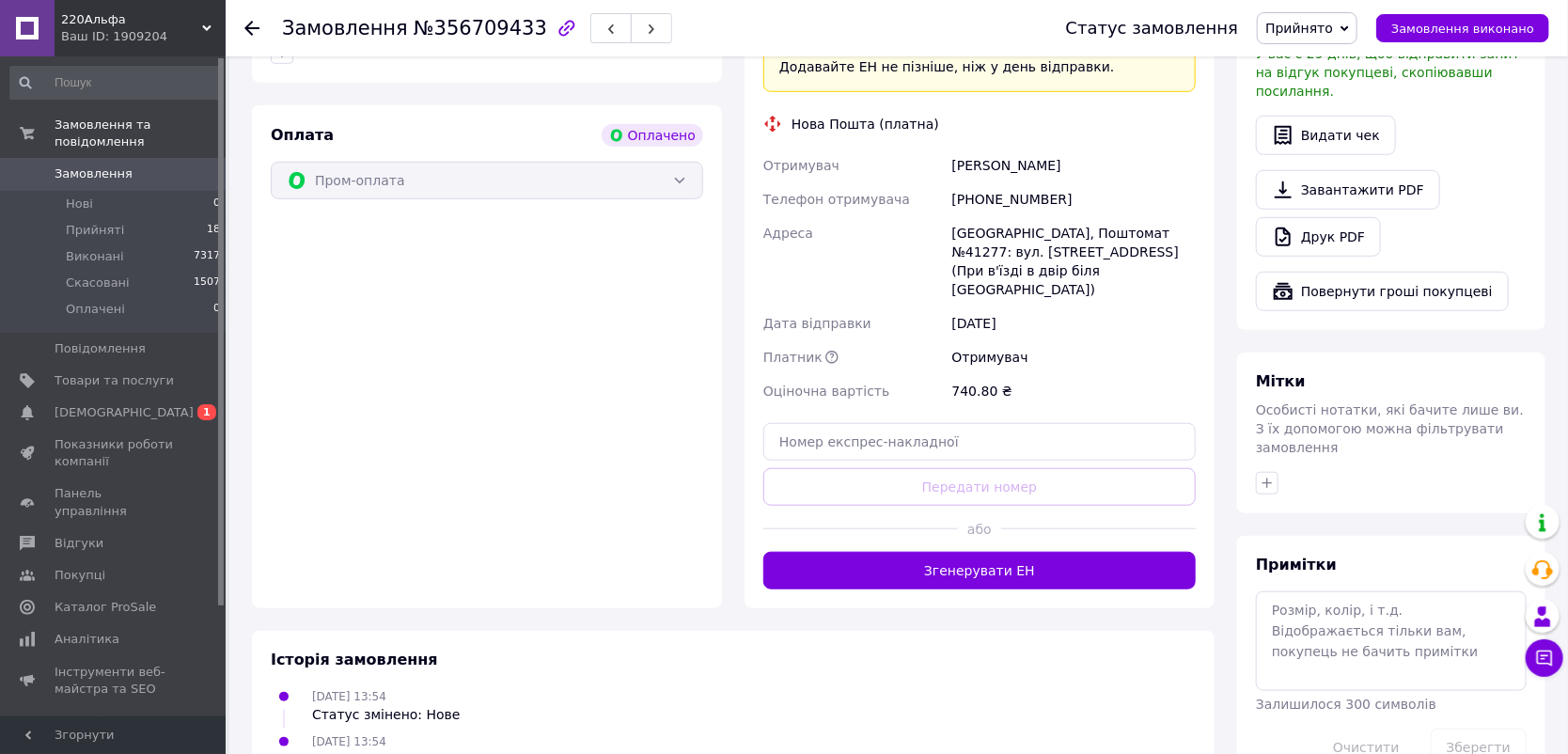
click at [1031, 552] on button "Згенерувати ЕН" at bounding box center [978, 570] width 432 height 38
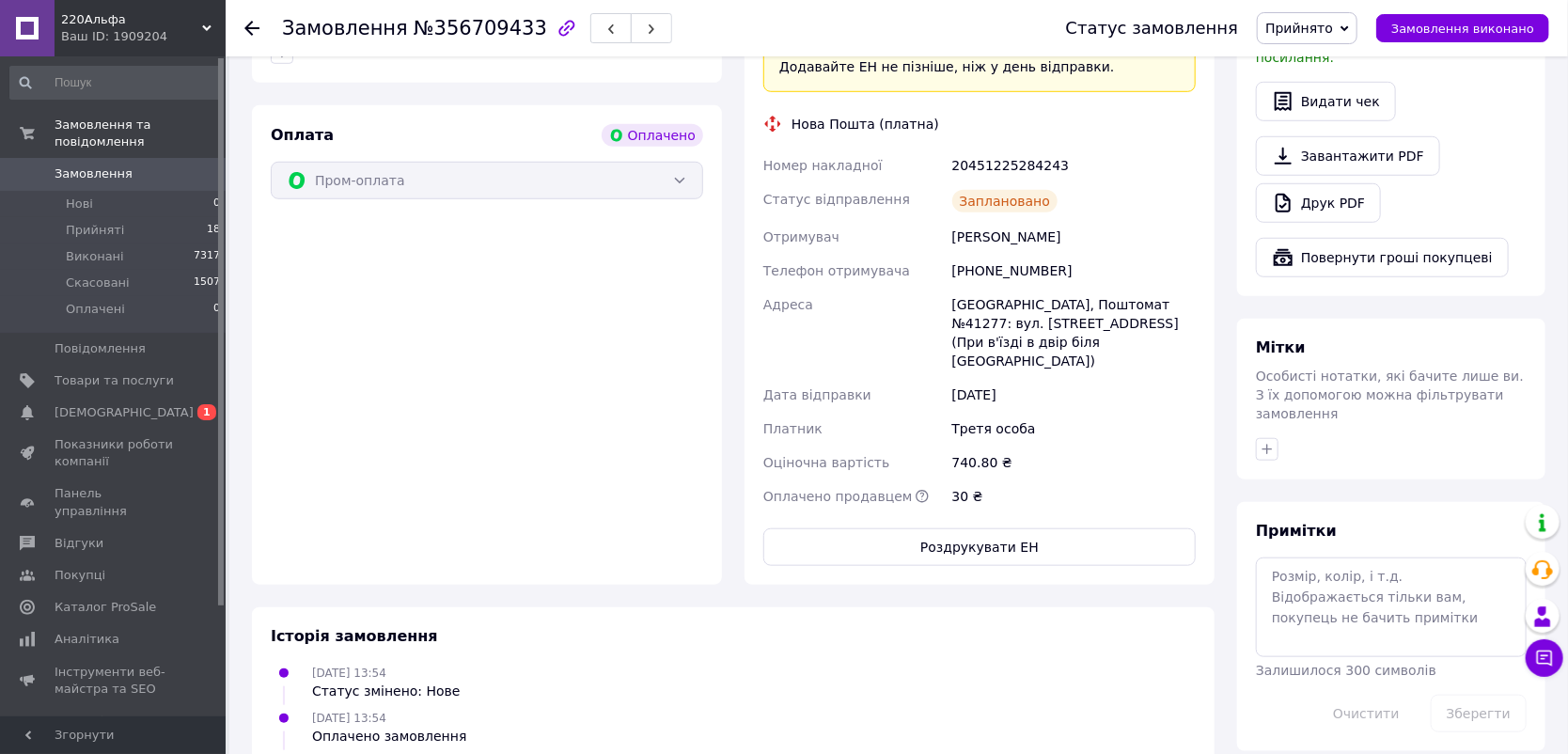
scroll to position [219, 0]
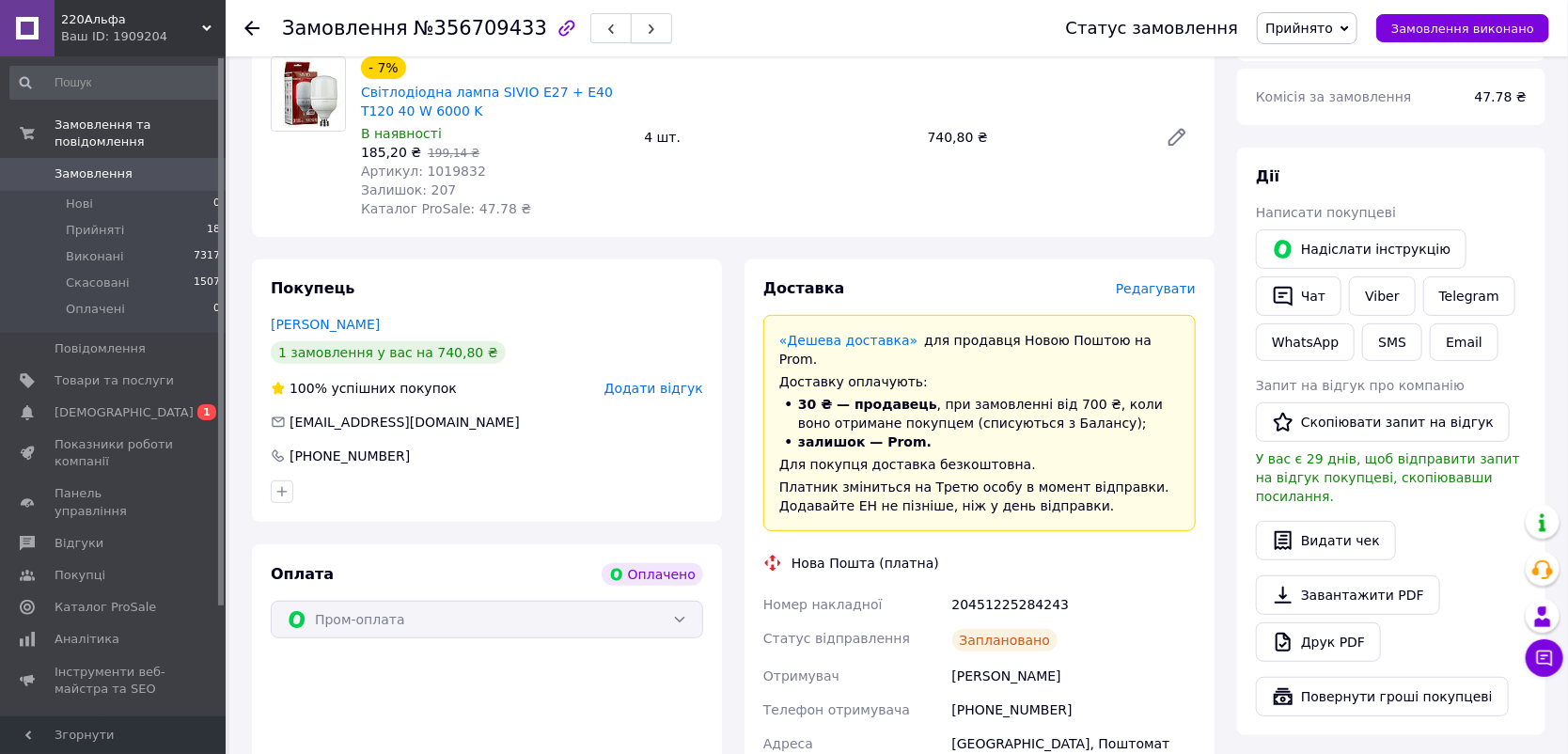
click at [646, 28] on icon "button" at bounding box center [652, 29] width 12 height 12
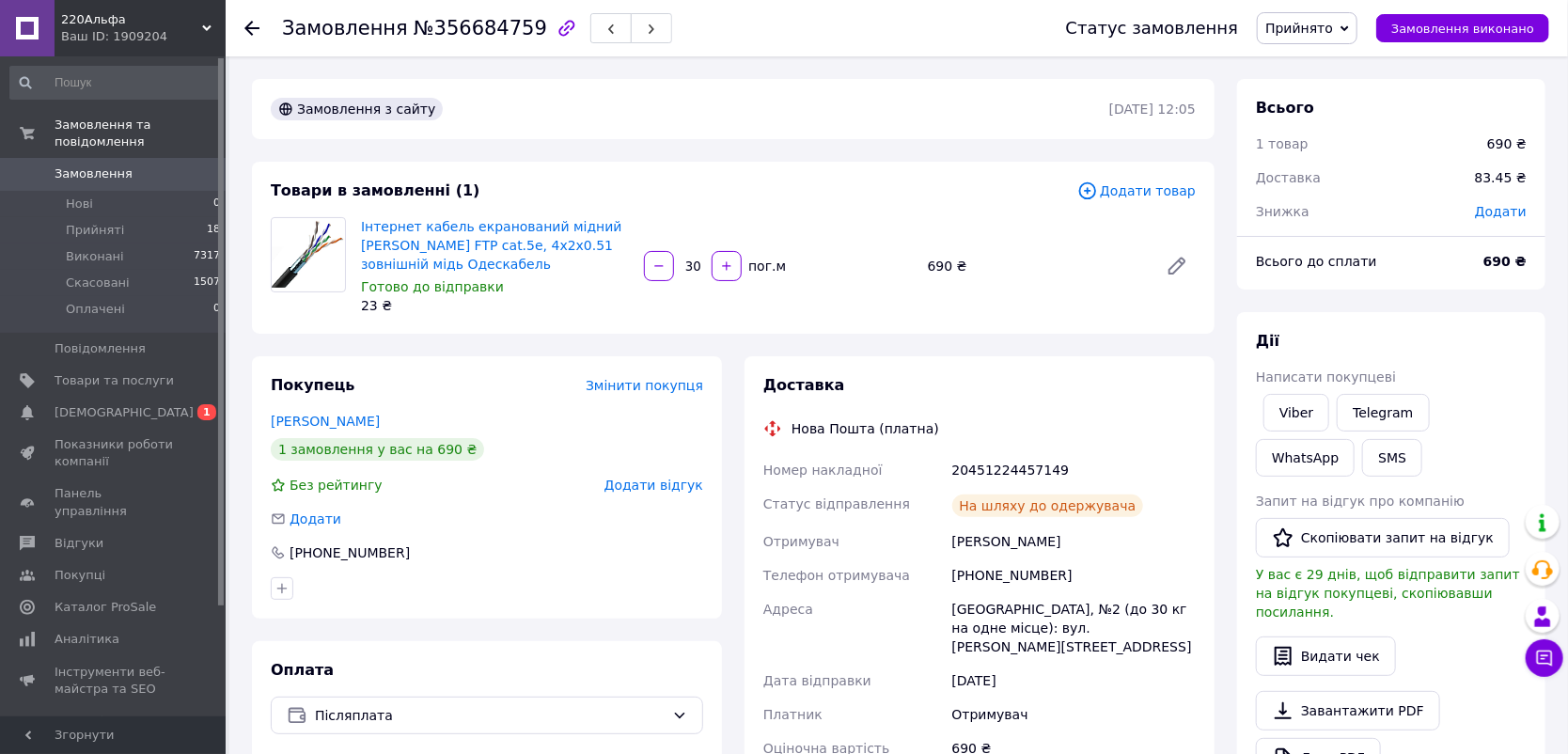
click at [140, 165] on span "Замовлення" at bounding box center [113, 173] width 119 height 16
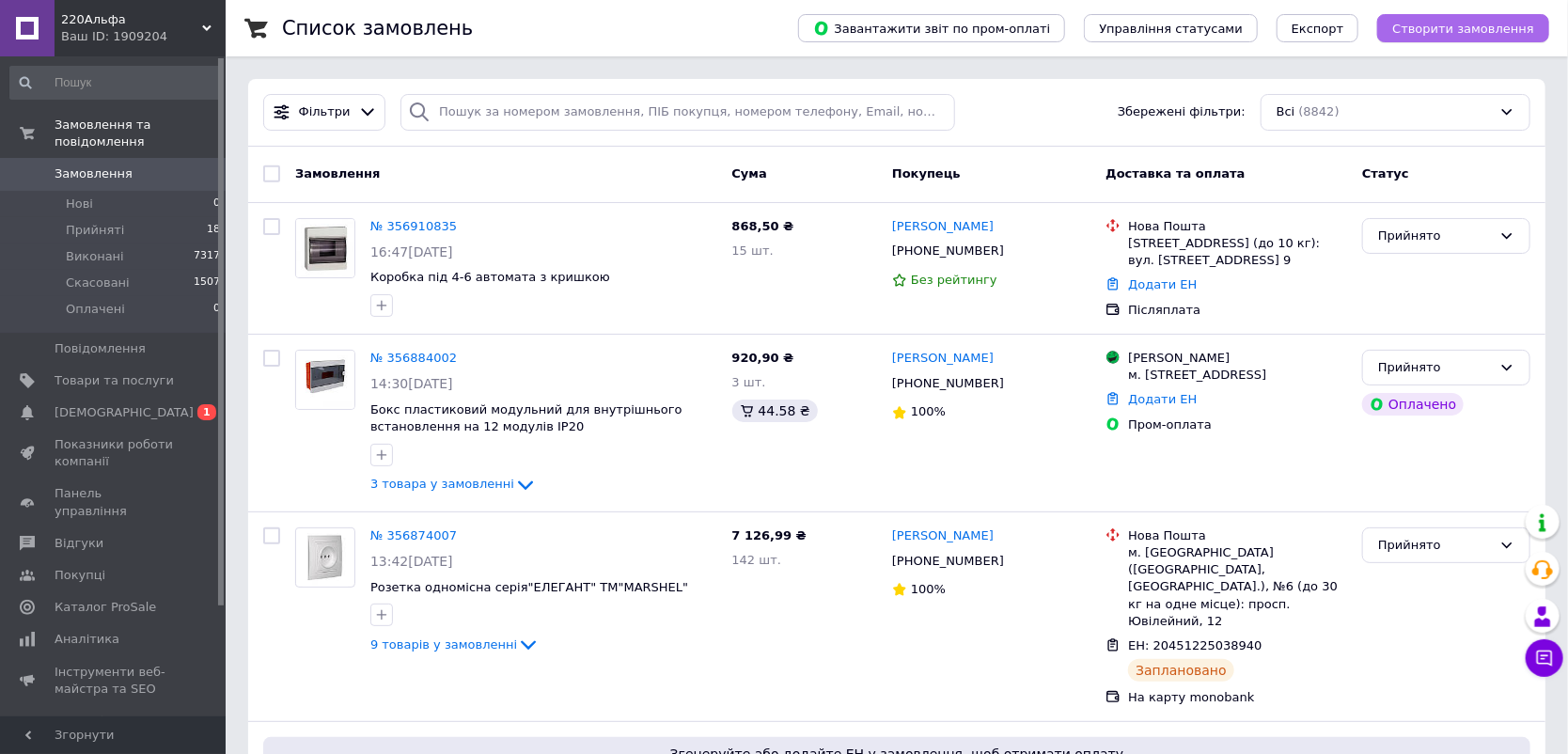
click at [1478, 27] on span "Створити замовлення" at bounding box center [1463, 28] width 142 height 14
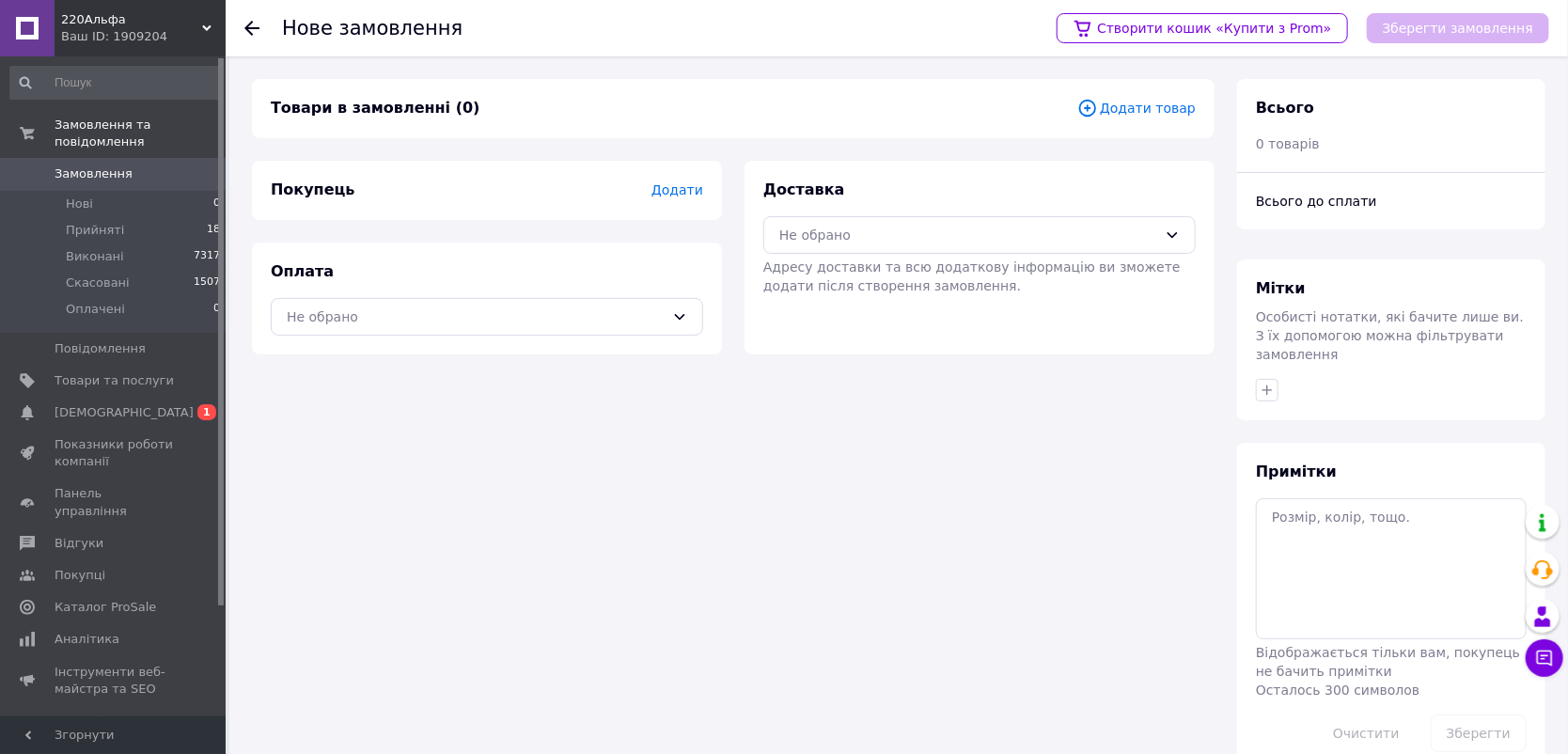
click at [1147, 108] on span "Додати товар" at bounding box center [1136, 107] width 118 height 20
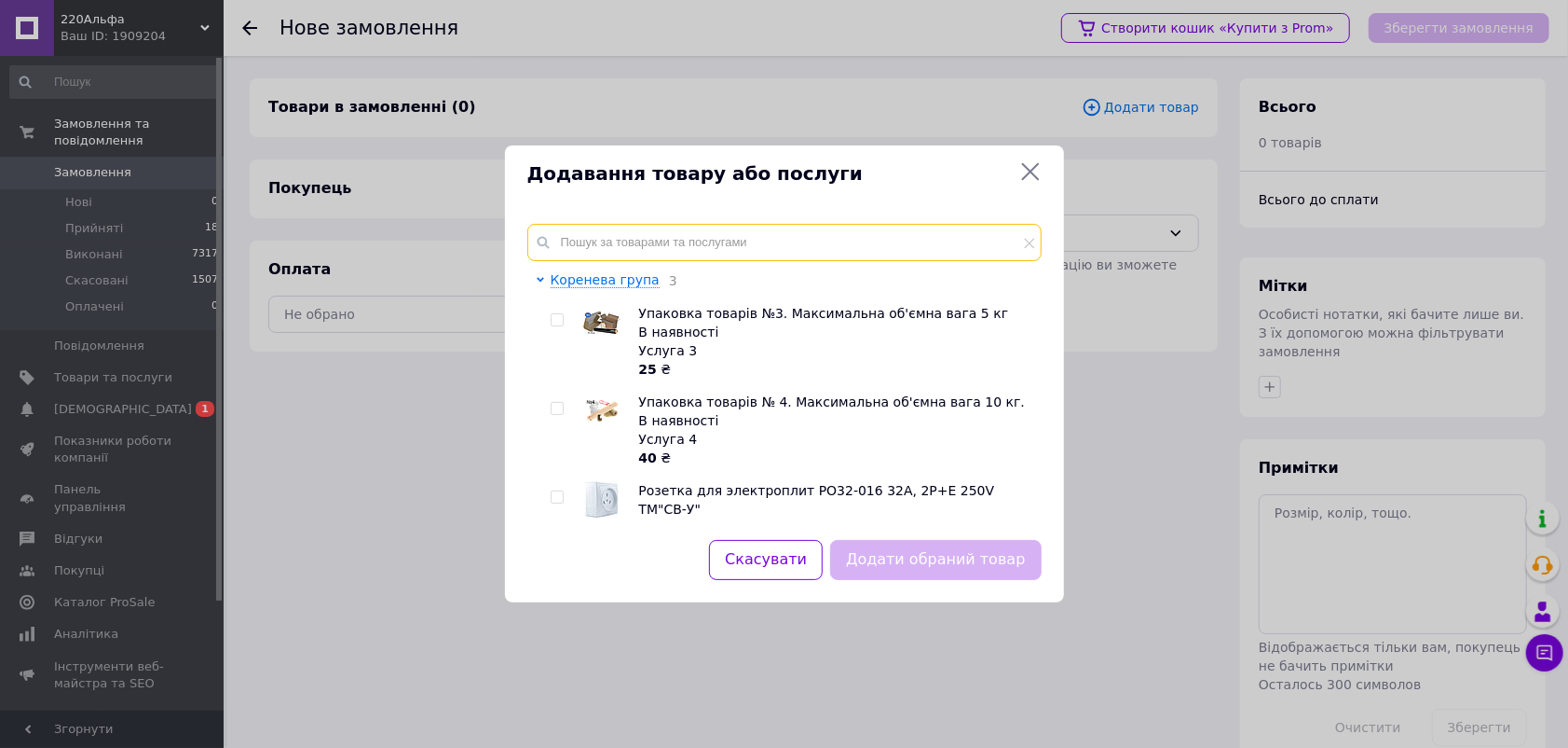
click at [644, 233] on input "text" at bounding box center [784, 242] width 515 height 37
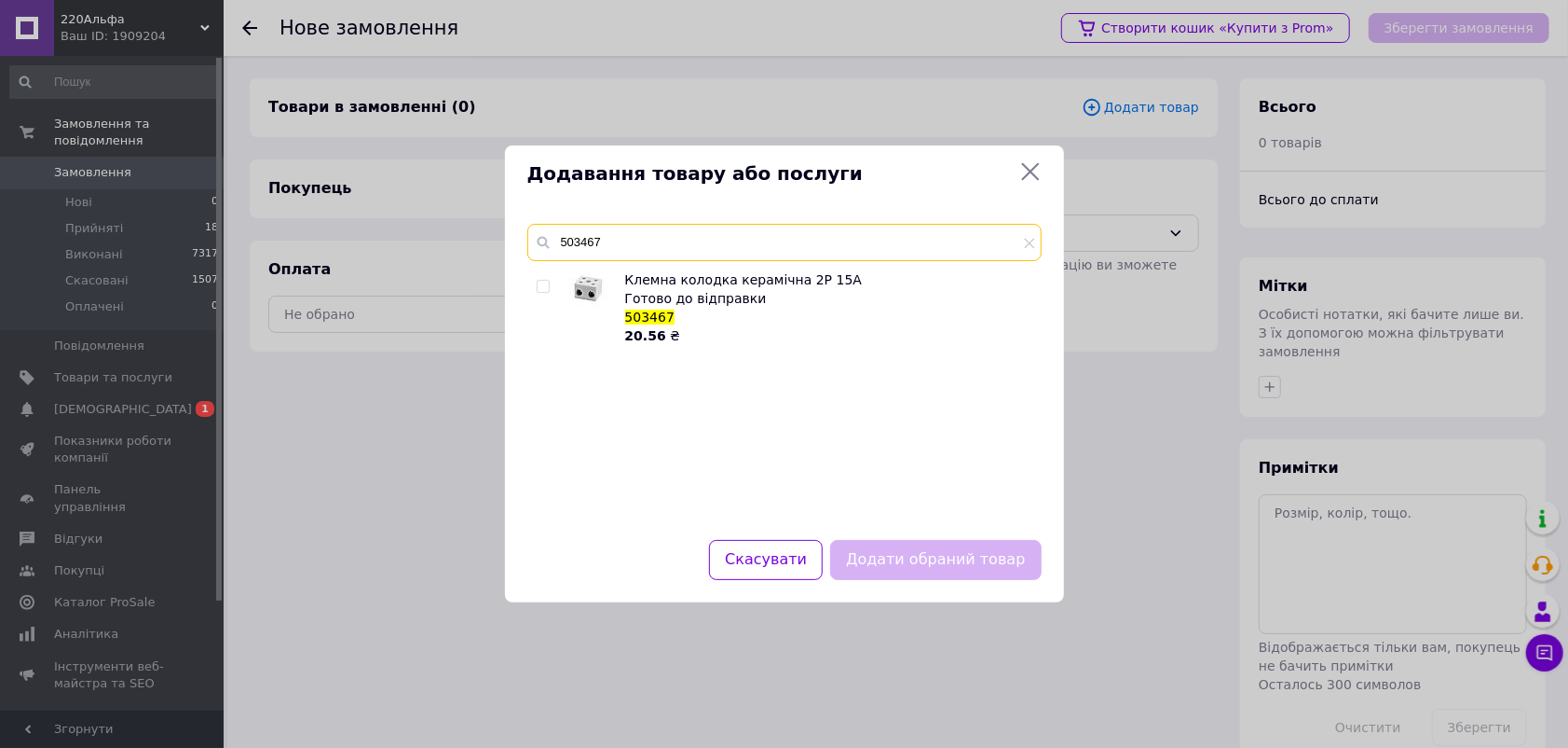
type input "503467"
click at [542, 287] on input "checkbox" at bounding box center [542, 287] width 12 height 12
checkbox input "true"
click at [968, 556] on button "Додати обраний товар" at bounding box center [935, 560] width 211 height 40
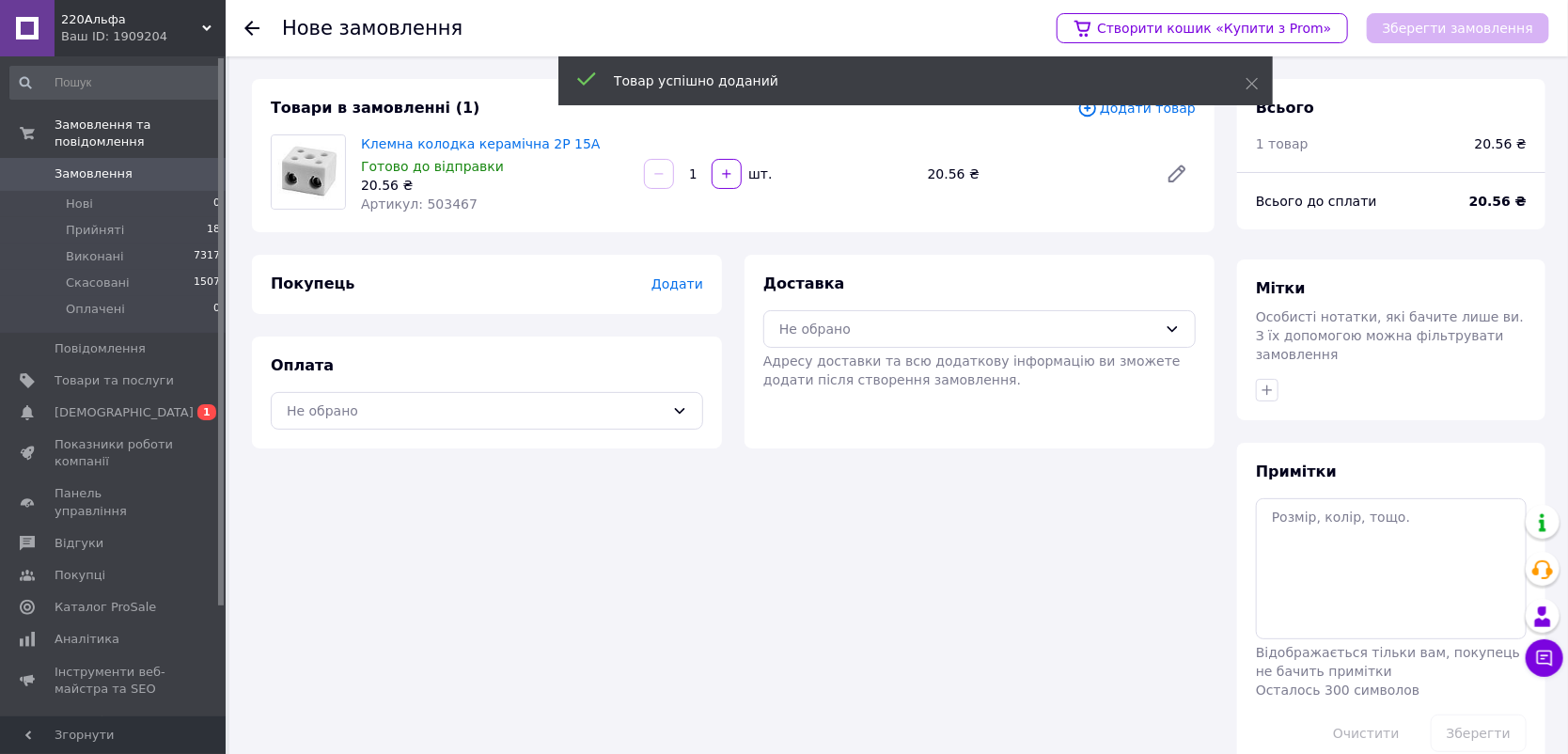
click at [695, 171] on input "1" at bounding box center [692, 174] width 30 height 14
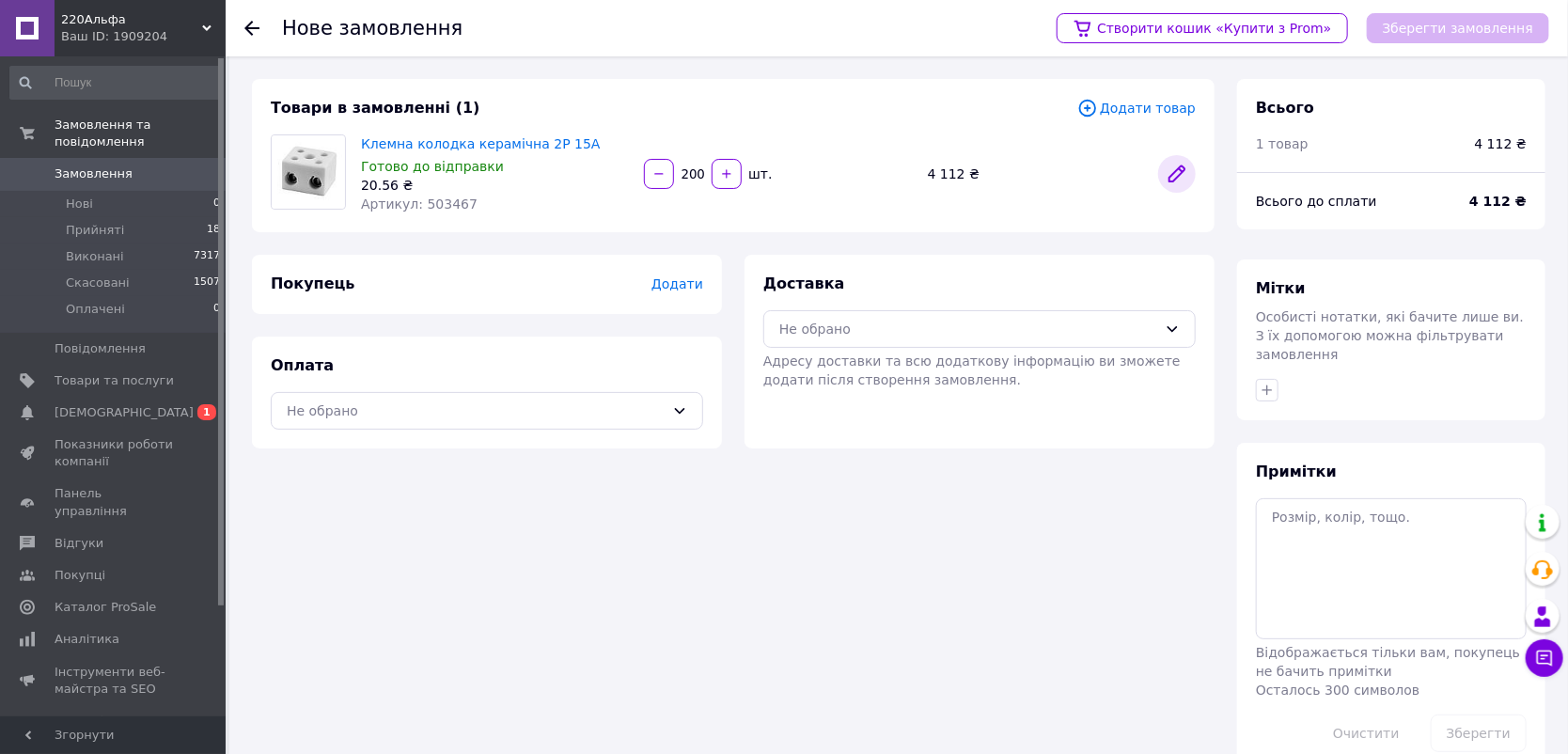
type input "200"
click at [1174, 172] on icon at bounding box center [1176, 174] width 15 height 15
click at [676, 280] on span "Додати" at bounding box center [677, 284] width 51 height 15
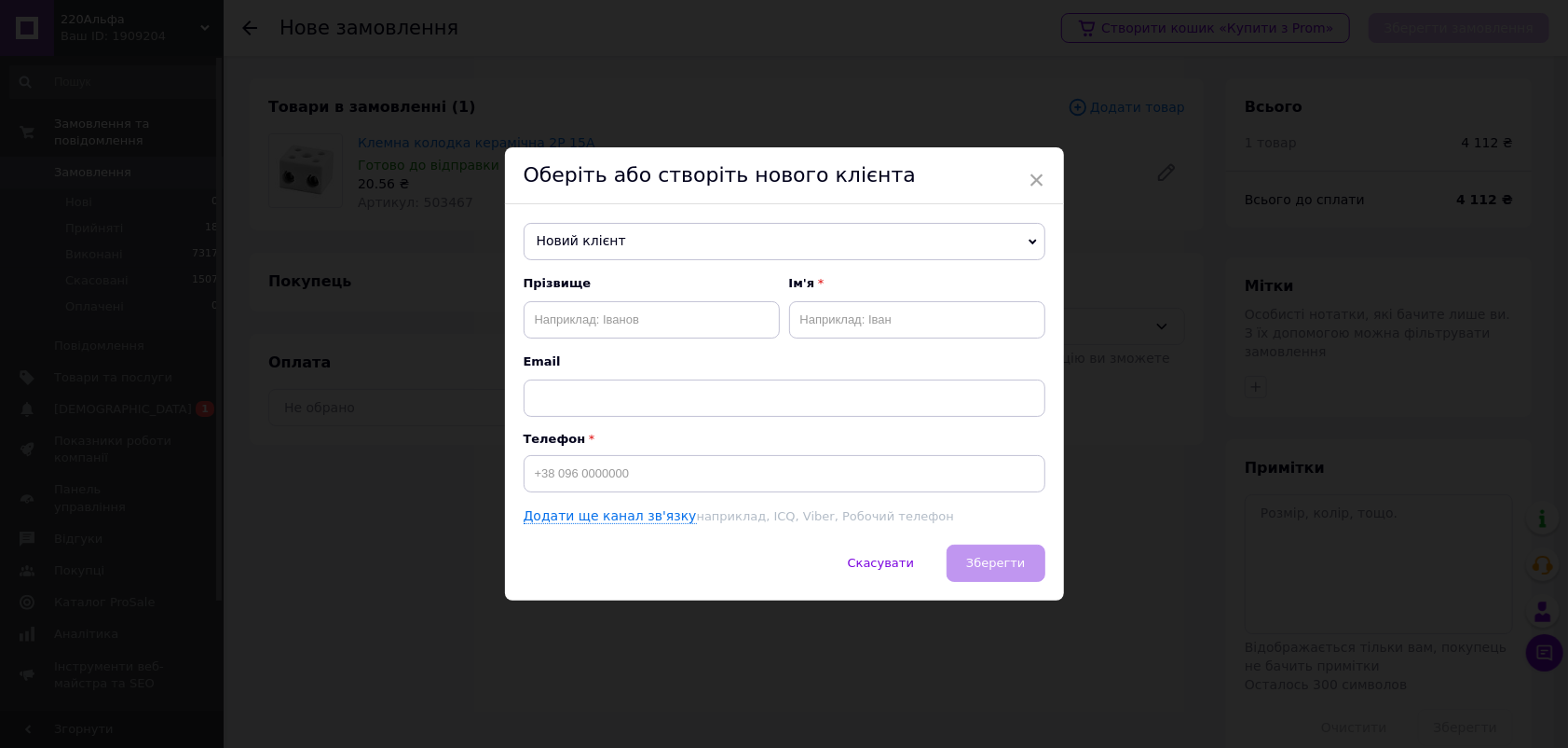
click at [680, 231] on span "Новий клієнт" at bounding box center [784, 241] width 521 height 37
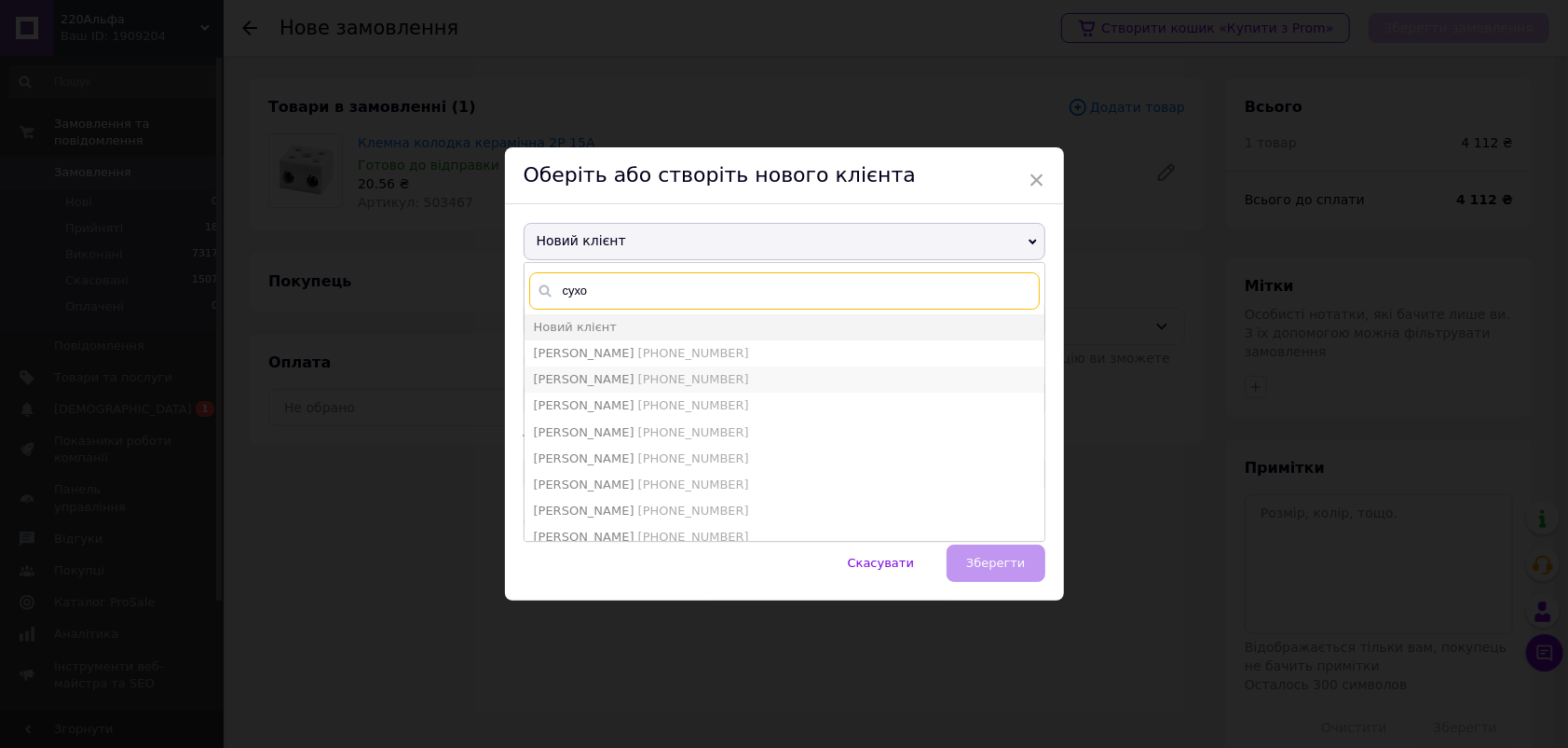
type input "сухо"
click at [618, 374] on span "Суховір Олексій" at bounding box center [584, 379] width 101 height 14
type input "Суховір Олексій"
type input "[PHONE_NUMBER]"
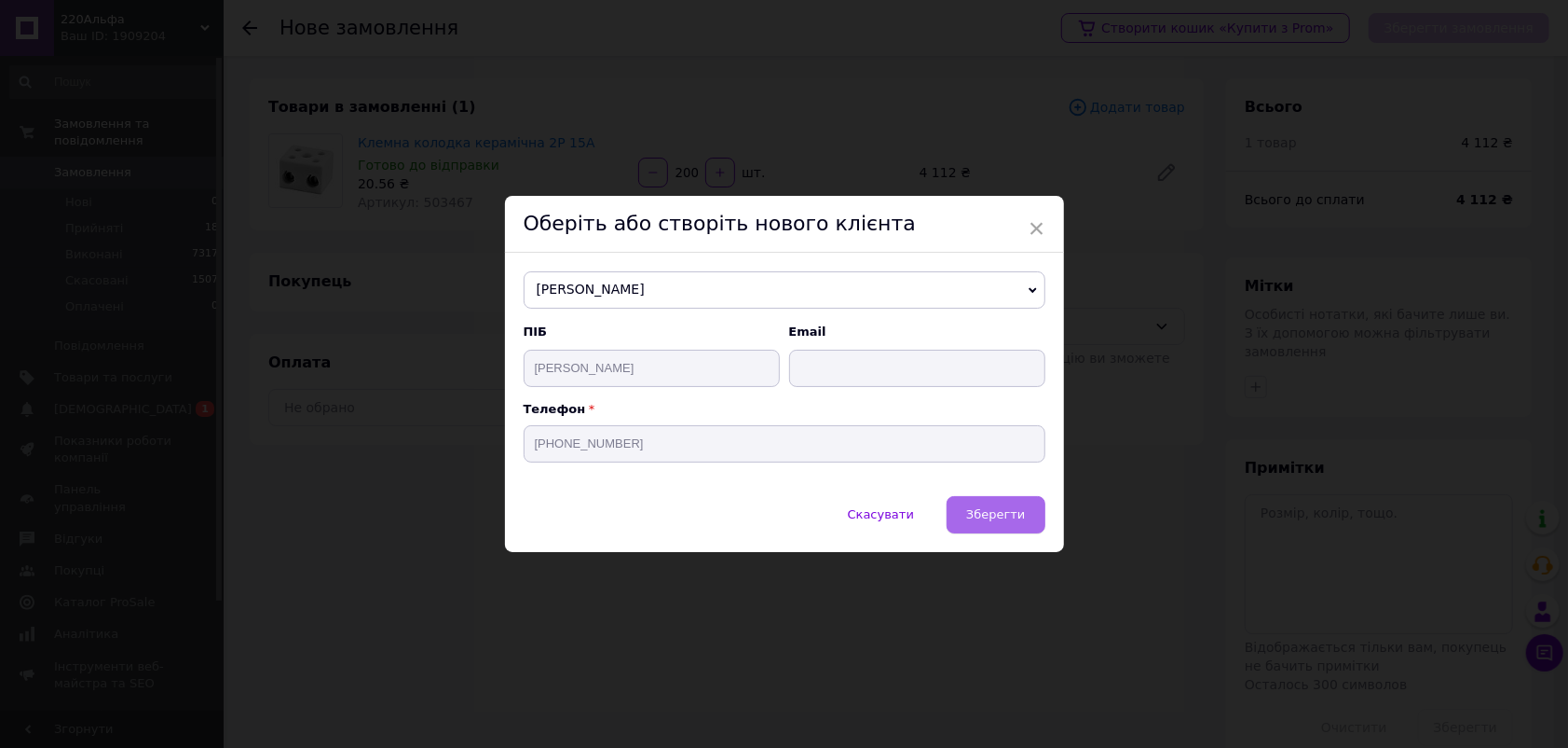
click at [996, 508] on span "Зберегти" at bounding box center [995, 514] width 58 height 14
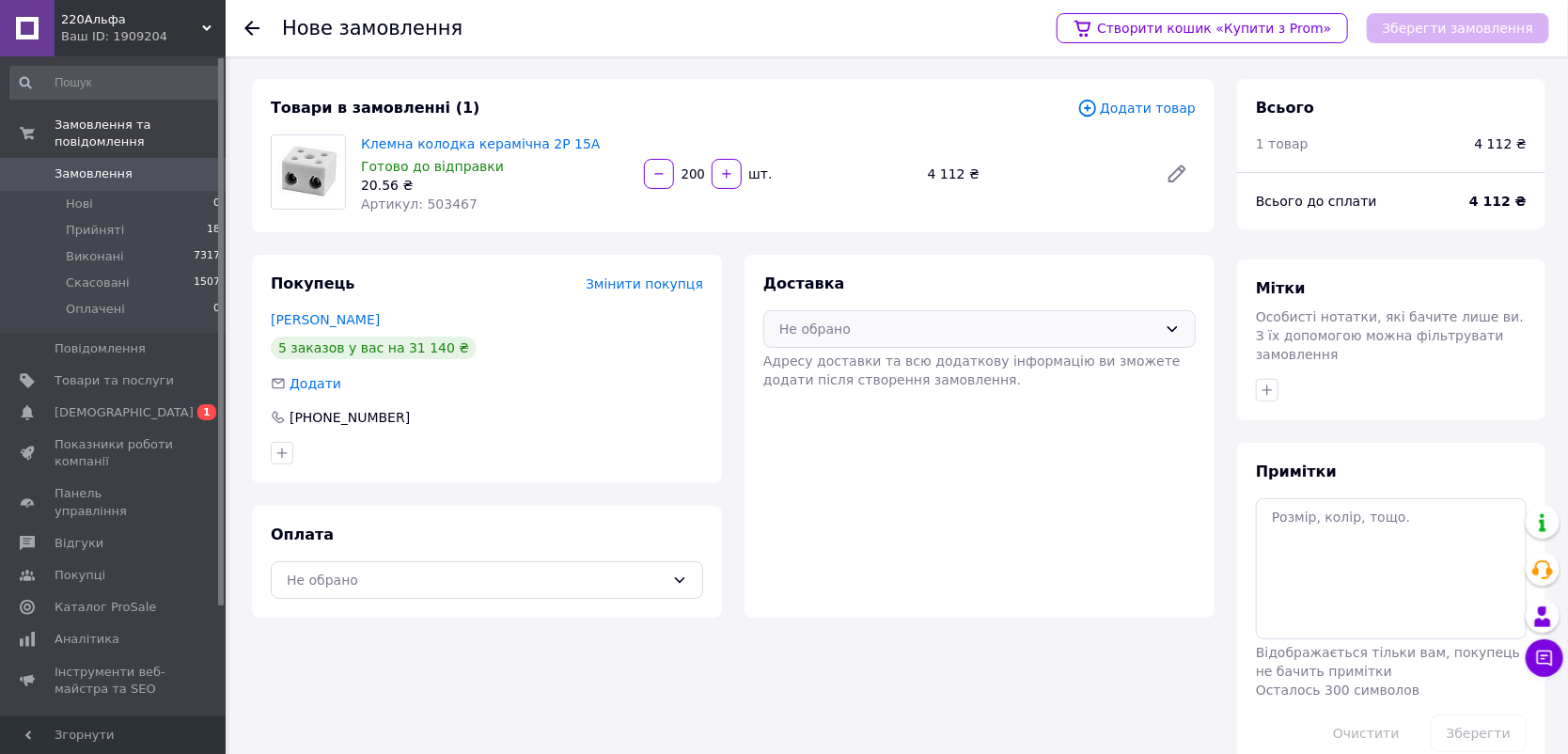
click at [943, 325] on div "Не обрано" at bounding box center [968, 329] width 378 height 20
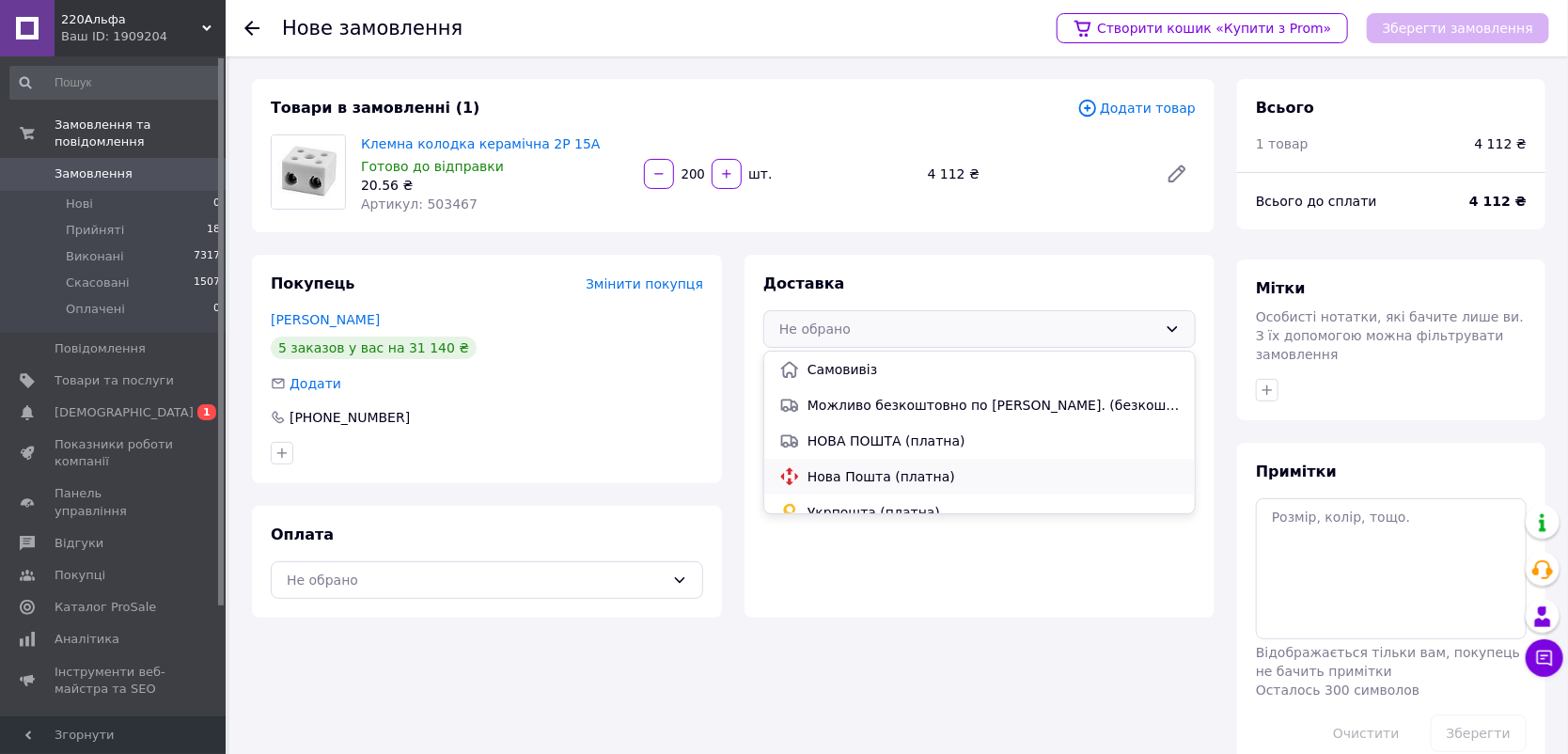
click at [894, 474] on span "Нова Пошта (платна)" at bounding box center [993, 476] width 372 height 18
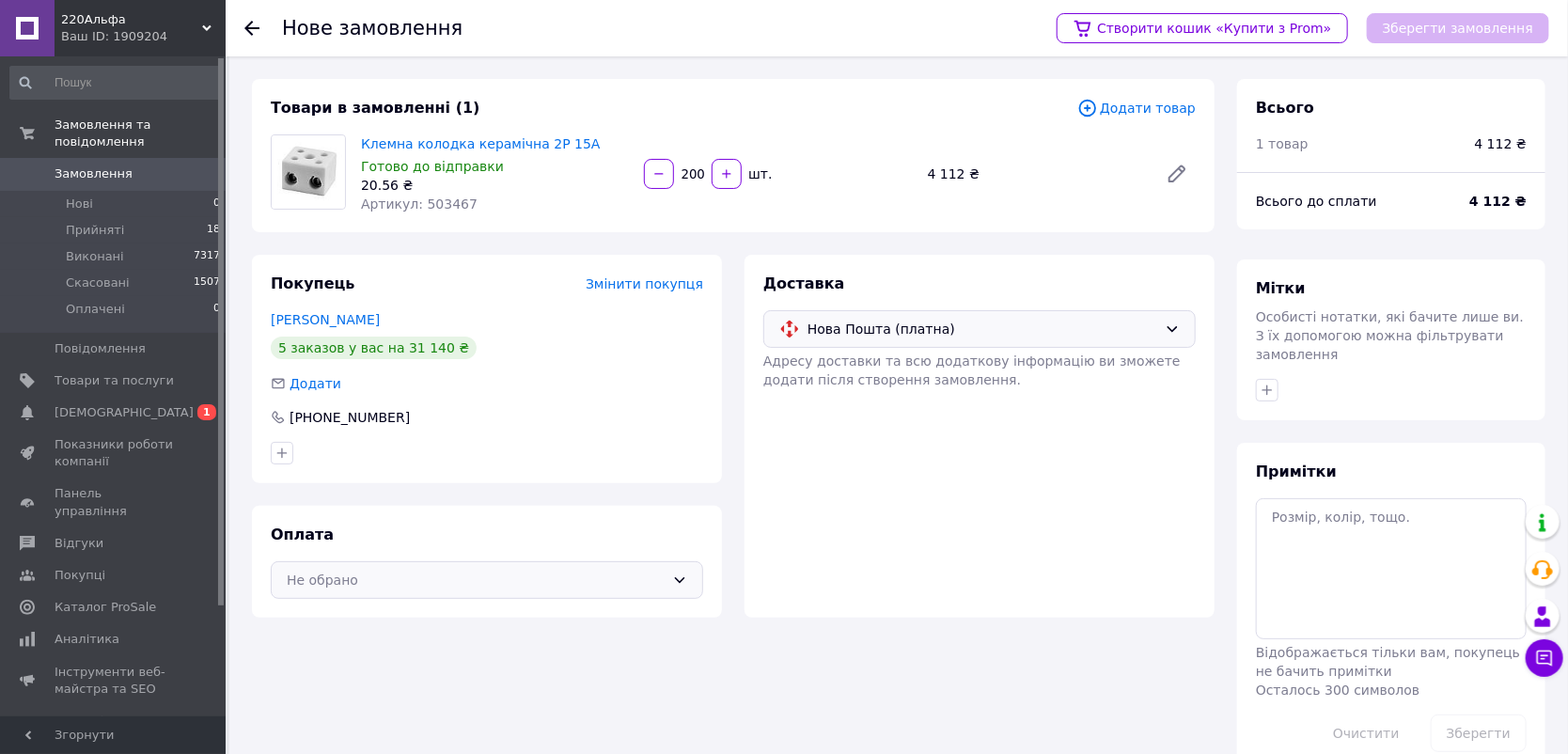
click at [542, 574] on div "Не обрано" at bounding box center [476, 579] width 378 height 20
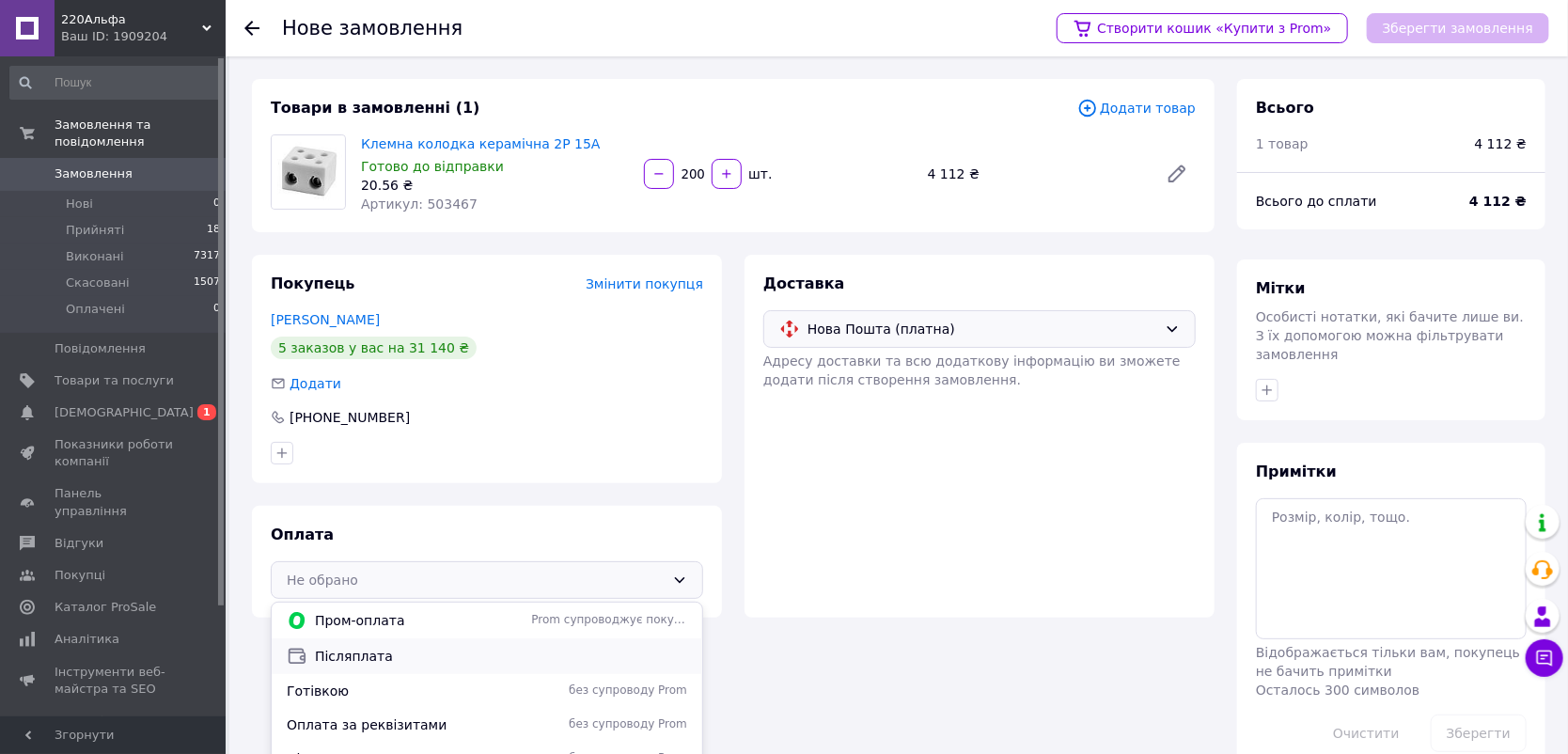
click at [502, 658] on span "Післяплата" at bounding box center [501, 655] width 372 height 18
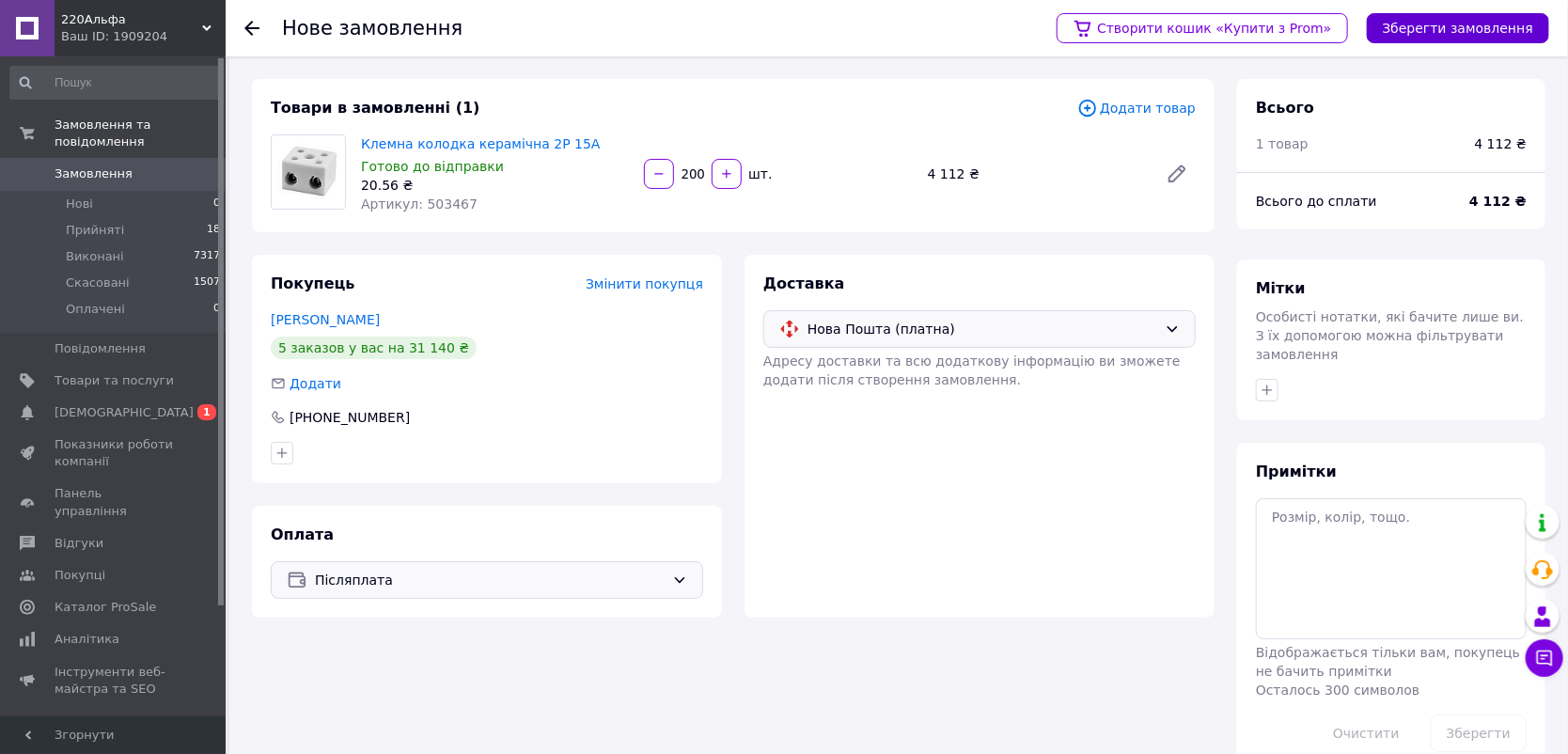
click at [1487, 19] on button "Зберегти замовлення" at bounding box center [1458, 28] width 183 height 30
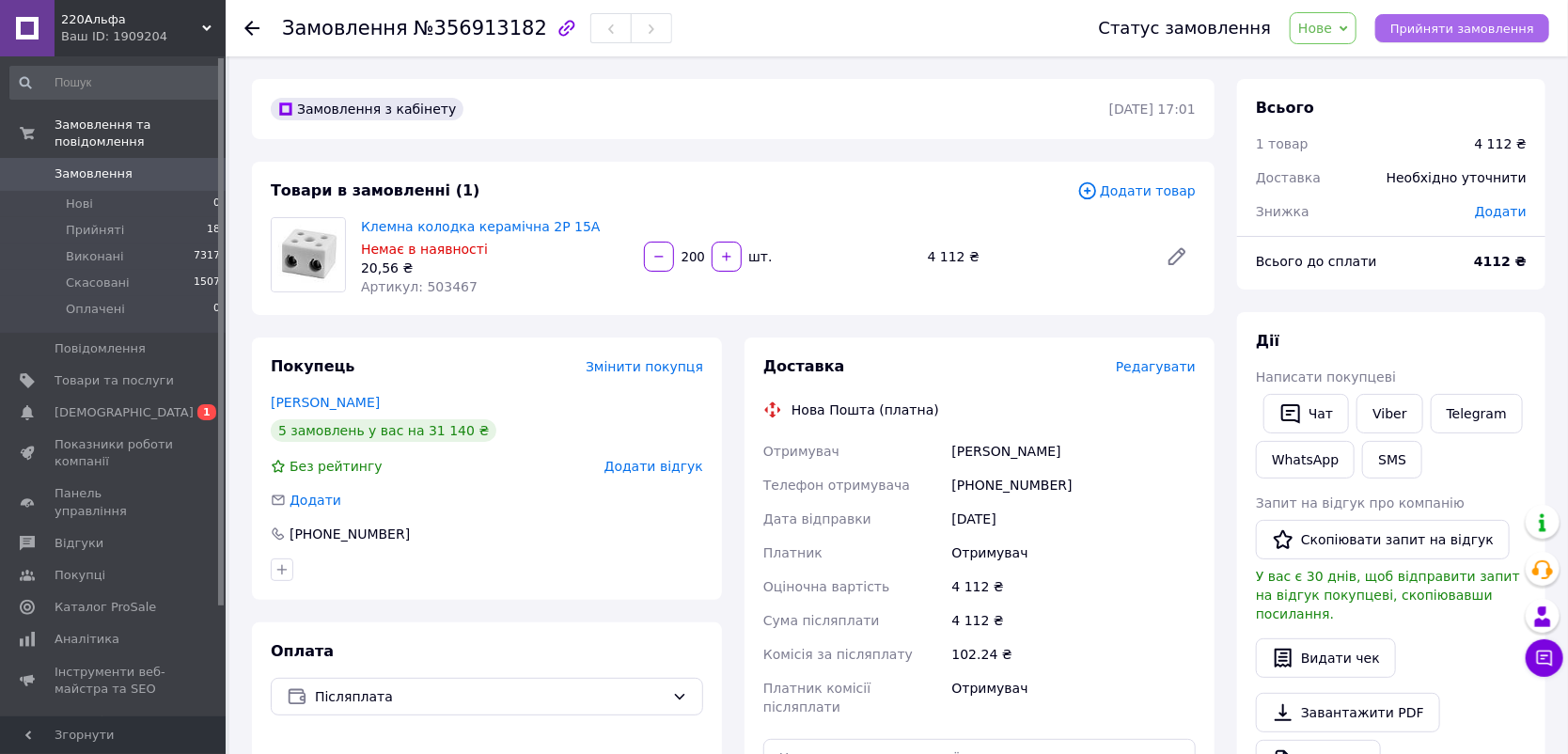
click at [1496, 26] on span "Прийняти замовлення" at bounding box center [1462, 28] width 144 height 14
click at [1160, 367] on span "Редагувати" at bounding box center [1155, 366] width 80 height 15
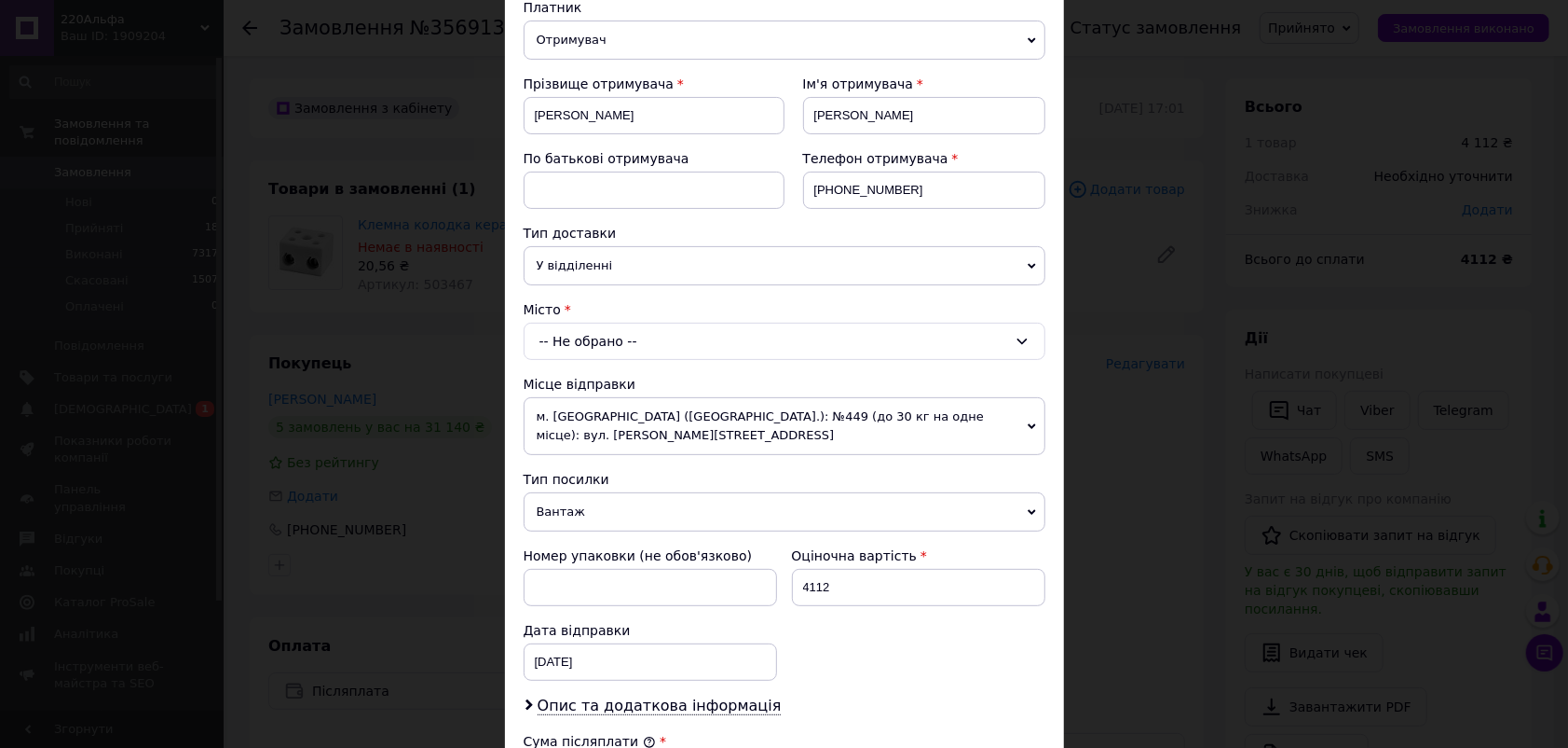
scroll to position [434, 0]
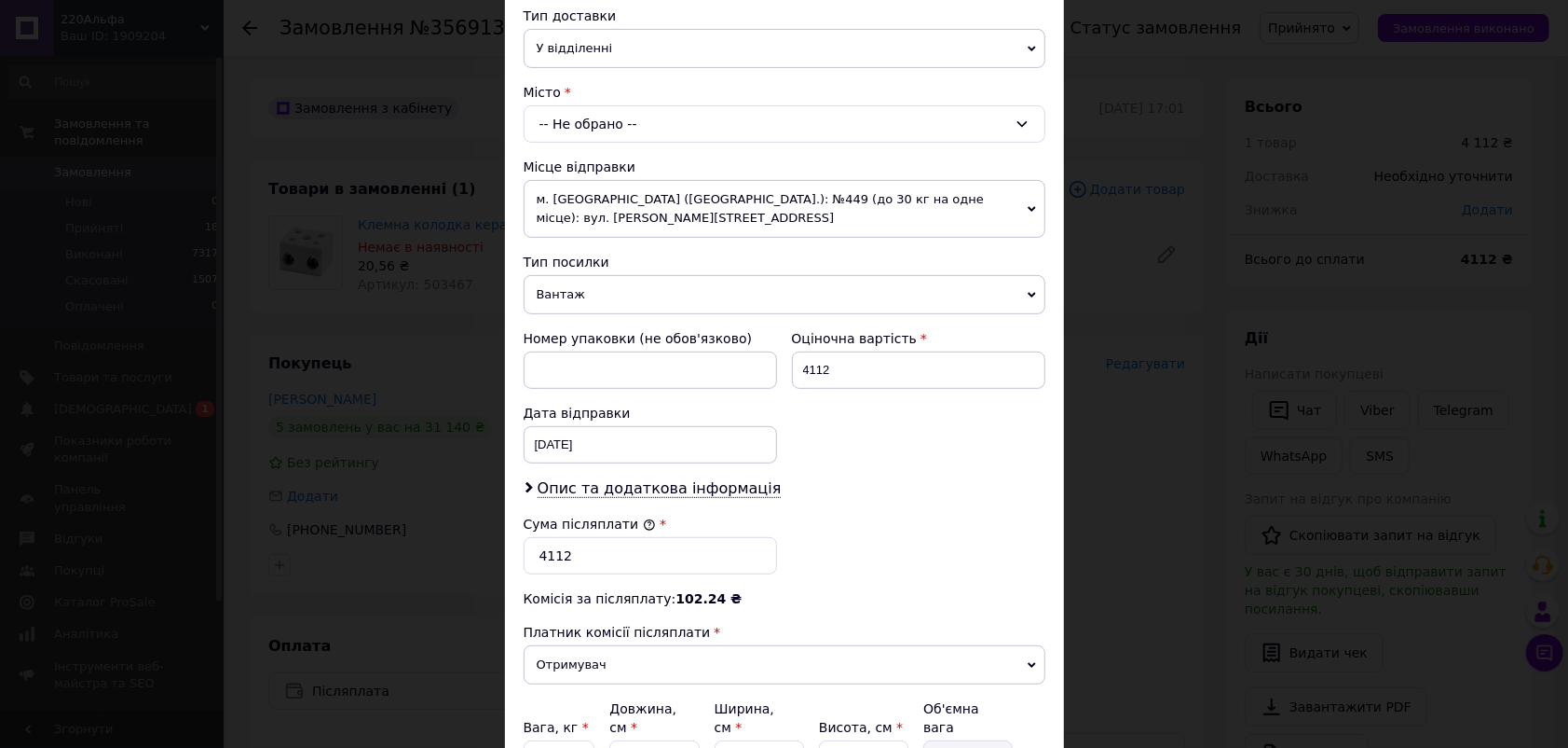
click at [752, 187] on span "м. Київ (Київська обл.): №449 (до 30 кг на одне місце): вул. Олександра Довженк…" at bounding box center [784, 209] width 521 height 58
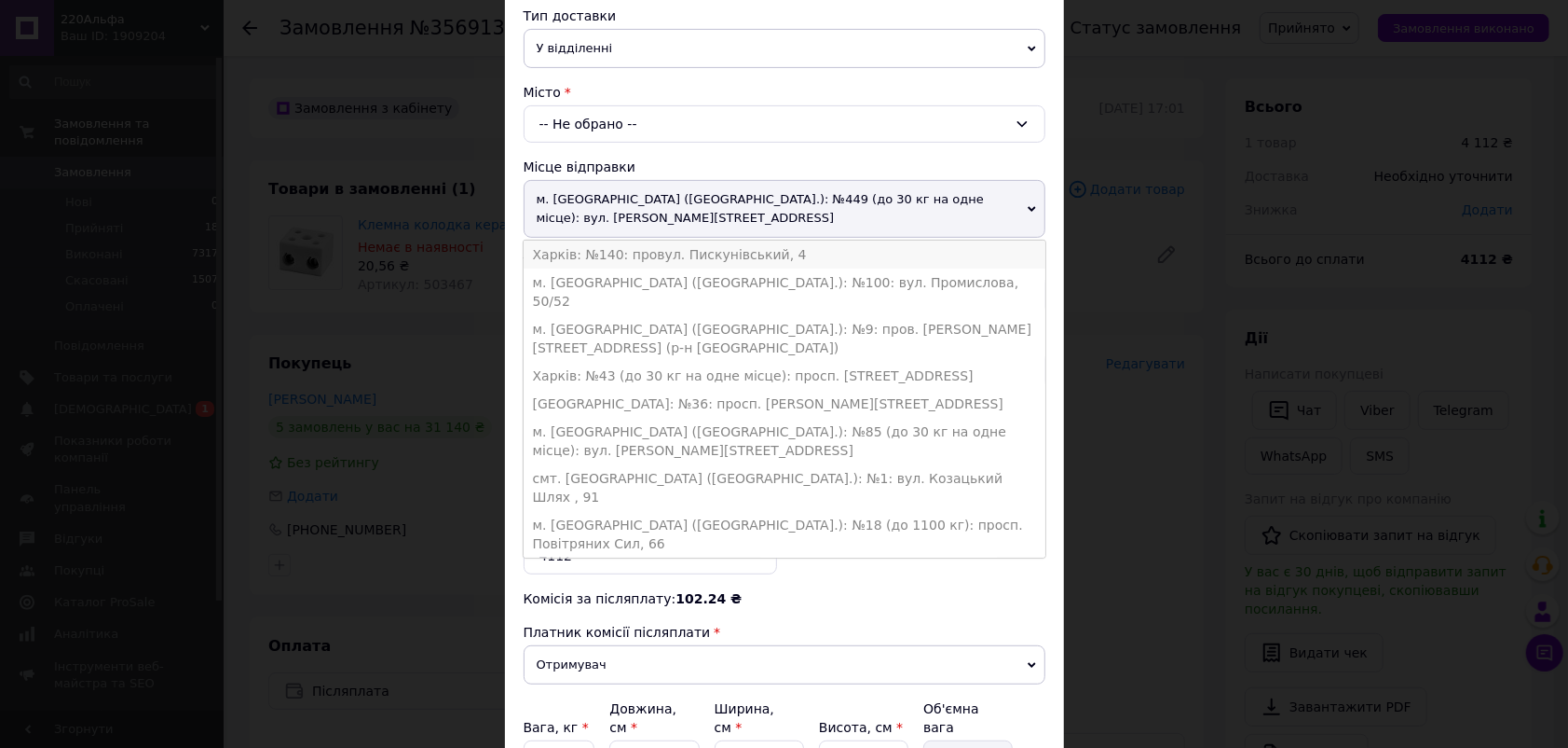
click at [730, 241] on li "Харків: №140: провул. Пискунівський, 4" at bounding box center [784, 254] width 521 height 28
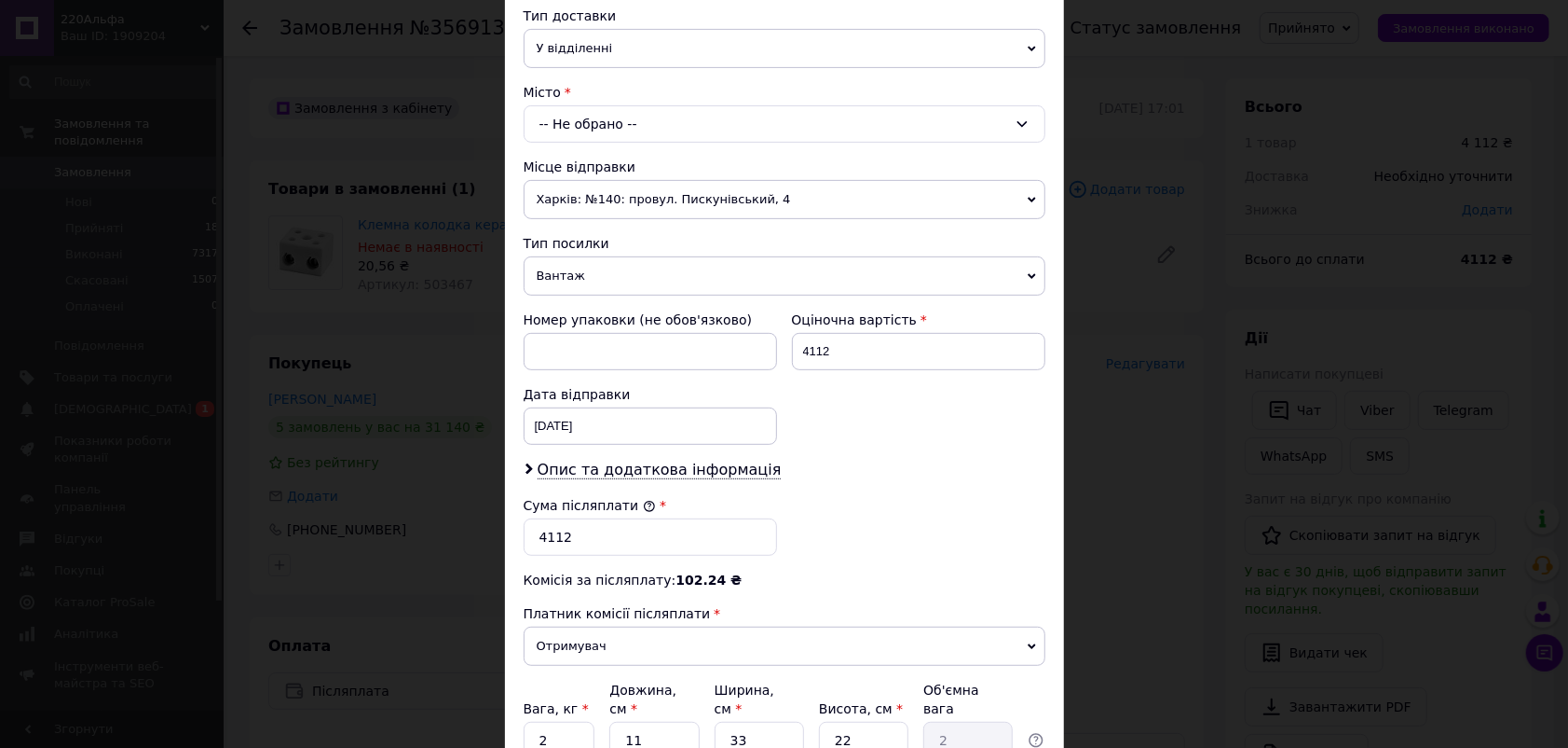
scroll to position [596, 0]
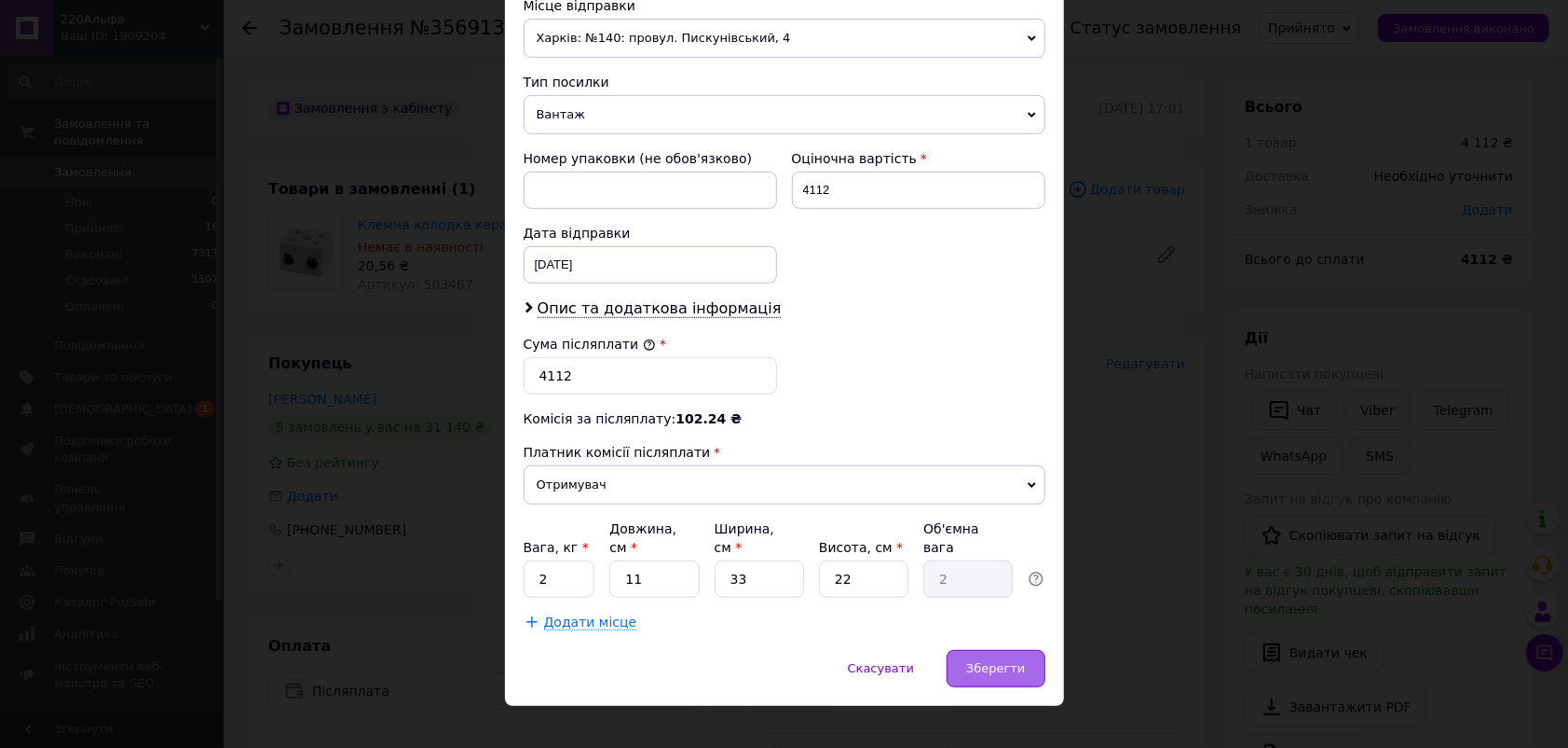
click at [1018, 661] on span "Зберегти" at bounding box center [995, 667] width 58 height 14
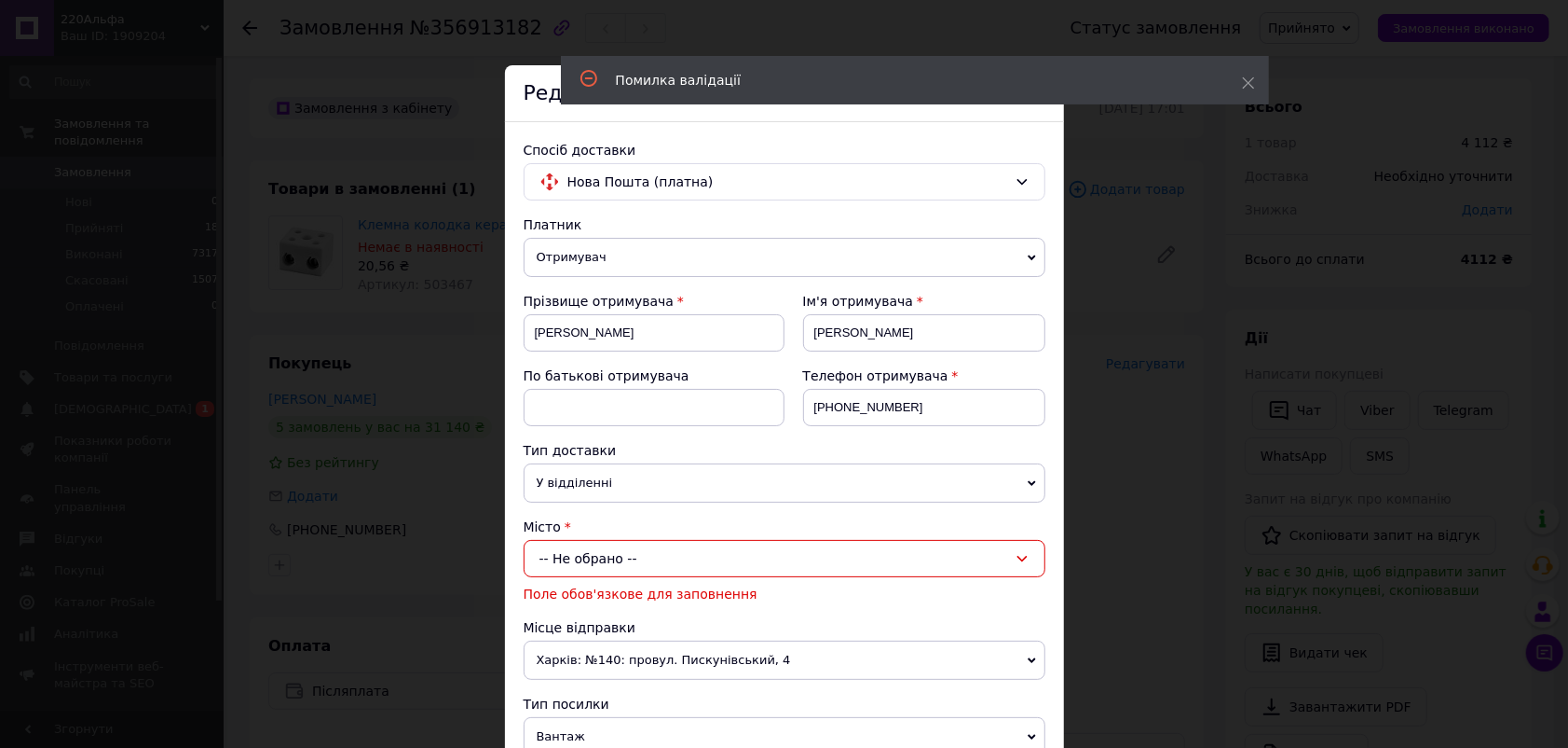
scroll to position [218, 0]
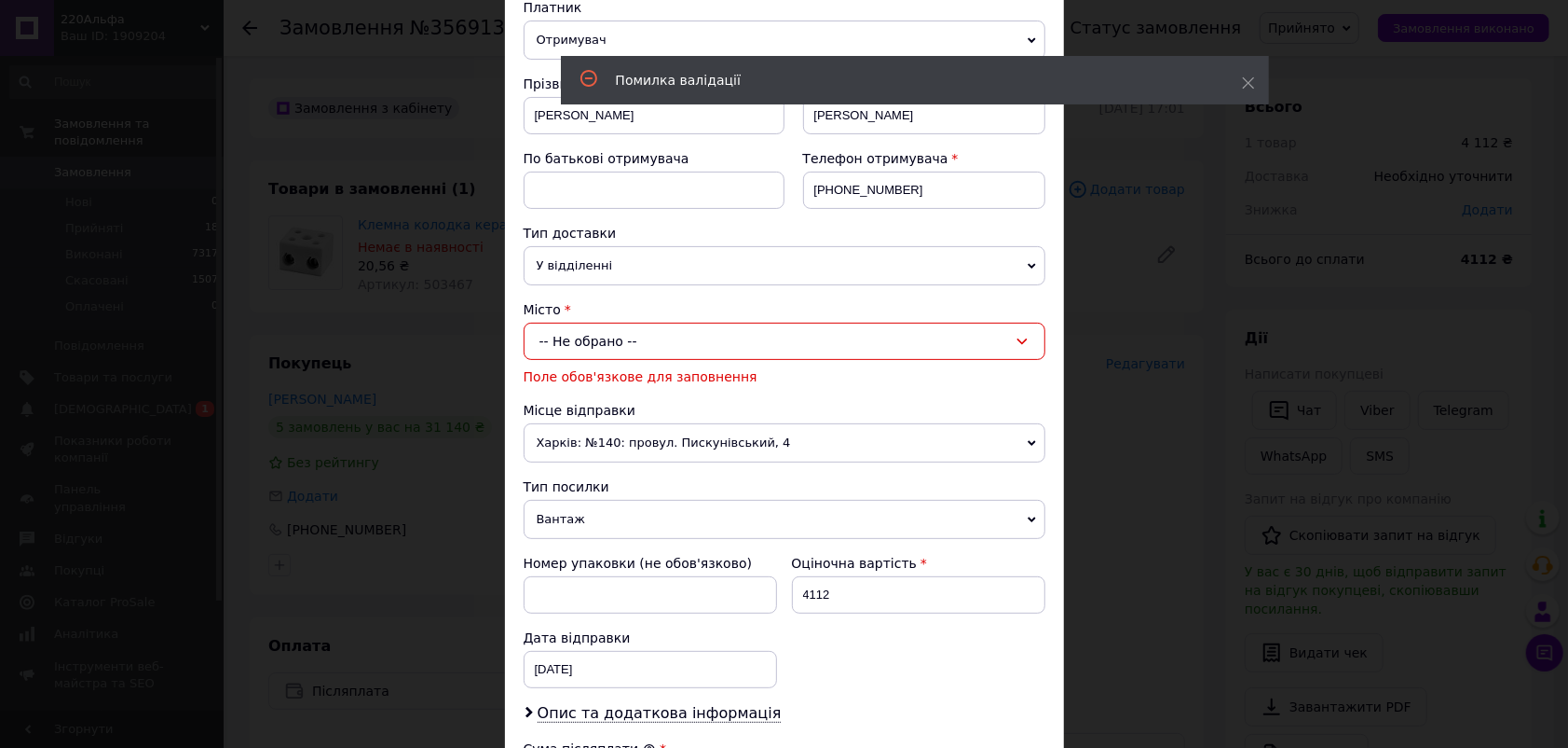
click at [676, 328] on div "-- Не обрано --" at bounding box center [784, 340] width 521 height 37
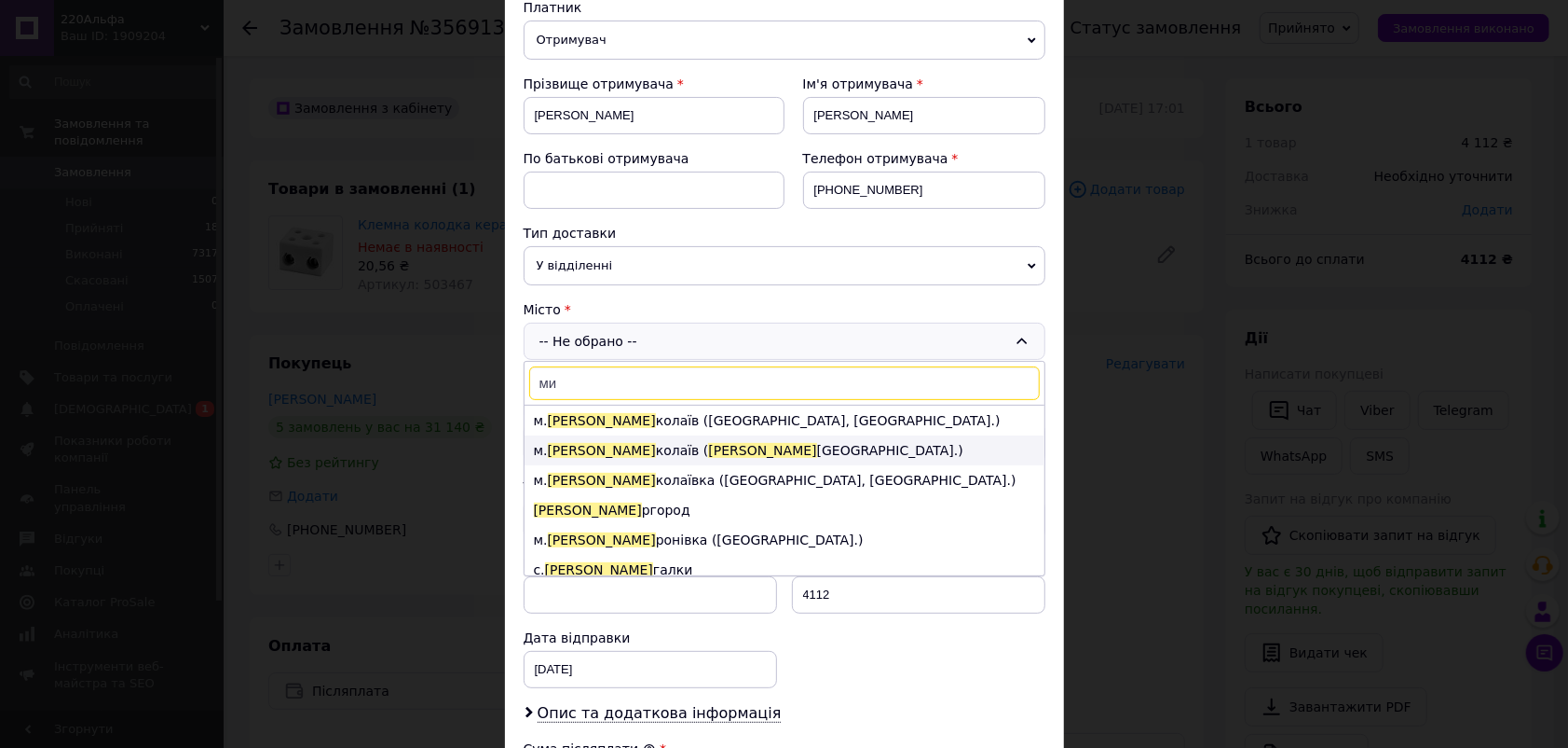
type input "ми"
click at [665, 441] on li "м. Ми колаїв ( Ми колаївська обл.)" at bounding box center [784, 450] width 519 height 30
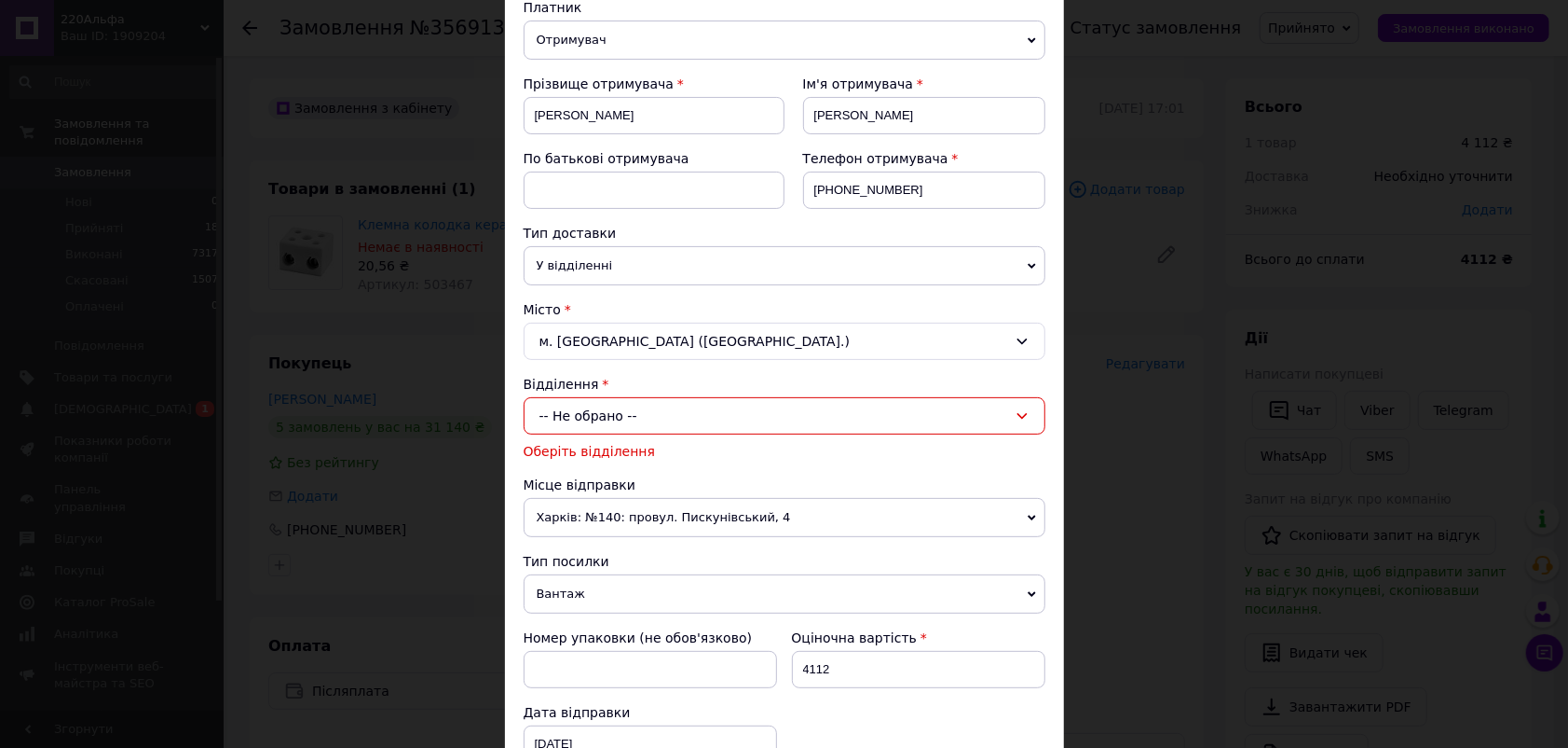
click at [679, 411] on div "-- Не обрано --" at bounding box center [784, 415] width 521 height 37
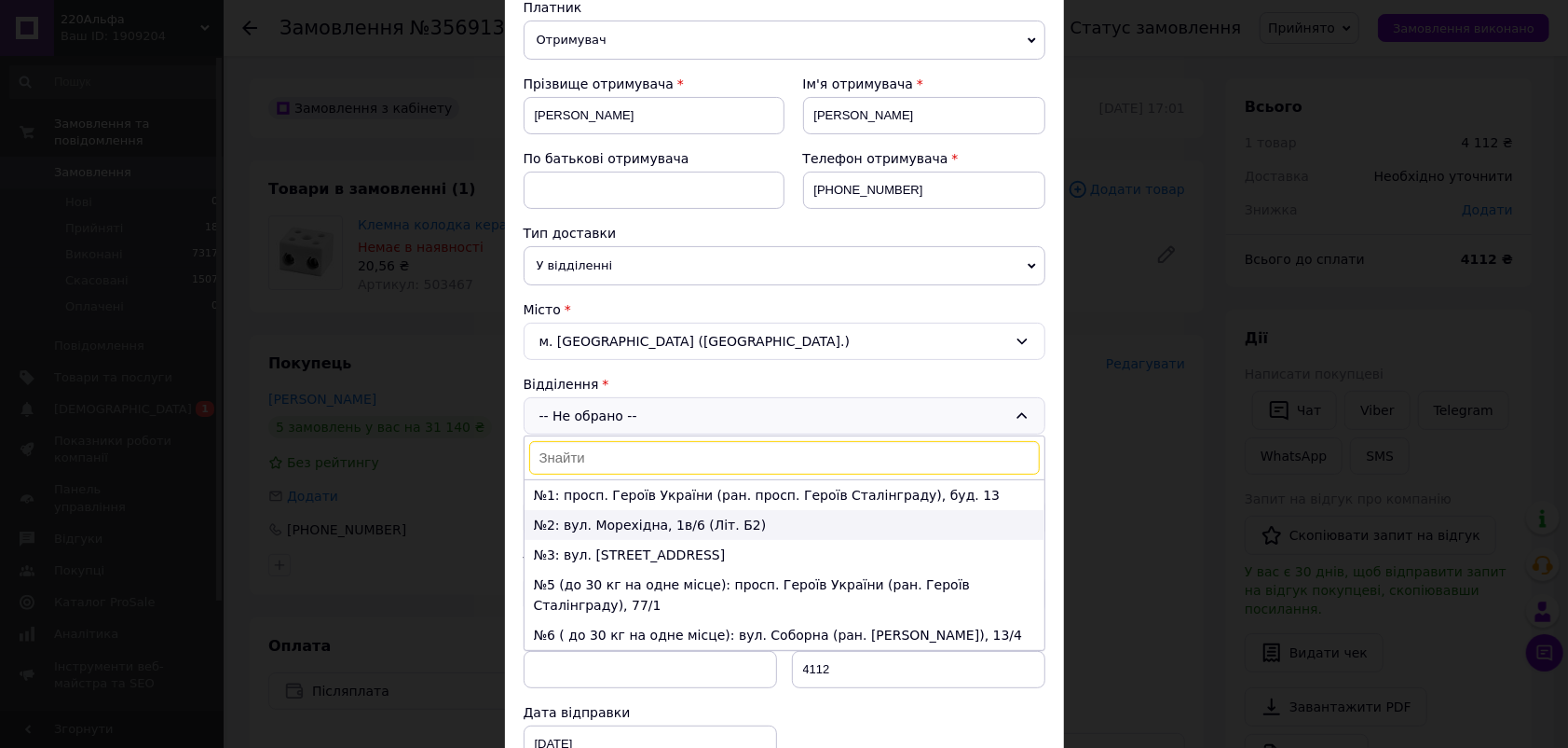
scroll to position [434, 0]
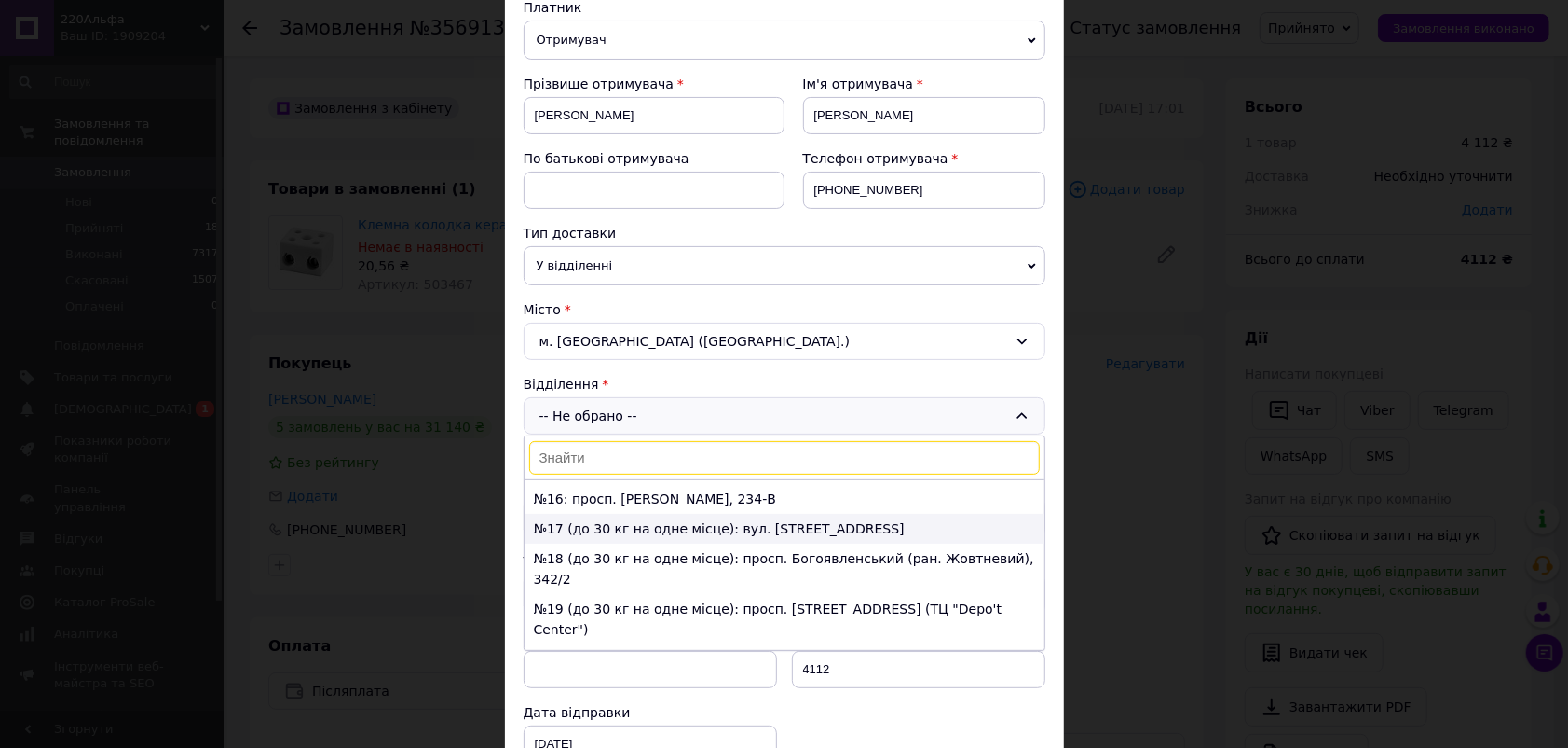
click at [681, 514] on li "№17 (до 30 кг на одне місце): вул. Космонавтів, 93" at bounding box center [784, 528] width 519 height 30
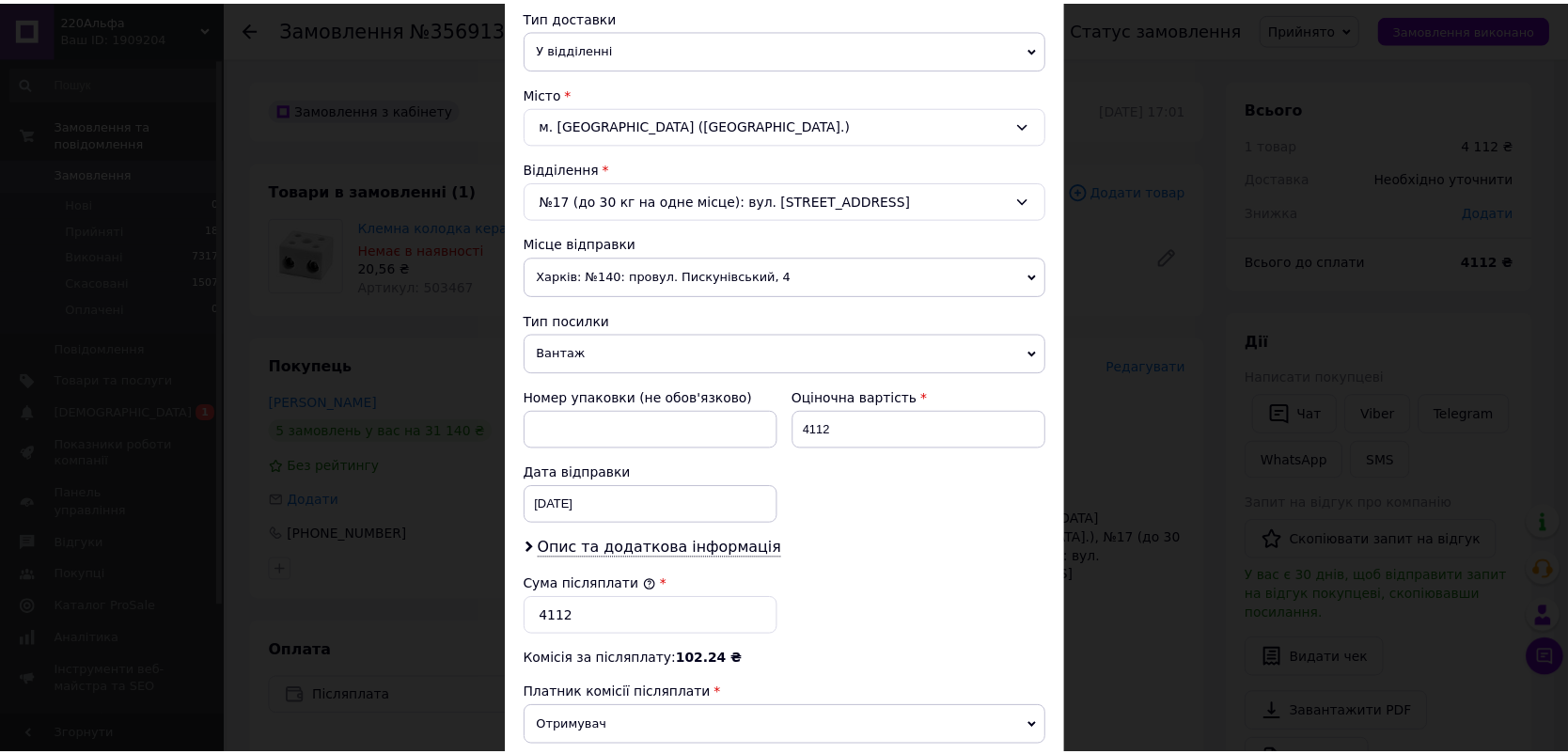
scroll to position [658, 0]
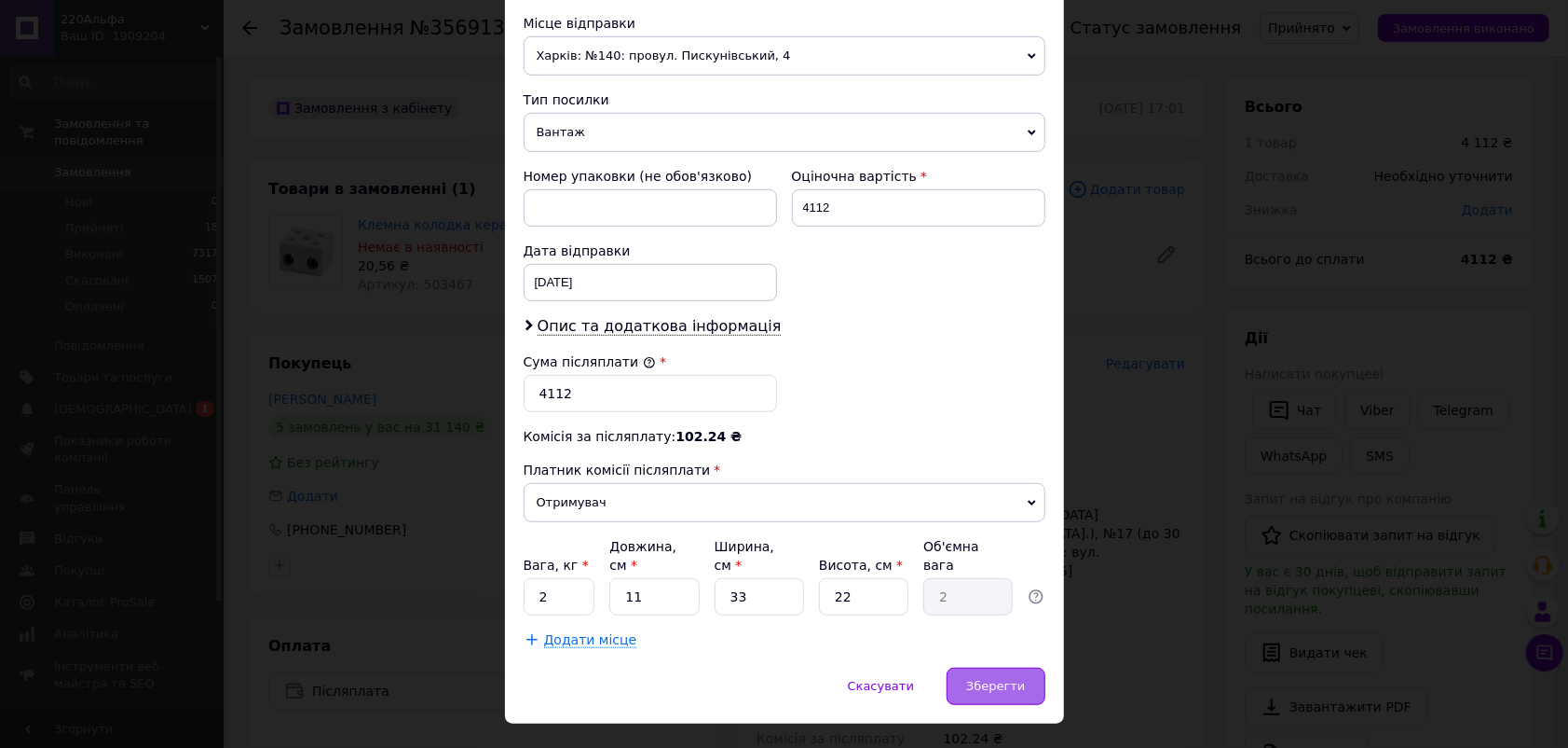
click at [1027, 667] on div "Зберегти" at bounding box center [996, 686] width 98 height 37
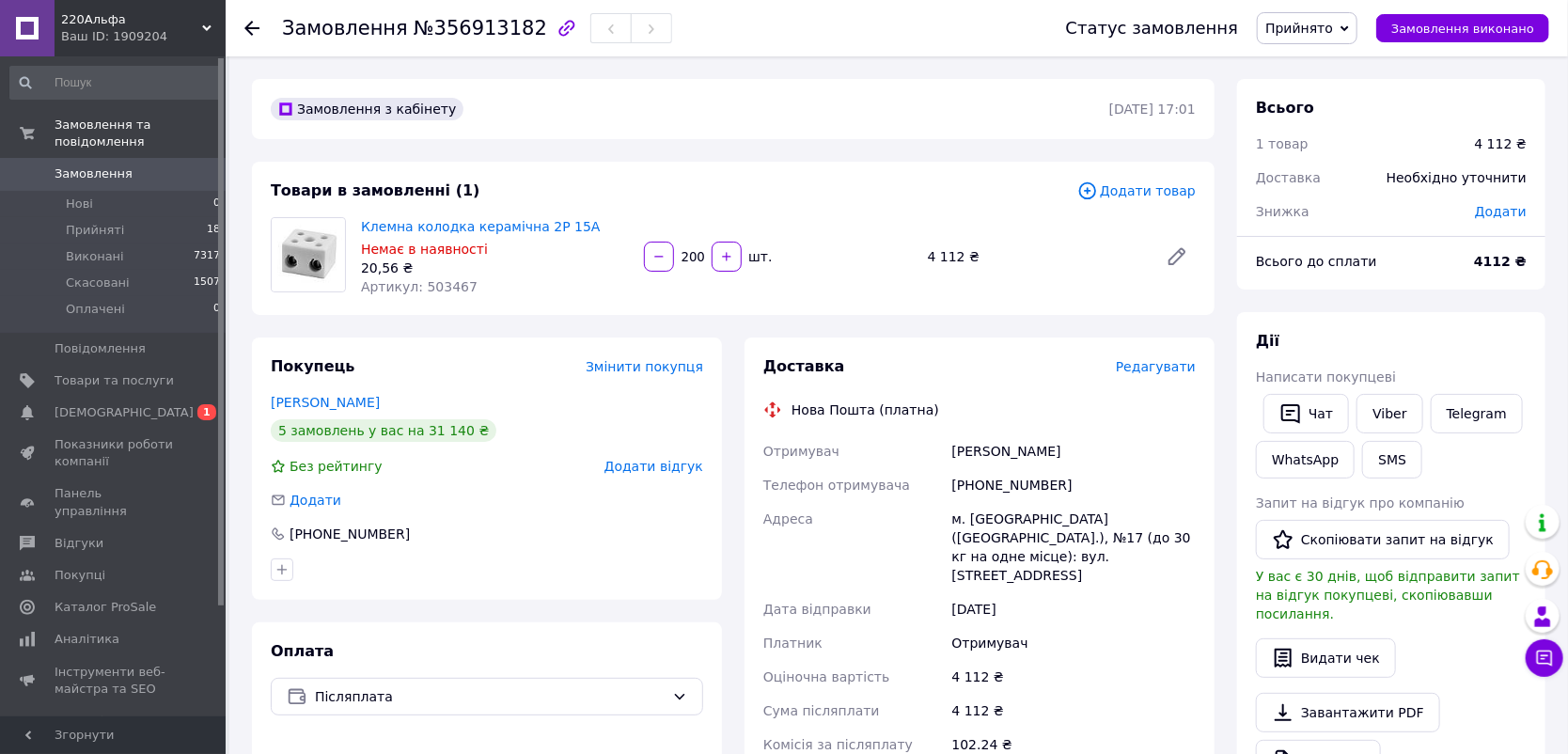
click at [84, 165] on span "Замовлення" at bounding box center [93, 173] width 78 height 16
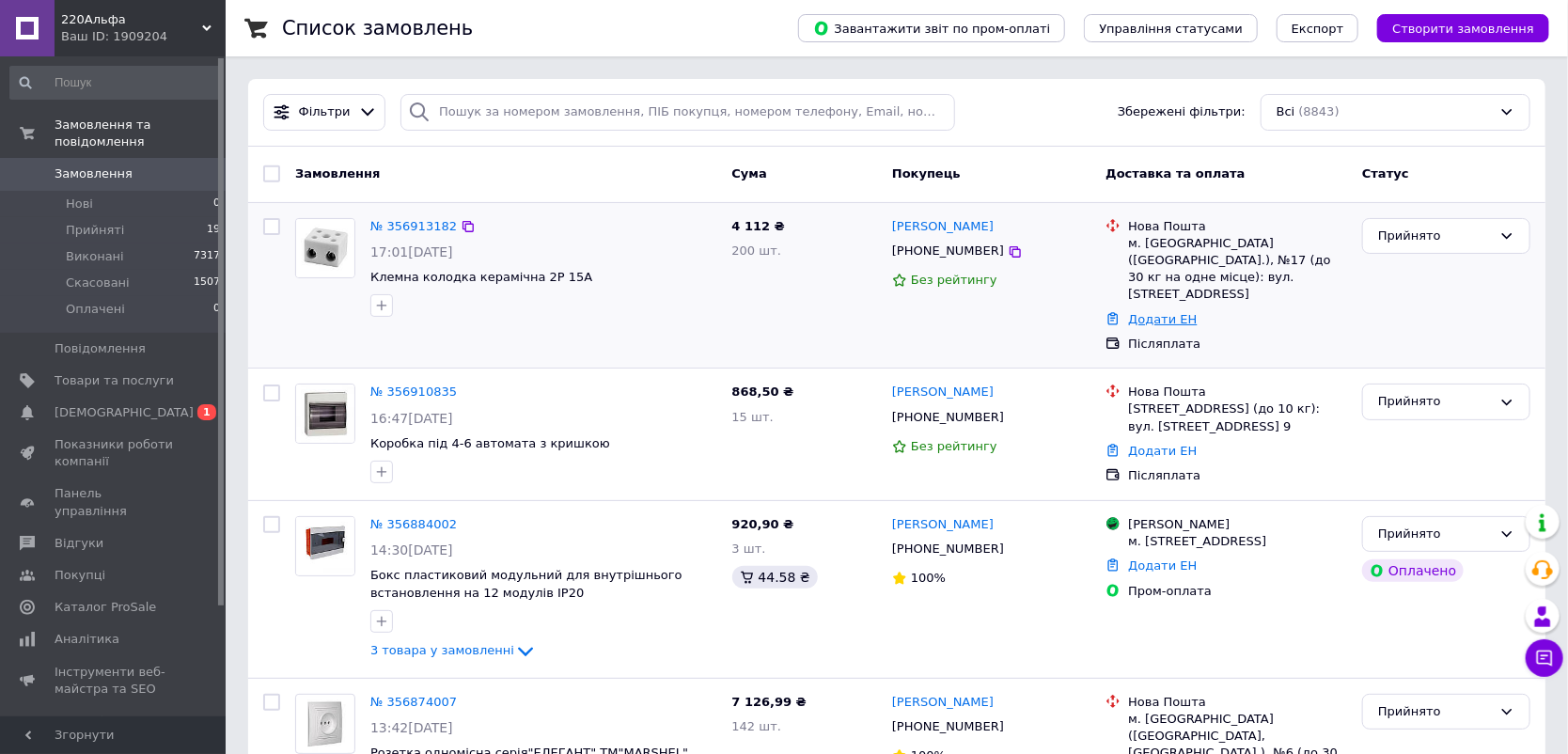
click at [1167, 312] on link "Додати ЕН" at bounding box center [1162, 319] width 69 height 14
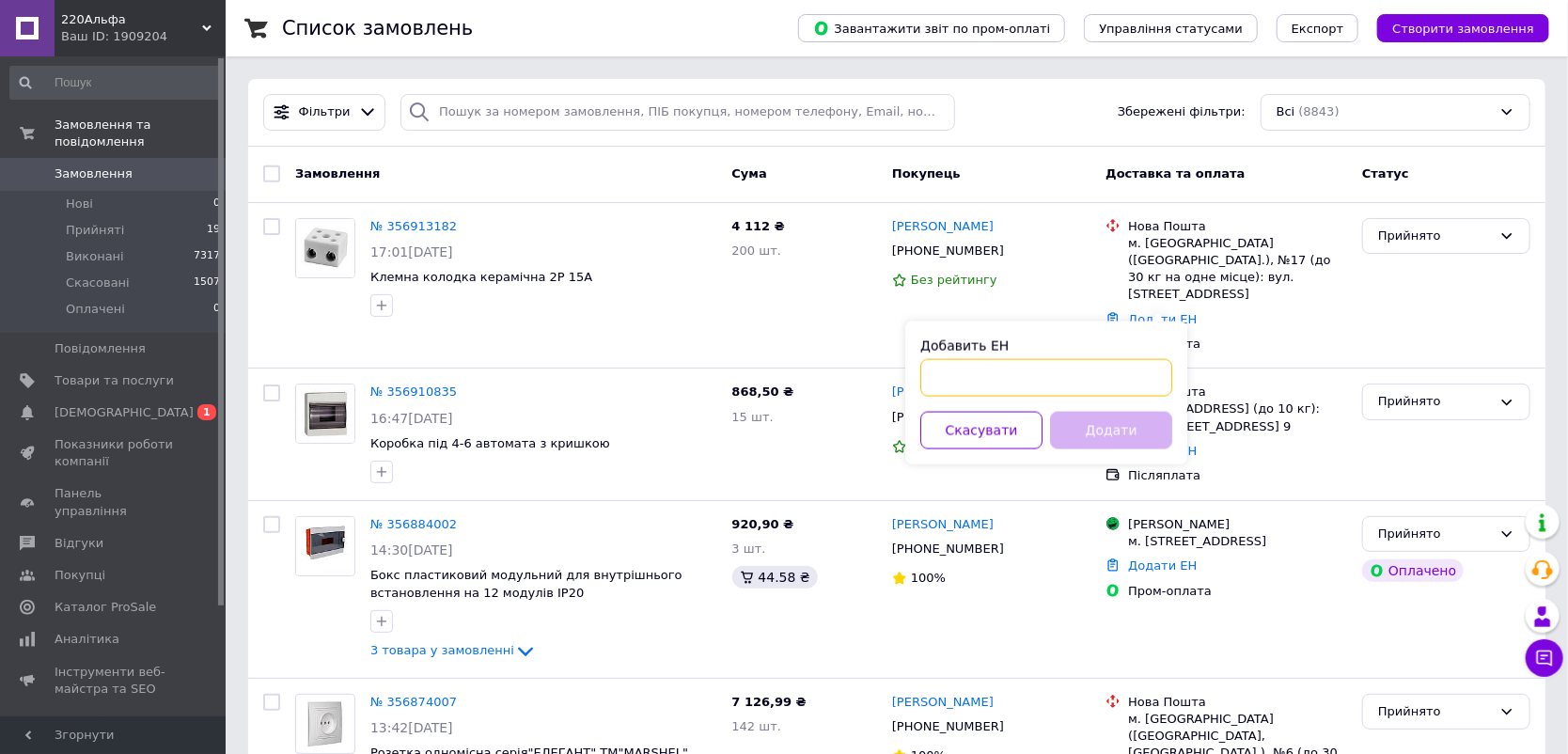
click at [1002, 380] on input "Добавить ЕН" at bounding box center [1046, 377] width 252 height 38
paste input "20451225303783"
type input "20451225303783"
click at [1132, 413] on button "Додати" at bounding box center [1111, 430] width 122 height 38
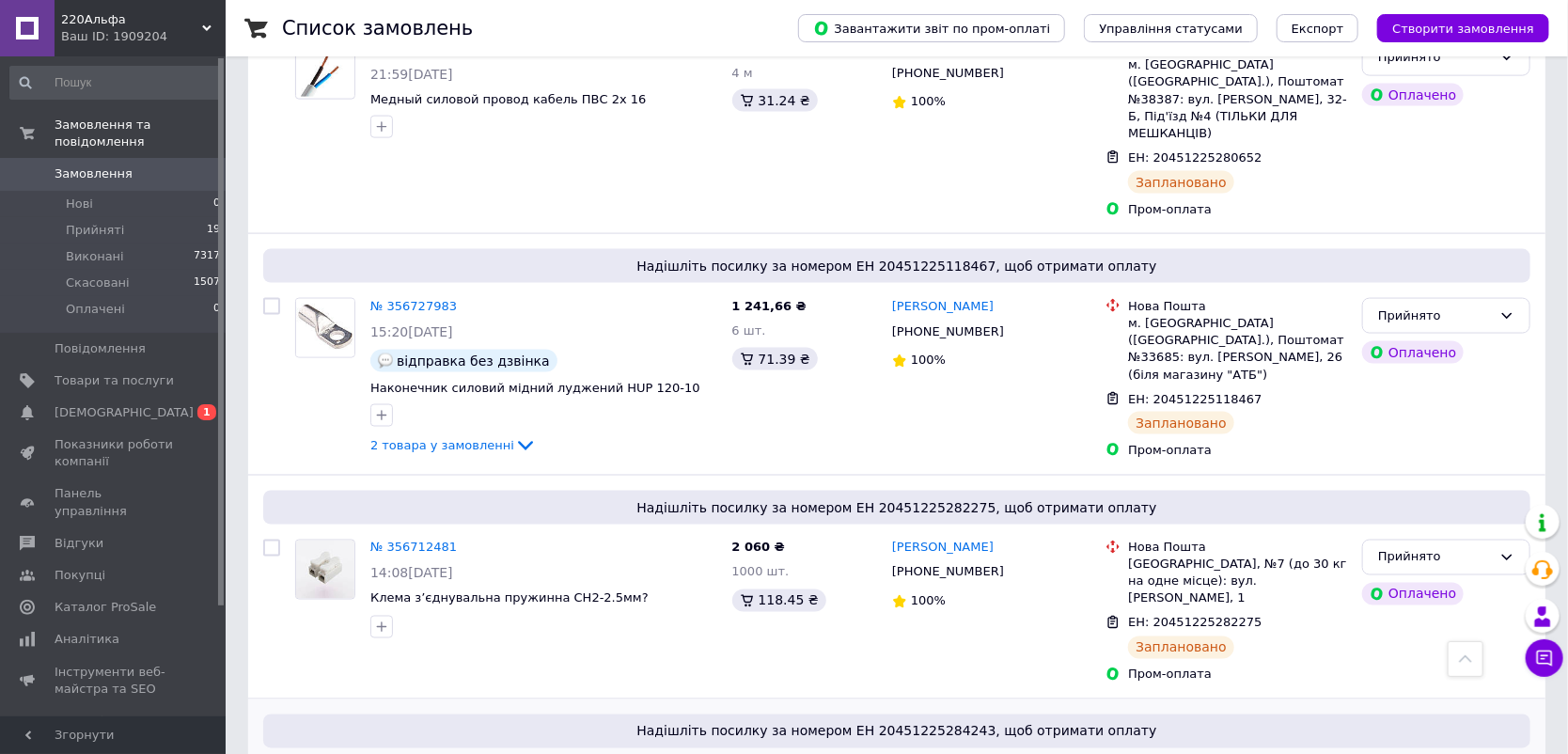
scroll to position [1535, 0]
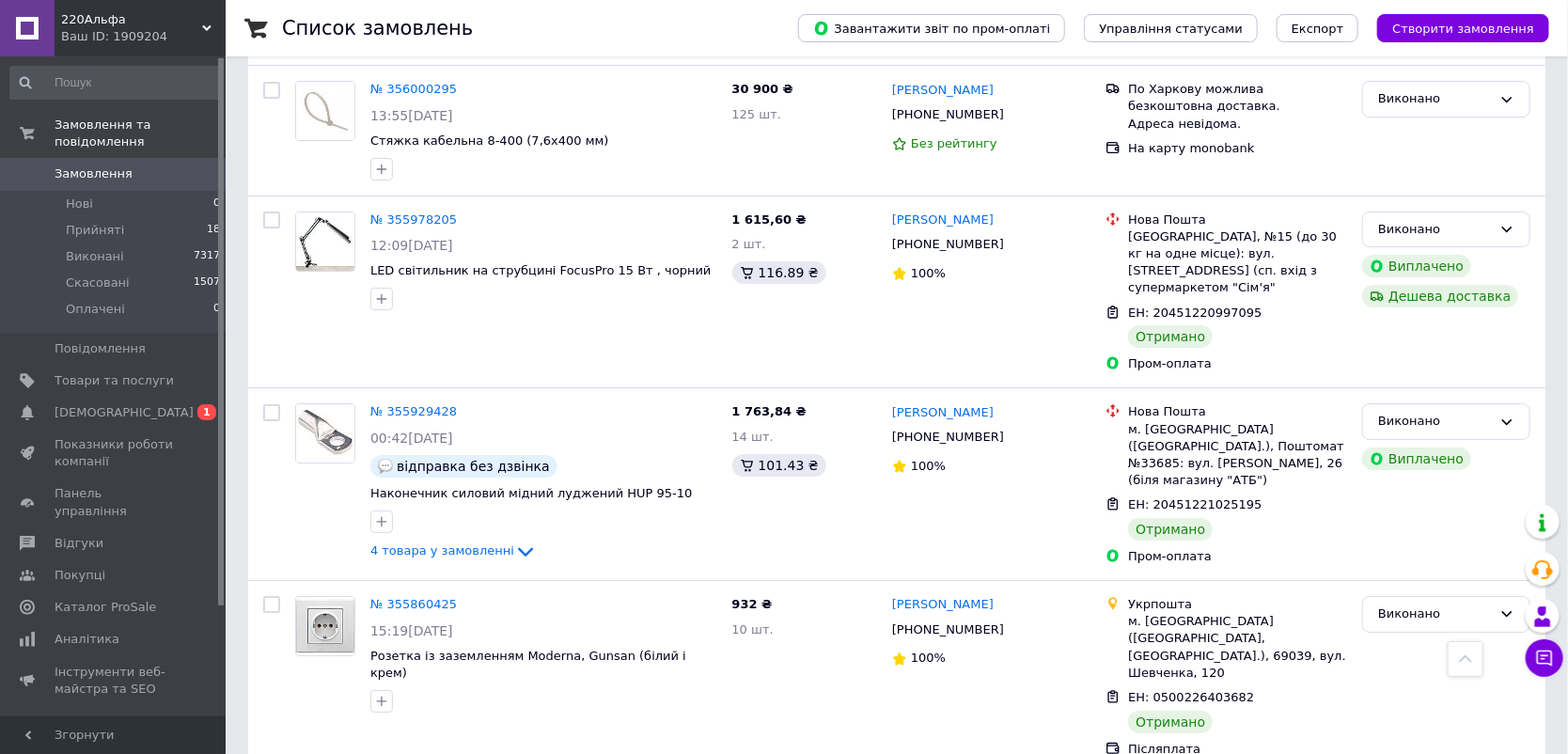
scroll to position [3557, 0]
